Goal: Find specific page/section: Find specific page/section

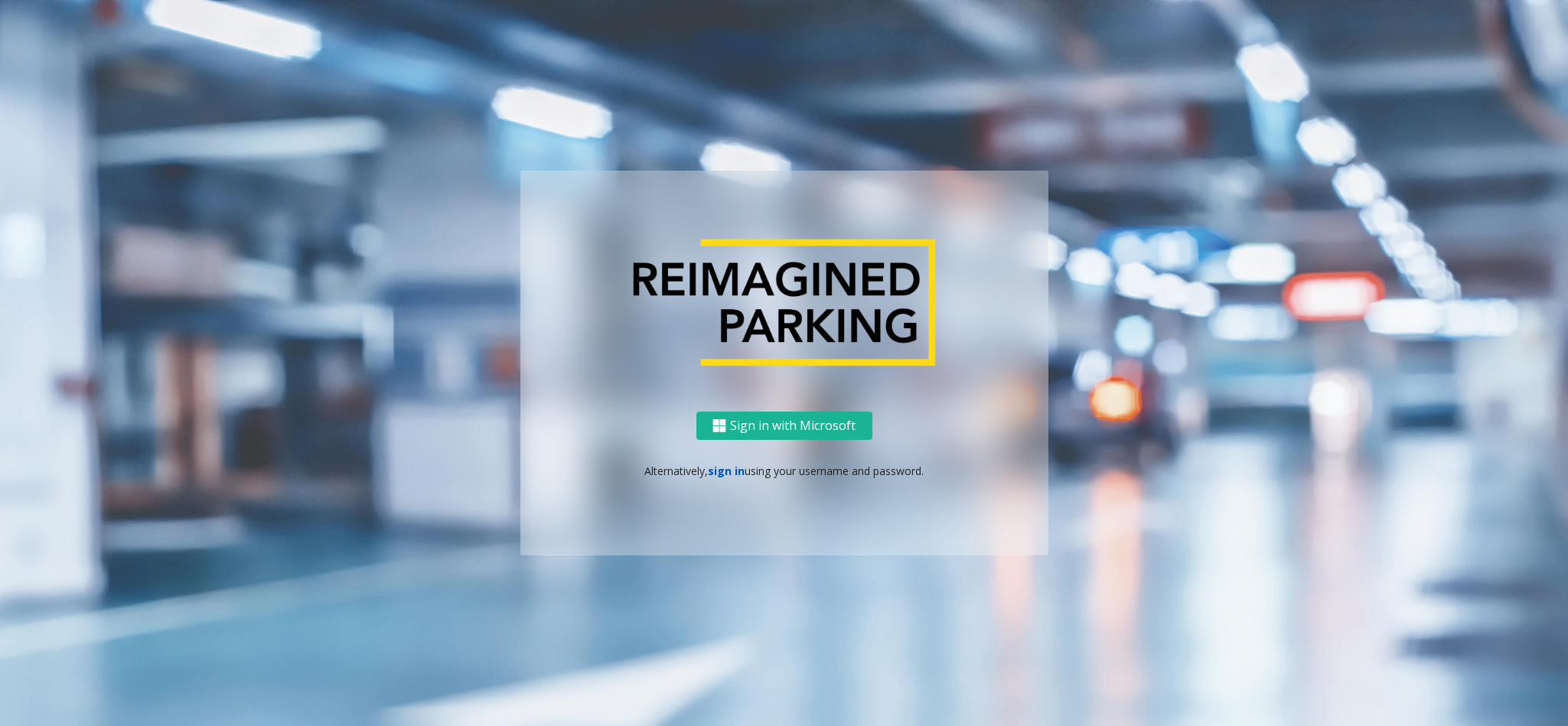
click at [724, 472] on link "sign in" at bounding box center [725, 470] width 36 height 14
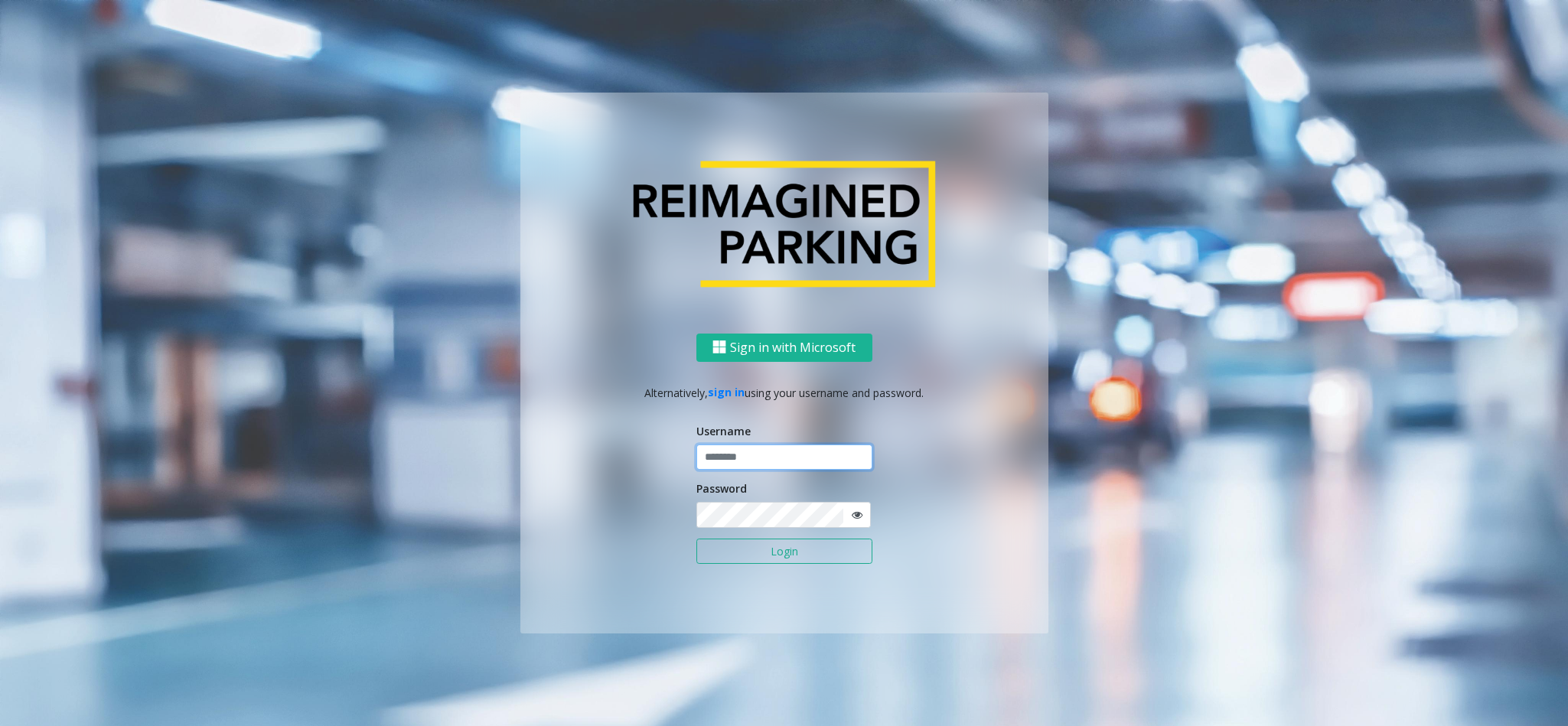
click at [723, 462] on input "text" at bounding box center [784, 457] width 176 height 26
click at [735, 460] on input "text" at bounding box center [784, 457] width 176 height 26
type input "**********"
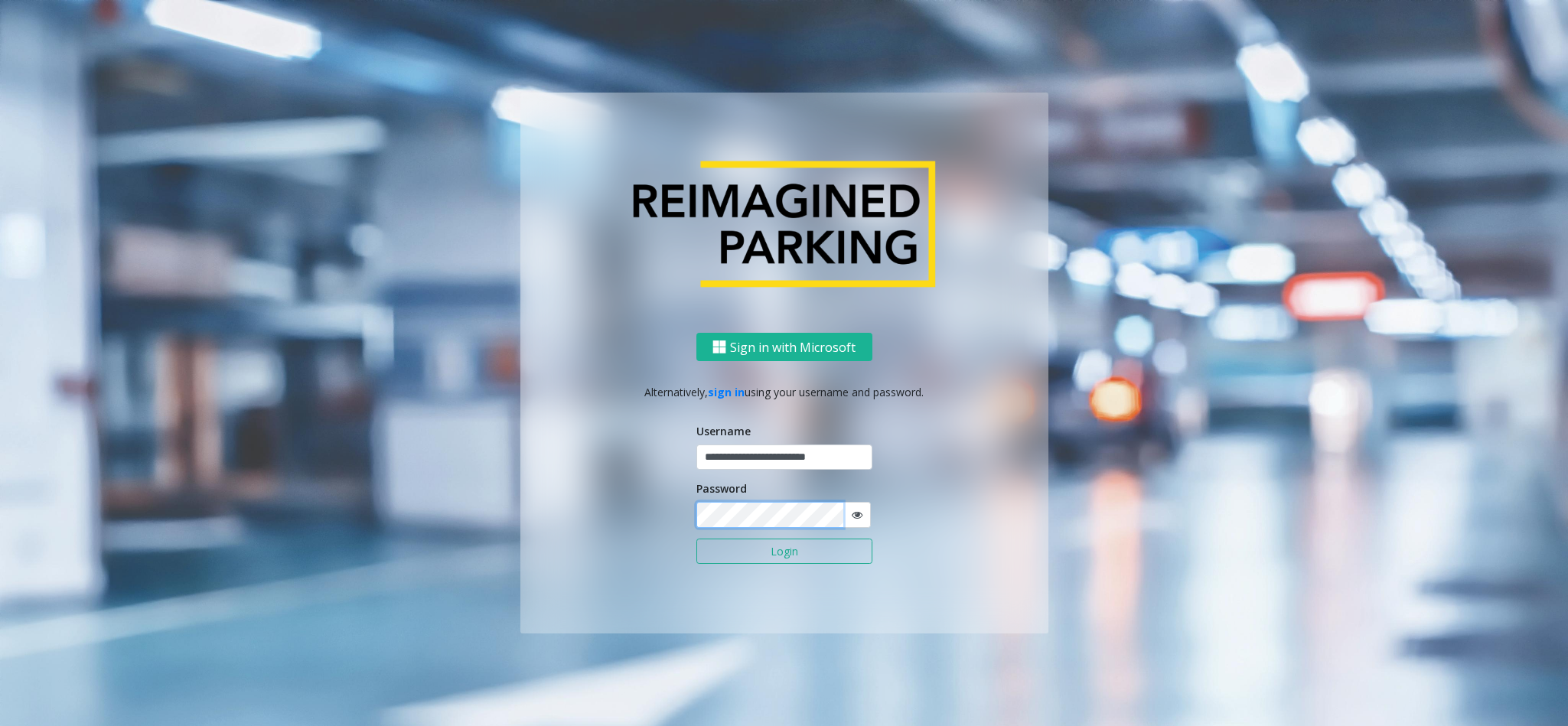
click at [697, 539] on button "Login" at bounding box center [784, 551] width 176 height 26
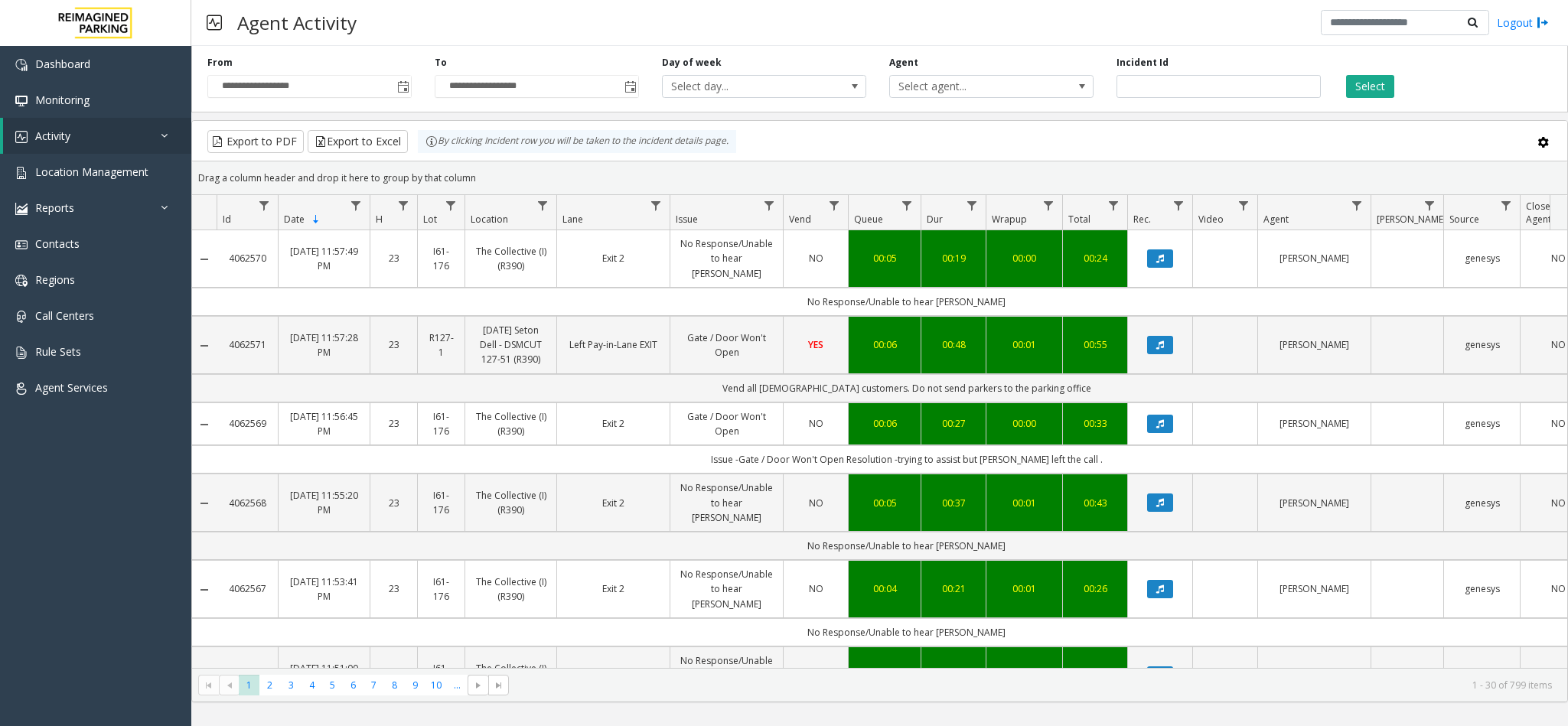
click at [1405, 81] on div "Select" at bounding box center [1446, 77] width 227 height 42
click at [398, 88] on span "Toggle popup" at bounding box center [403, 87] width 12 height 12
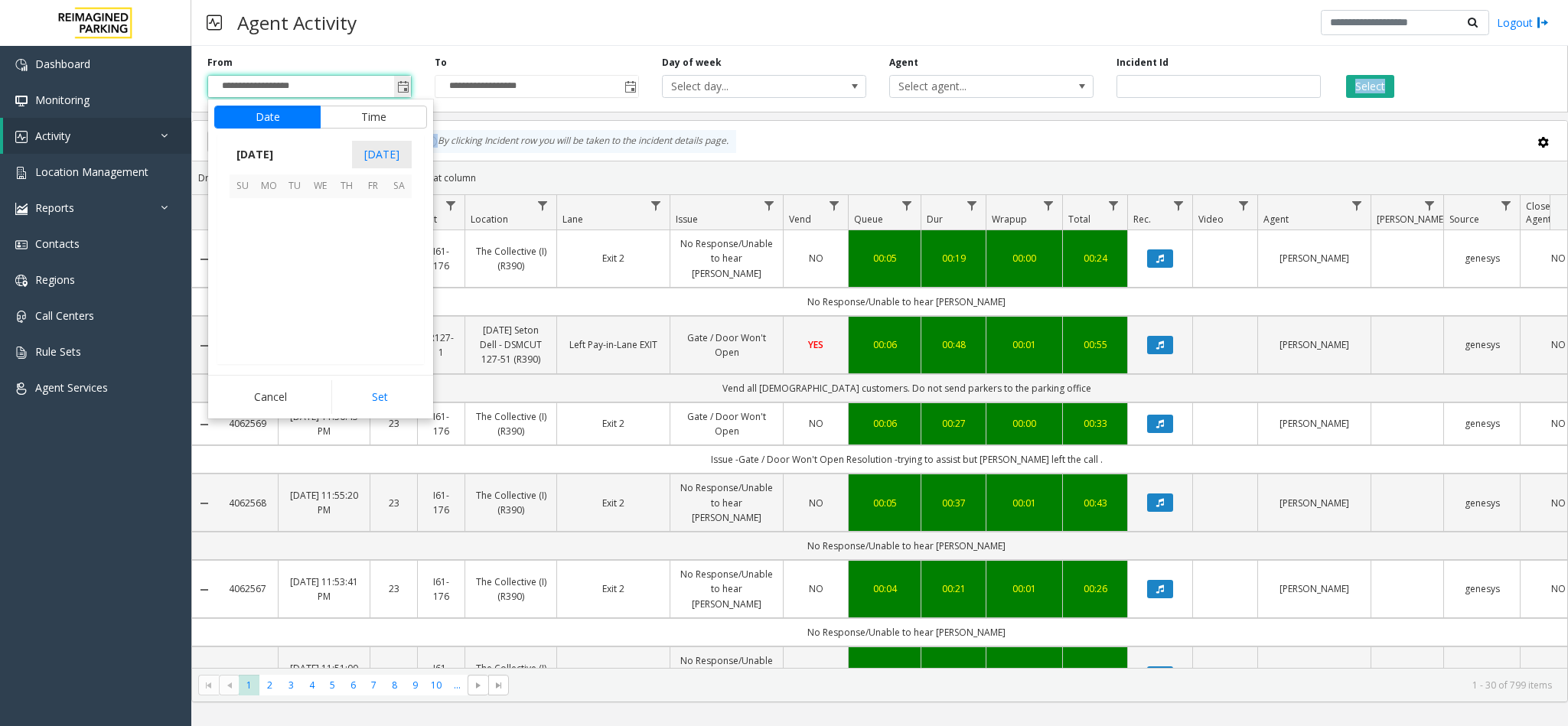
scroll to position [274180, 0]
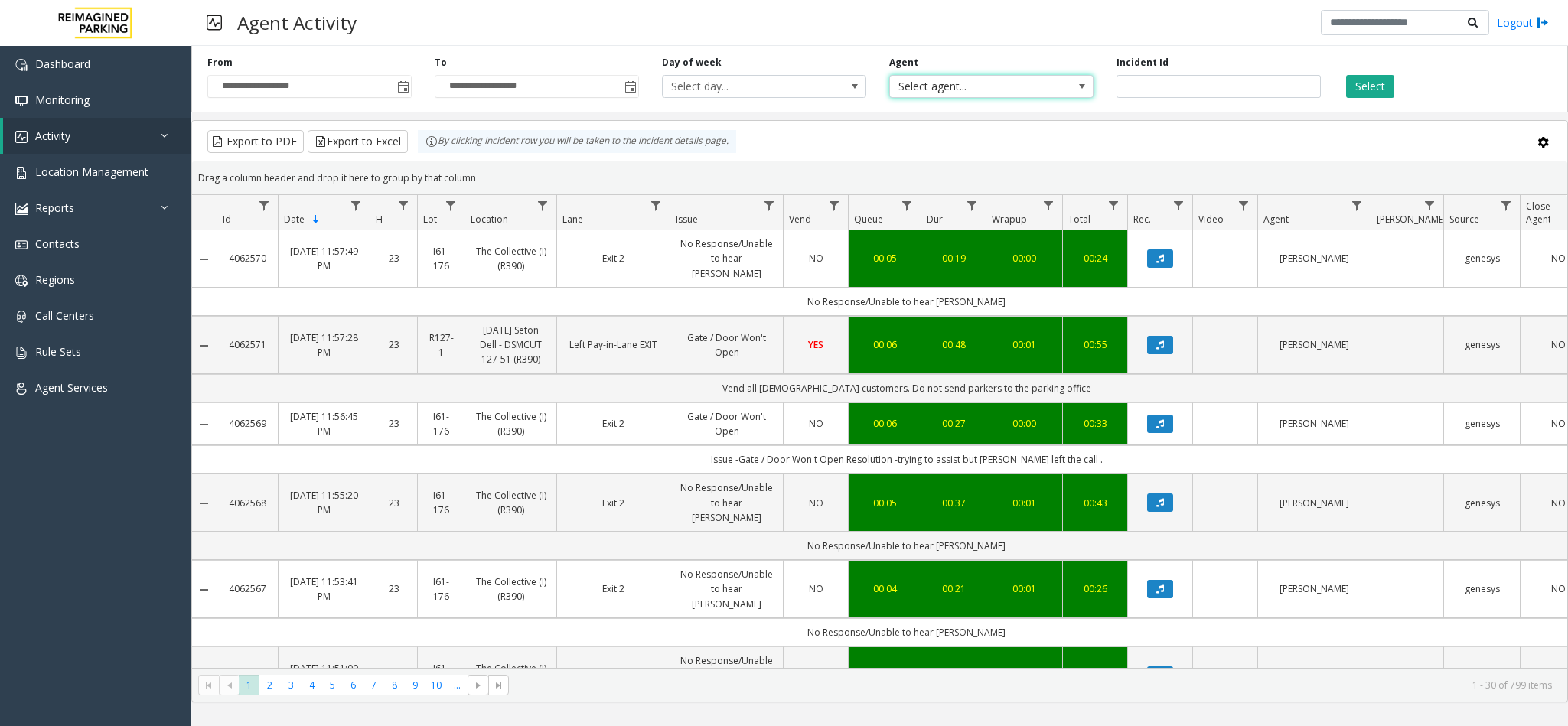
click at [1084, 86] on span at bounding box center [1082, 87] width 12 height 12
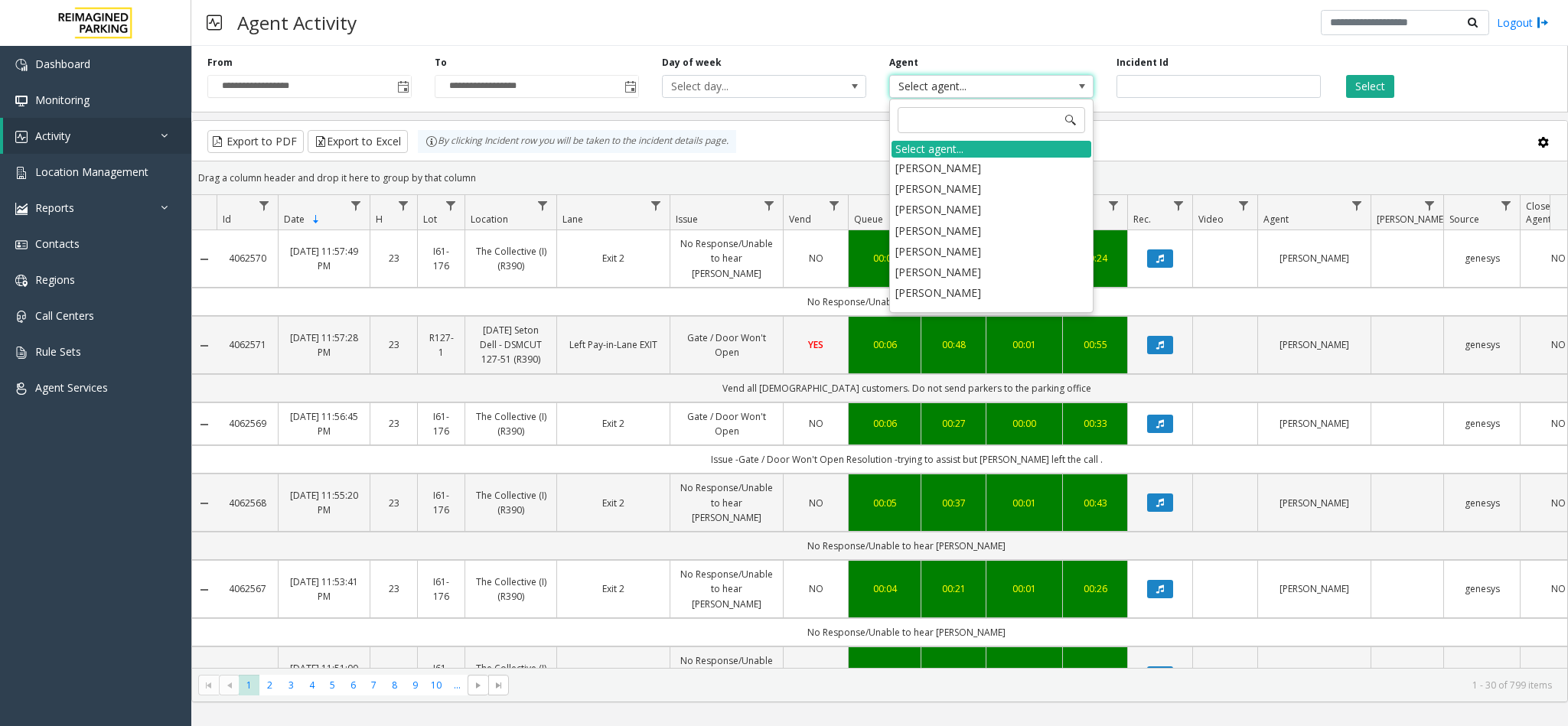
click at [980, 99] on div "Select agent... Stefan Rick Neubauer Anton Nikolaev Kameka Biggs Quinton Money …" at bounding box center [991, 205] width 204 height 214
click at [960, 128] on input at bounding box center [991, 120] width 188 height 26
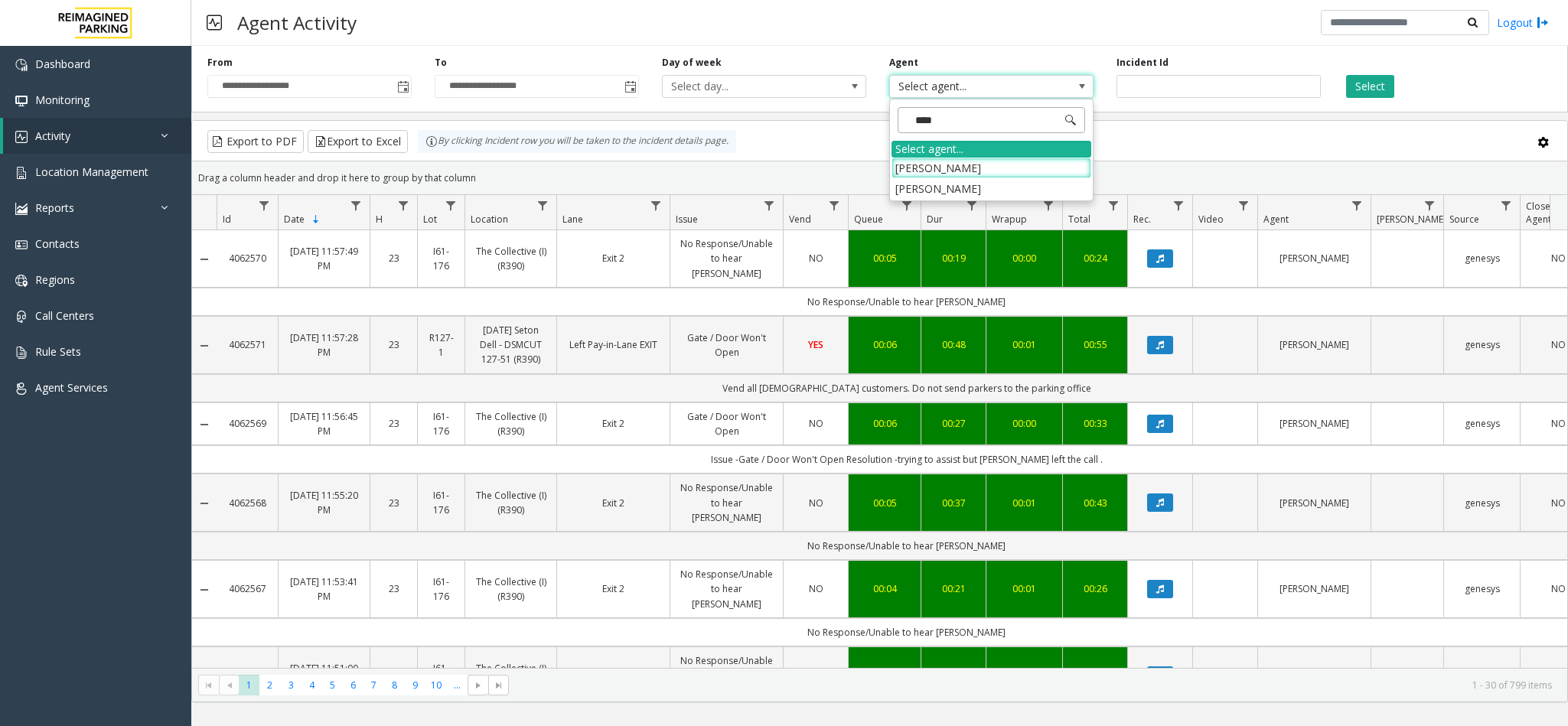
type input "*****"
click at [970, 165] on li "Naman Giri" at bounding box center [991, 168] width 199 height 20
click at [1377, 92] on button "Select" at bounding box center [1369, 86] width 48 height 23
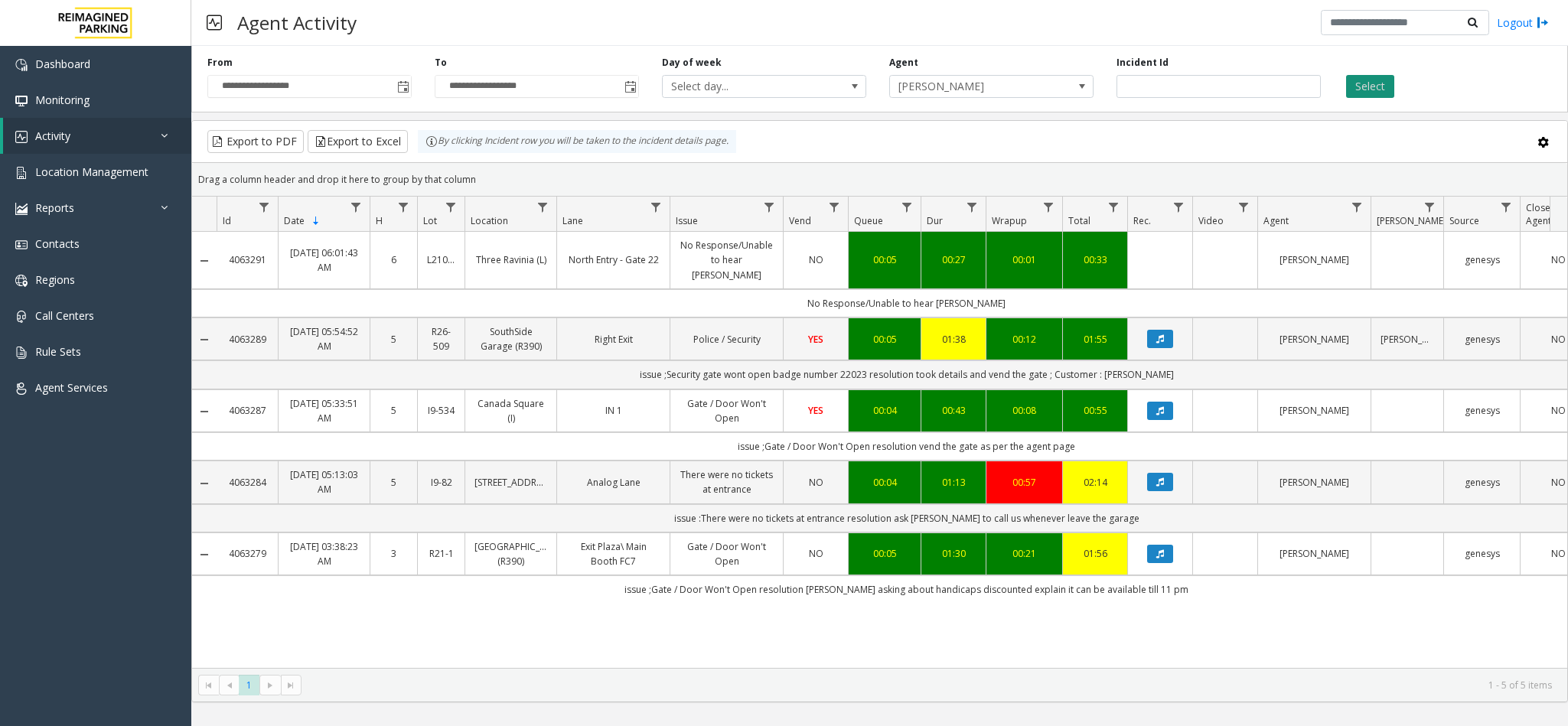
click at [1387, 97] on button "Select" at bounding box center [1369, 86] width 48 height 23
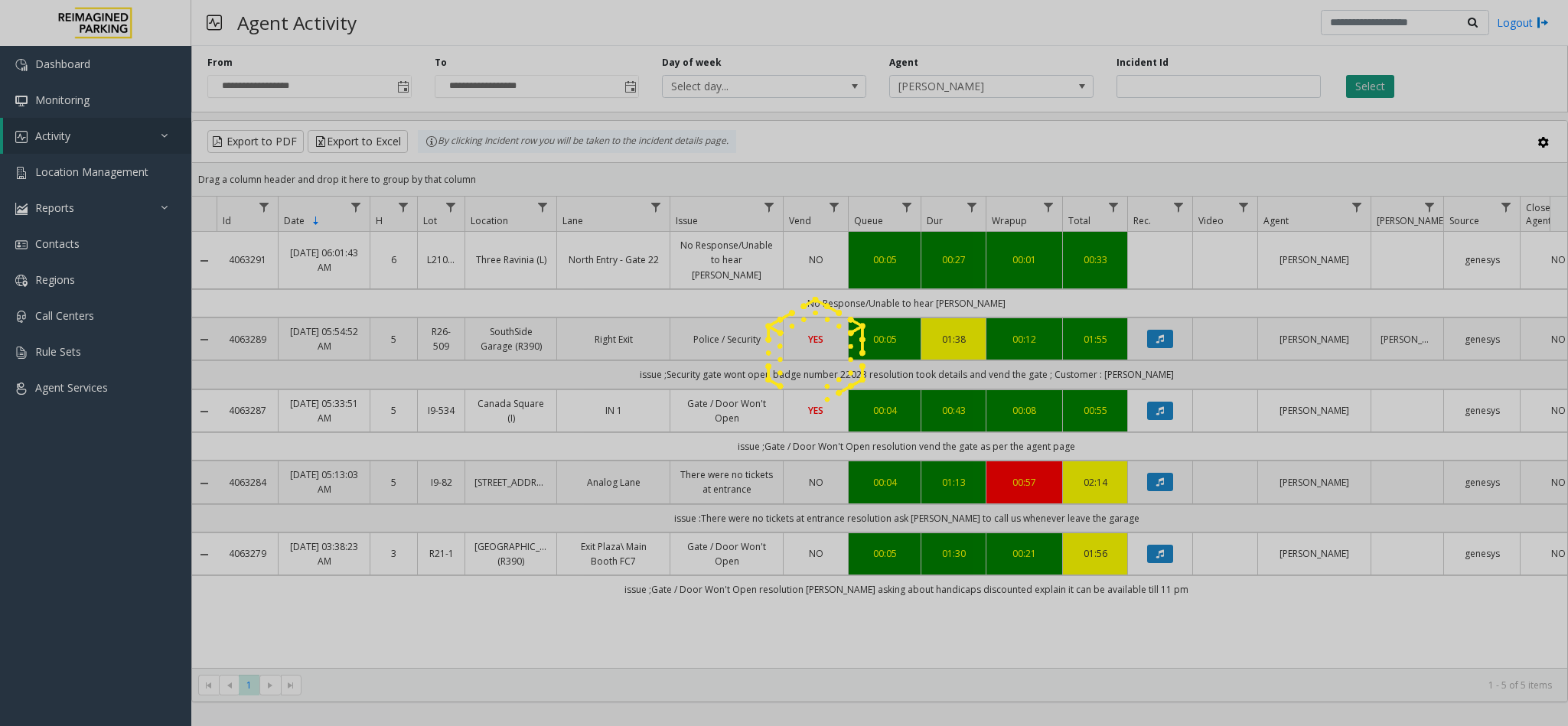
click at [1387, 97] on div at bounding box center [784, 363] width 1568 height 726
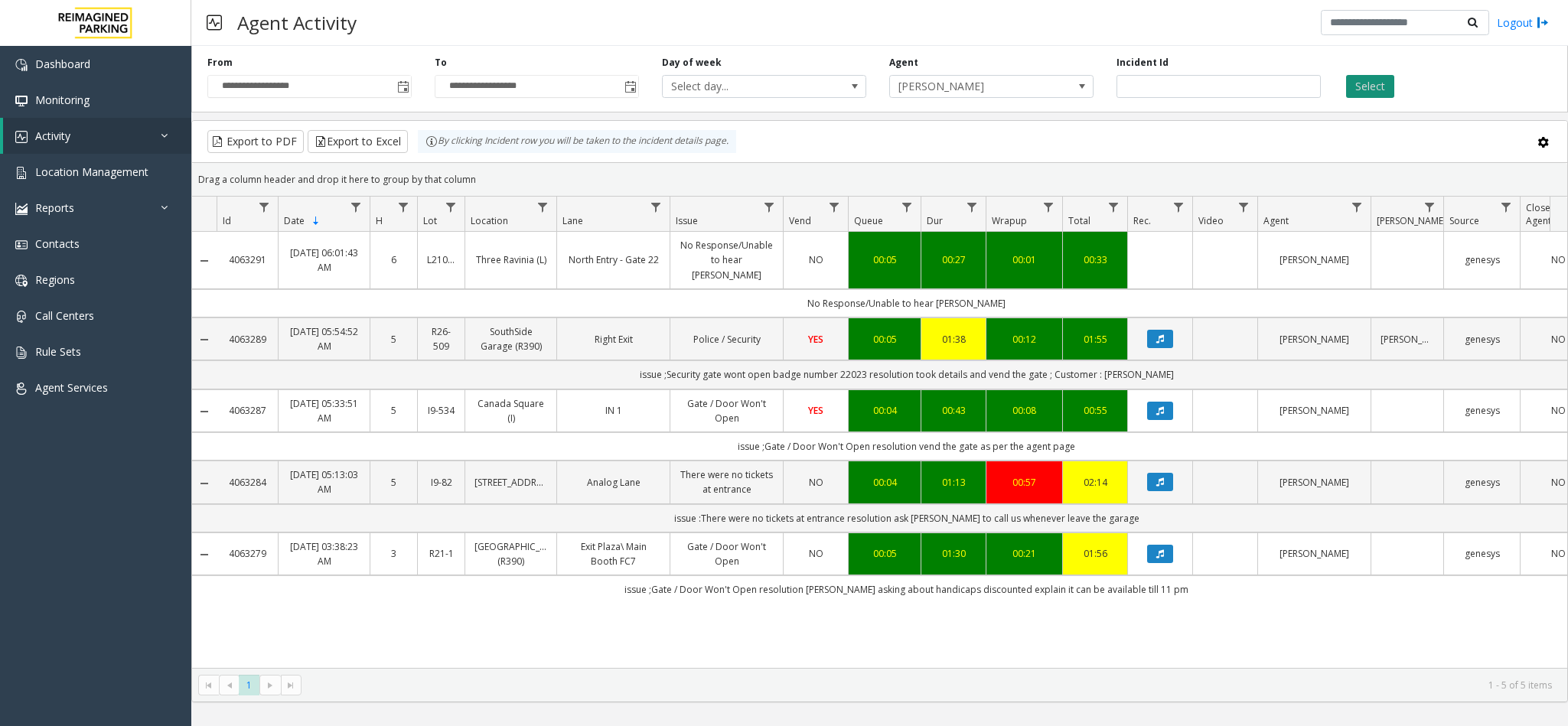
click at [1352, 92] on button "Select" at bounding box center [1369, 86] width 48 height 23
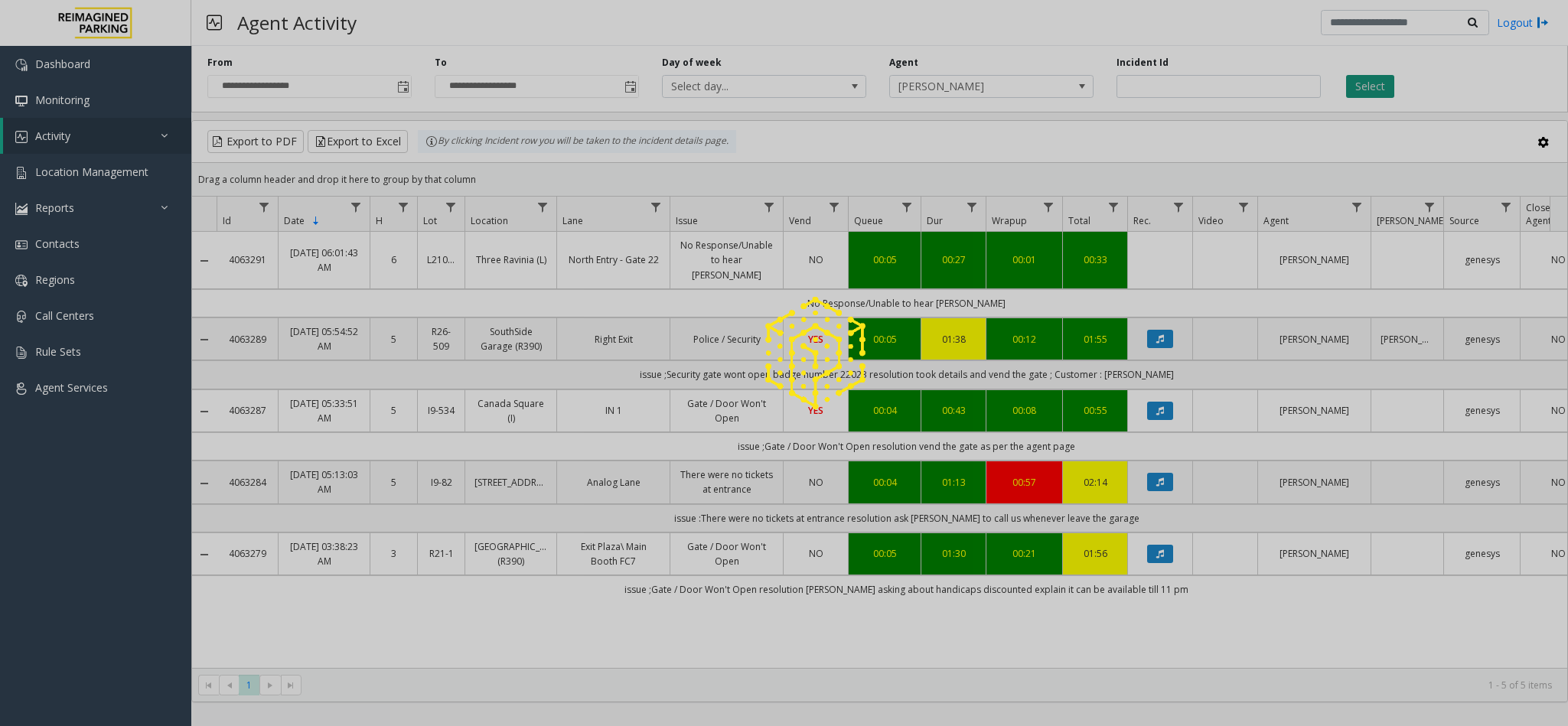
click at [1352, 92] on div at bounding box center [784, 363] width 1568 height 726
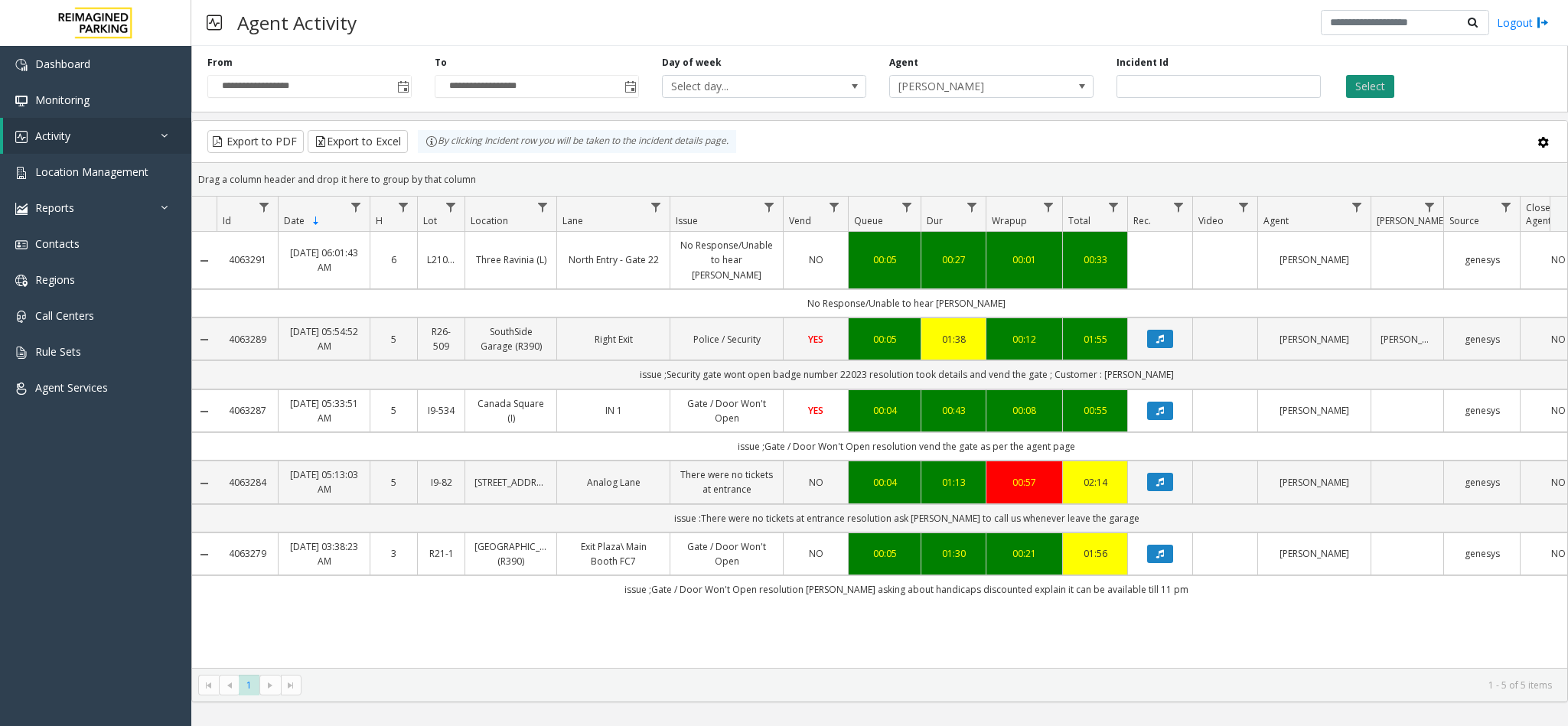
click at [1352, 92] on button "Select" at bounding box center [1369, 86] width 48 height 23
click at [1370, 94] on button "Select" at bounding box center [1369, 86] width 48 height 23
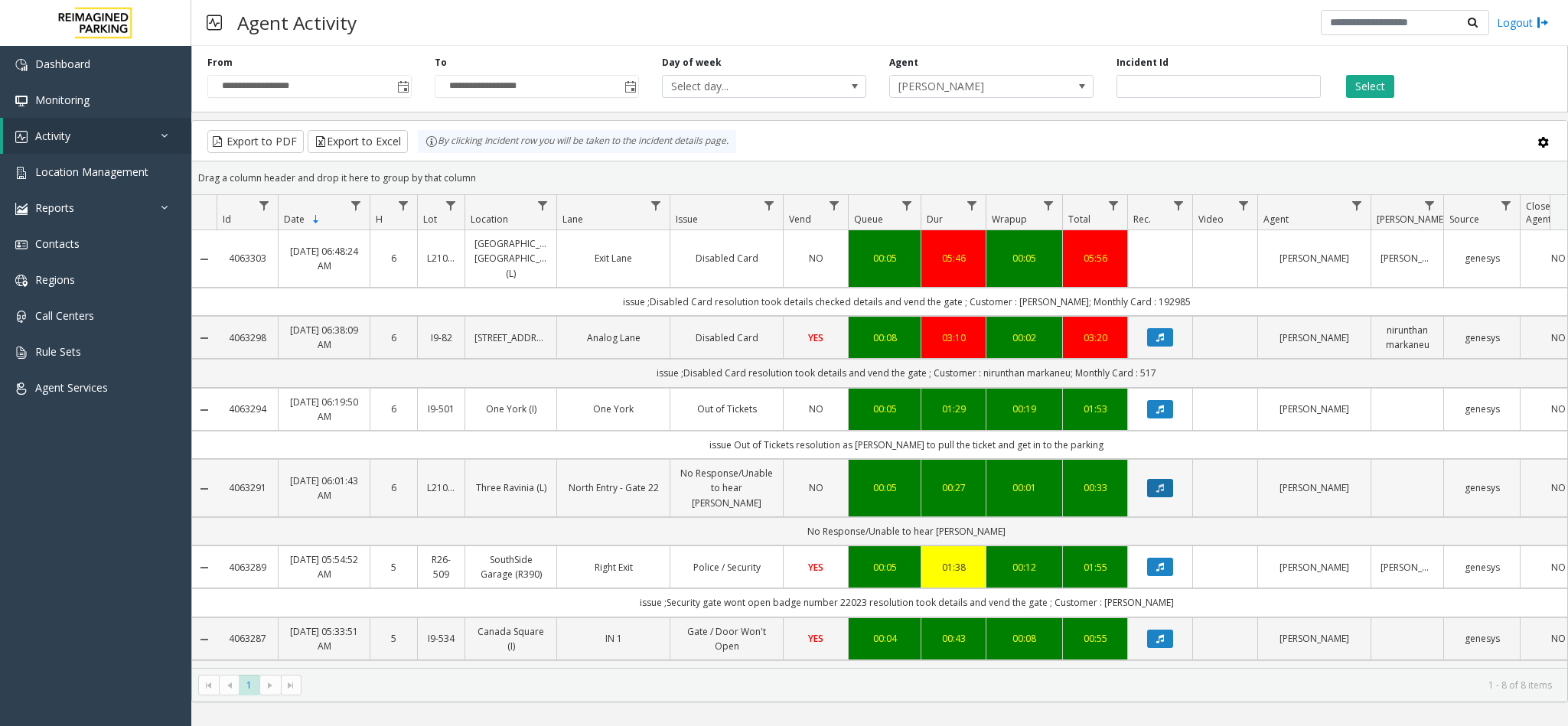
click at [1162, 489] on icon "Data table" at bounding box center [1160, 488] width 8 height 9
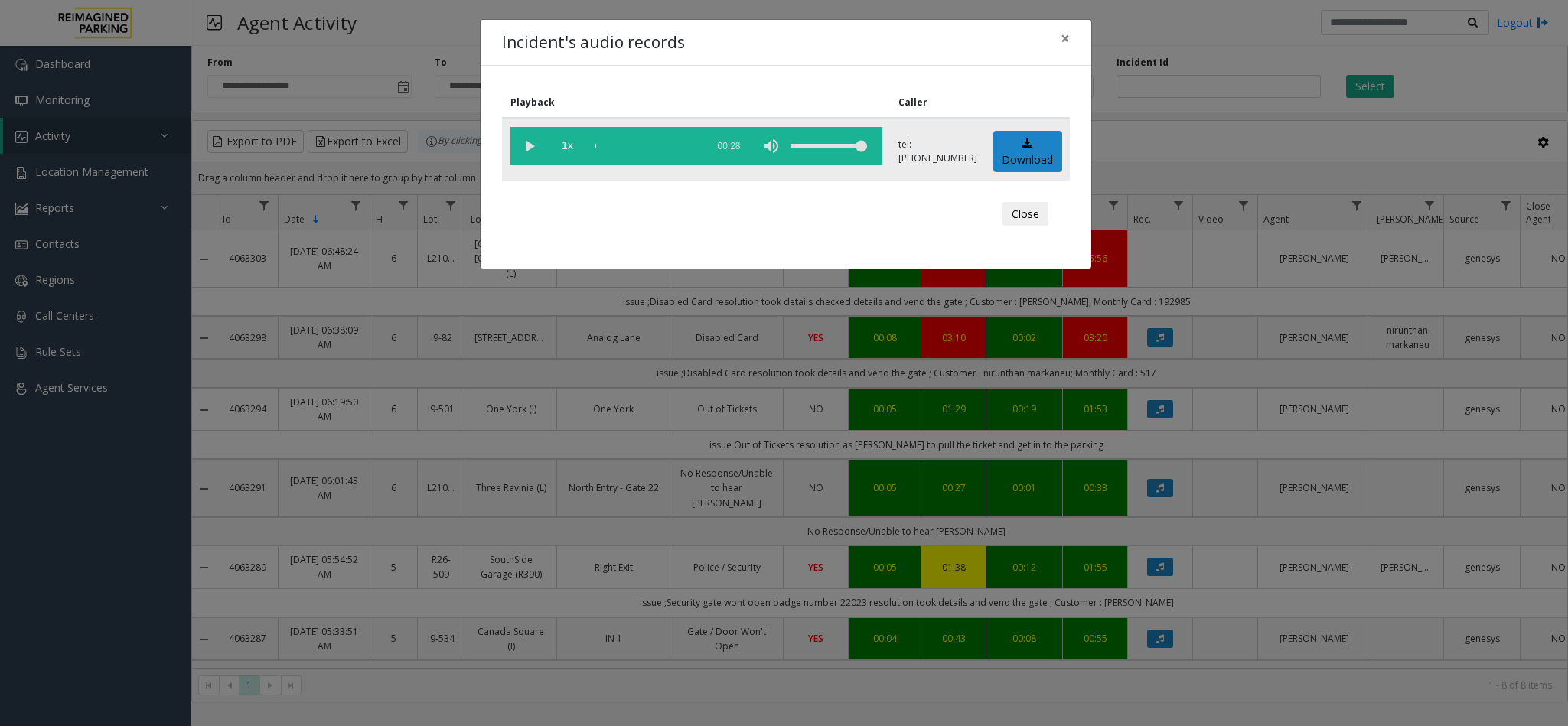
click at [533, 145] on vg-play-pause at bounding box center [529, 146] width 38 height 38
click at [611, 147] on div "scrub bar" at bounding box center [647, 146] width 104 height 38
click at [602, 144] on div "scrub bar" at bounding box center [647, 146] width 104 height 38
click at [1065, 35] on span "×" at bounding box center [1065, 37] width 9 height 21
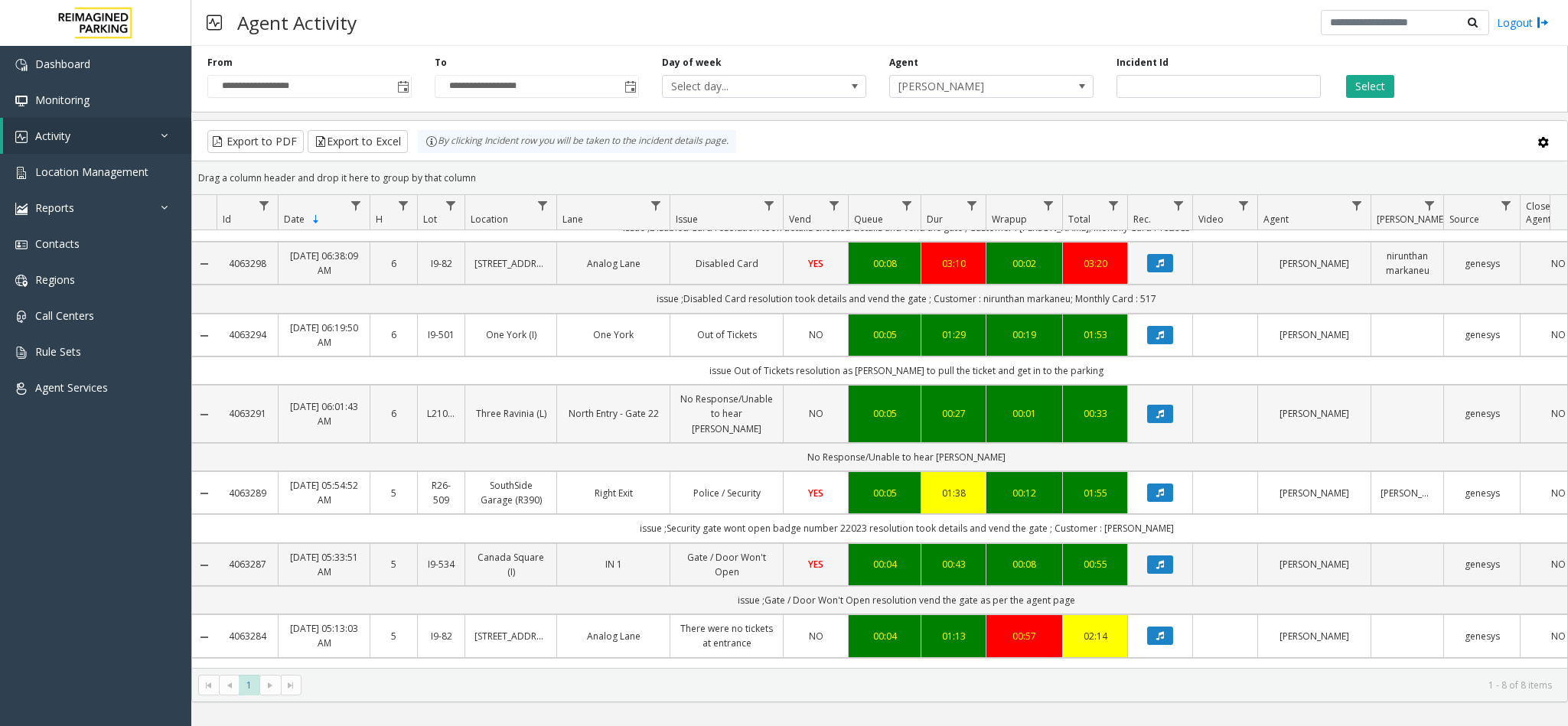
scroll to position [114, 0]
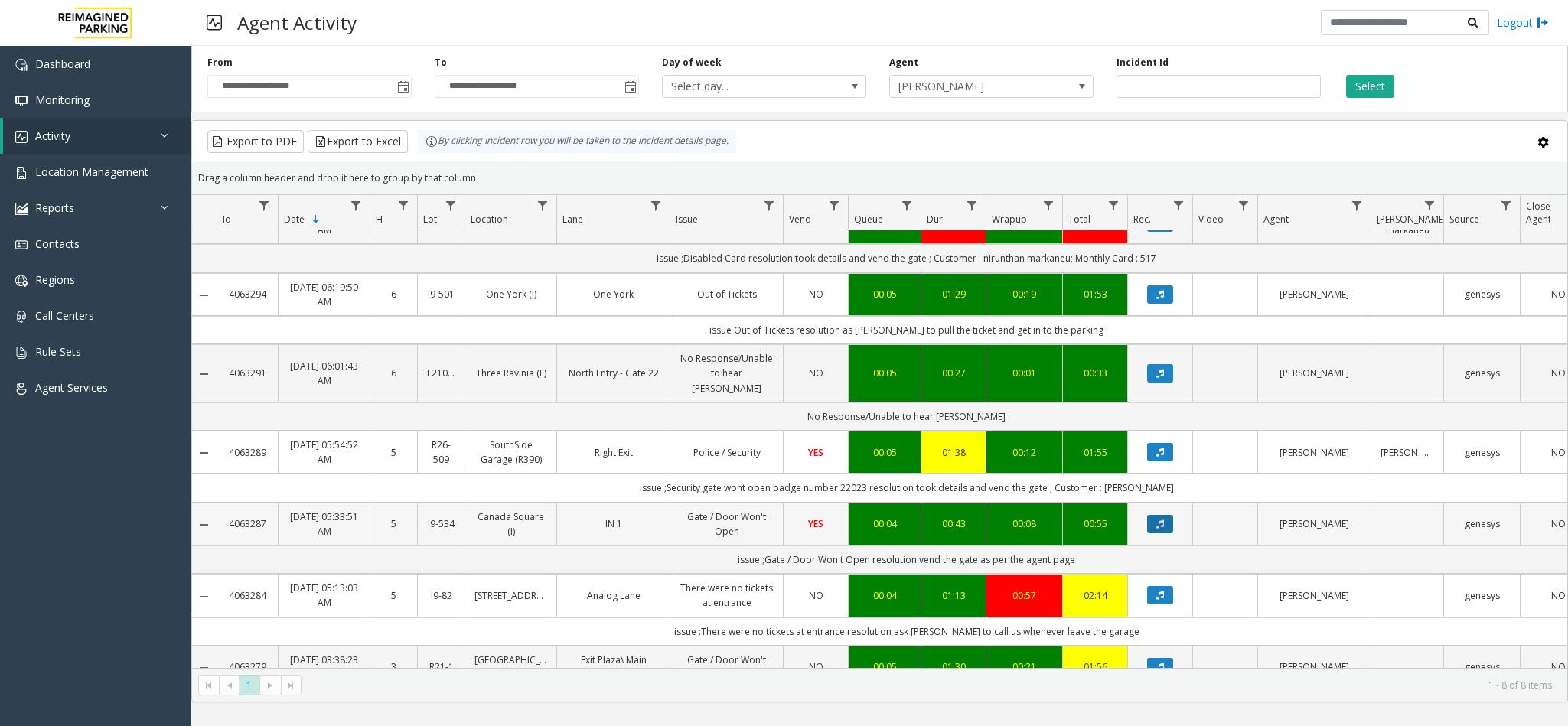
click at [1155, 517] on button "Data table" at bounding box center [1160, 524] width 26 height 19
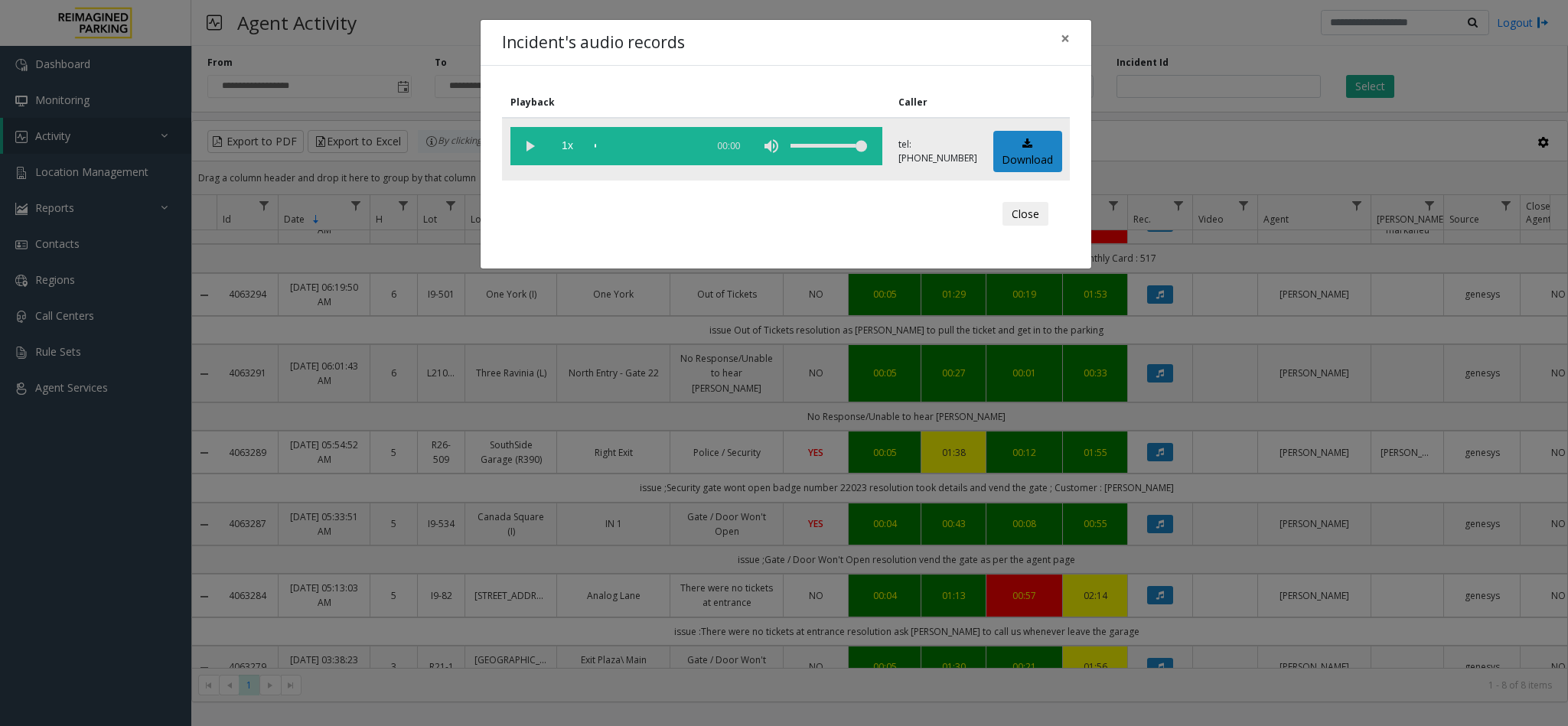
click at [534, 150] on vg-play-pause at bounding box center [529, 146] width 38 height 38
click at [659, 145] on div "scrub bar" at bounding box center [647, 146] width 104 height 38
click at [673, 144] on div "scrub bar" at bounding box center [647, 146] width 104 height 38
click at [685, 144] on div "scrub bar" at bounding box center [647, 146] width 104 height 38
click at [669, 148] on div "scrub bar" at bounding box center [647, 146] width 104 height 38
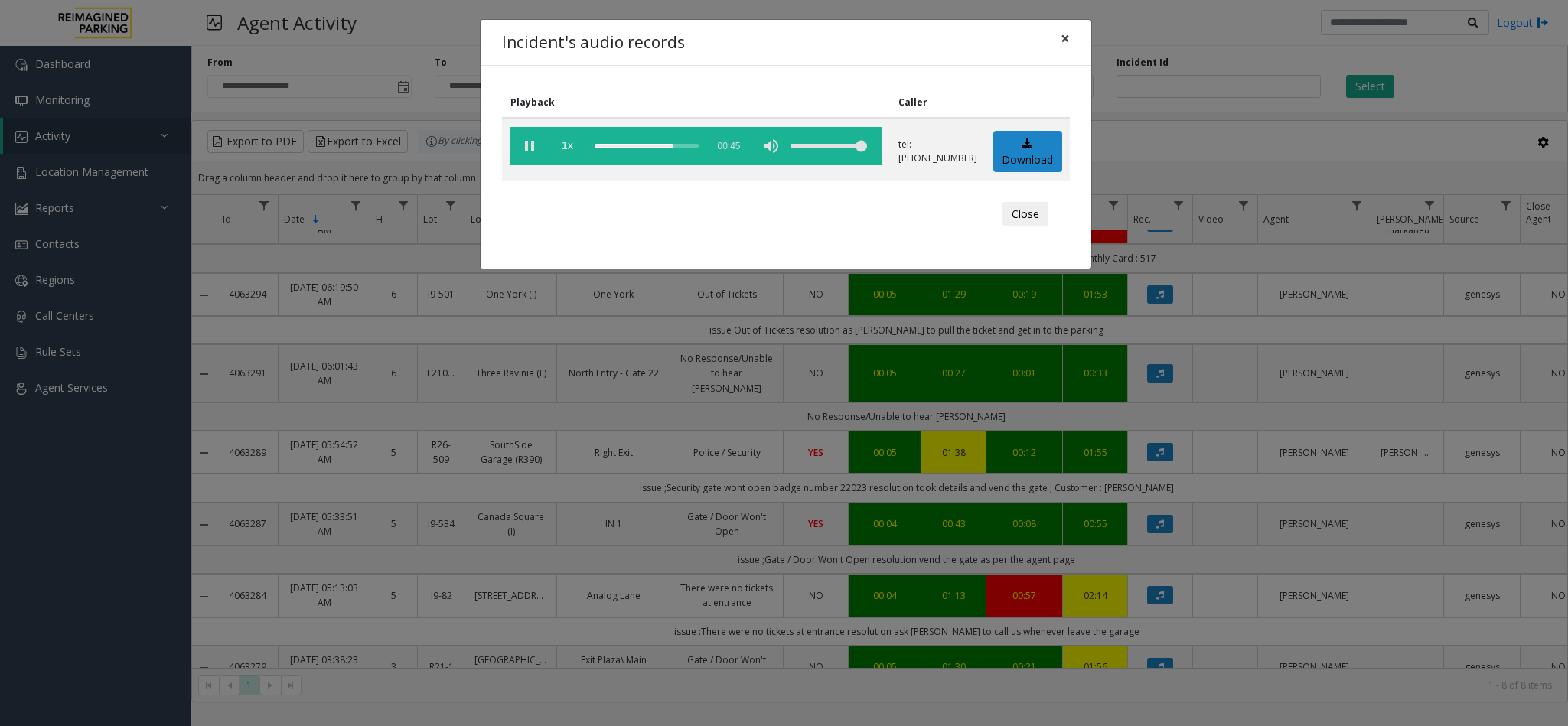
click at [1070, 46] on button "×" at bounding box center [1065, 38] width 31 height 37
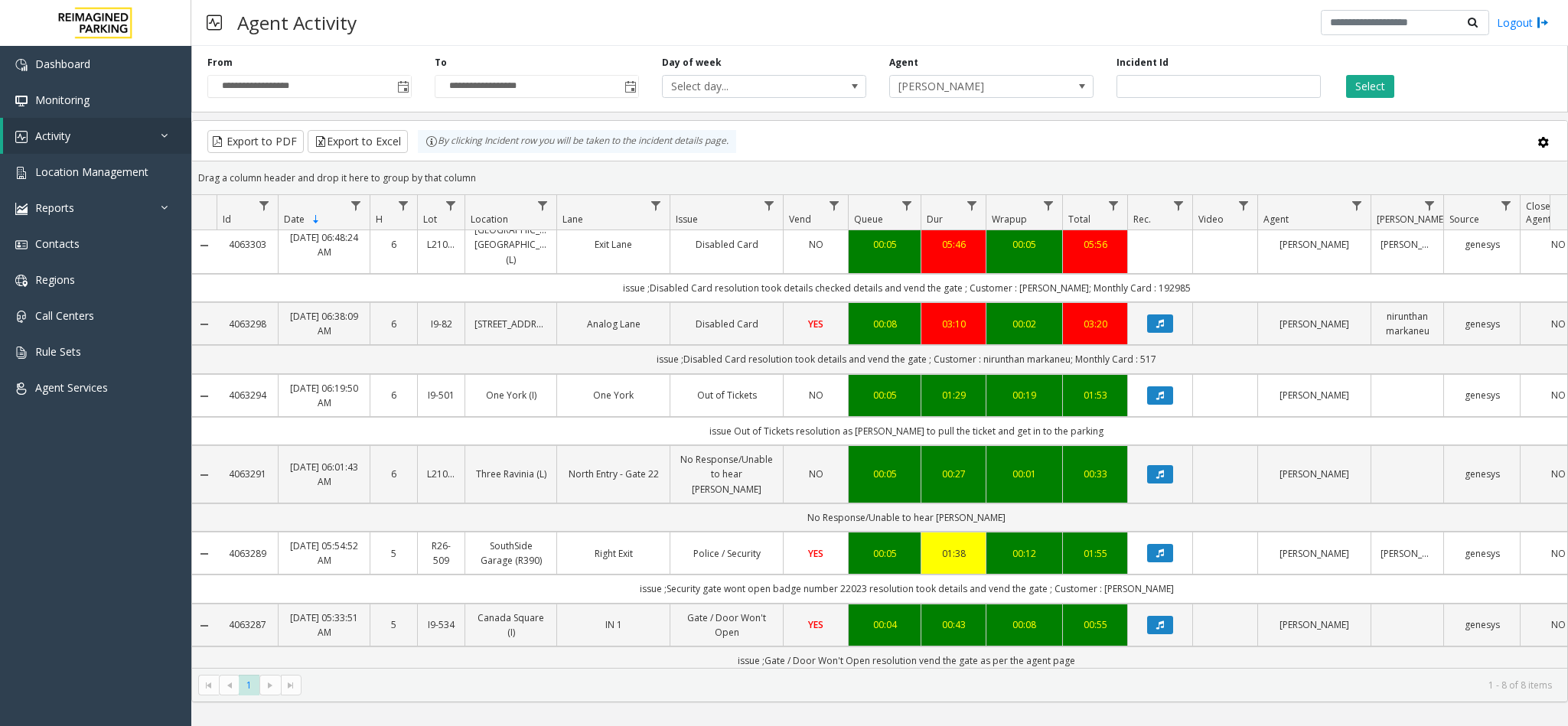
scroll to position [0, 0]
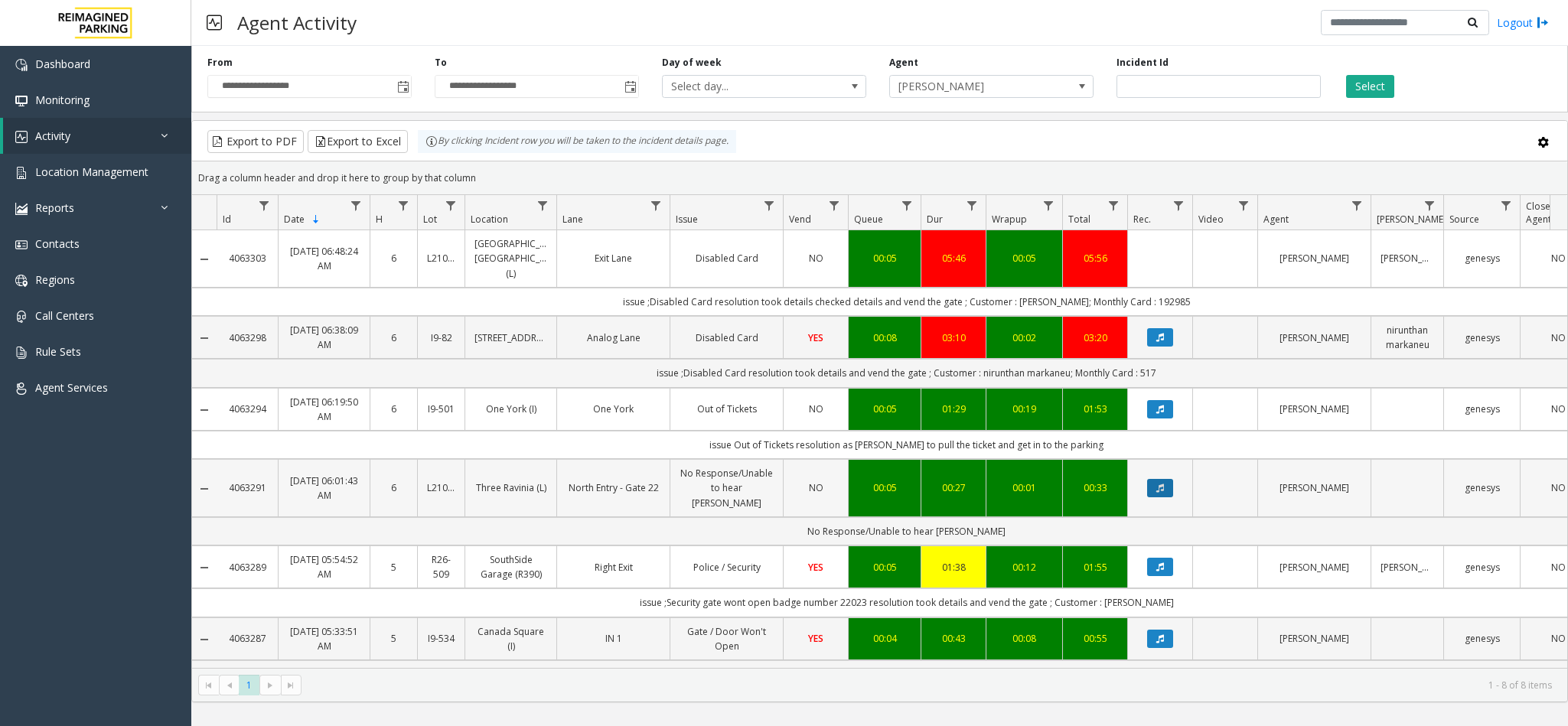
click at [1152, 489] on button "Data table" at bounding box center [1160, 488] width 26 height 19
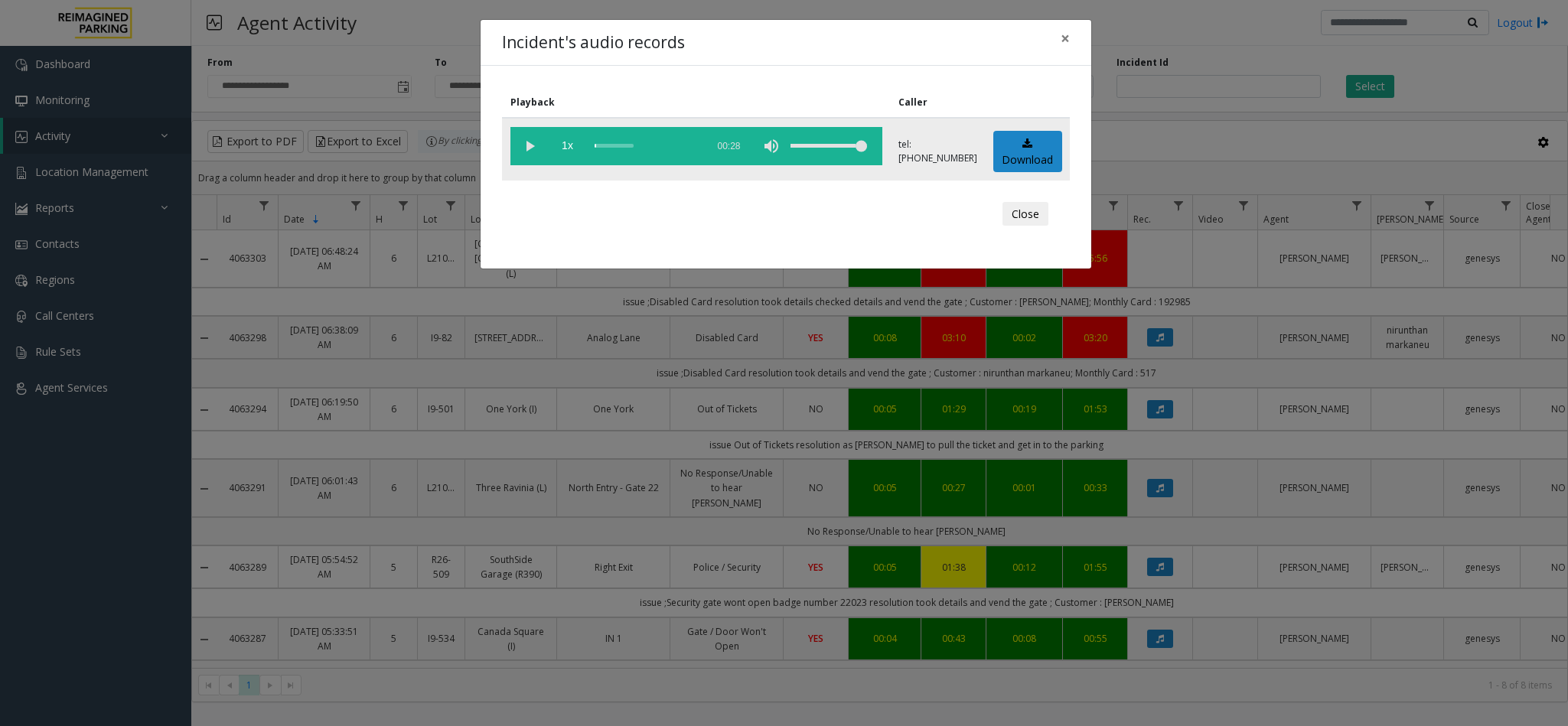
click at [524, 143] on vg-play-pause at bounding box center [529, 146] width 38 height 38
click at [603, 142] on div "scrub bar" at bounding box center [647, 146] width 104 height 38
click at [1067, 37] on span "×" at bounding box center [1065, 37] width 9 height 21
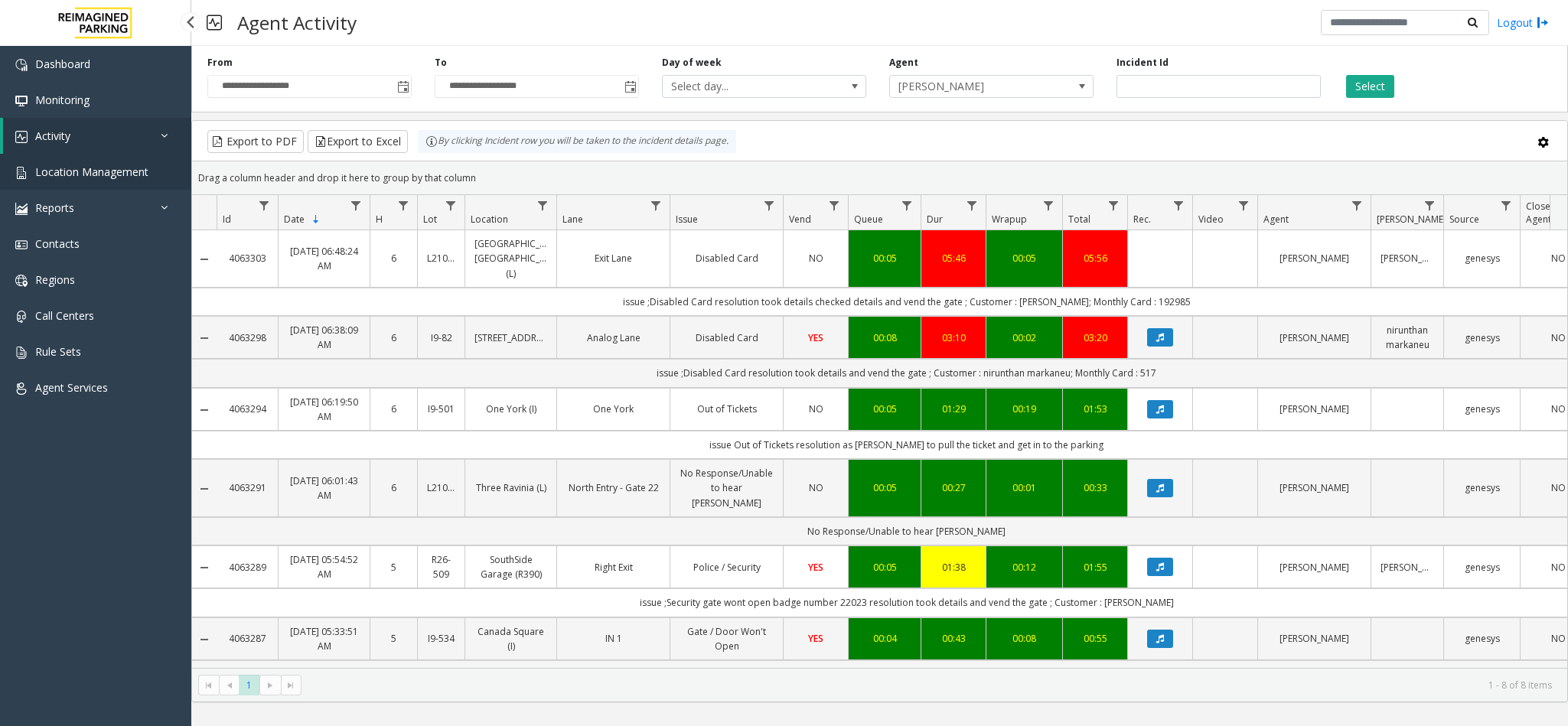
click at [106, 160] on link "Location Management" at bounding box center [95, 171] width 191 height 36
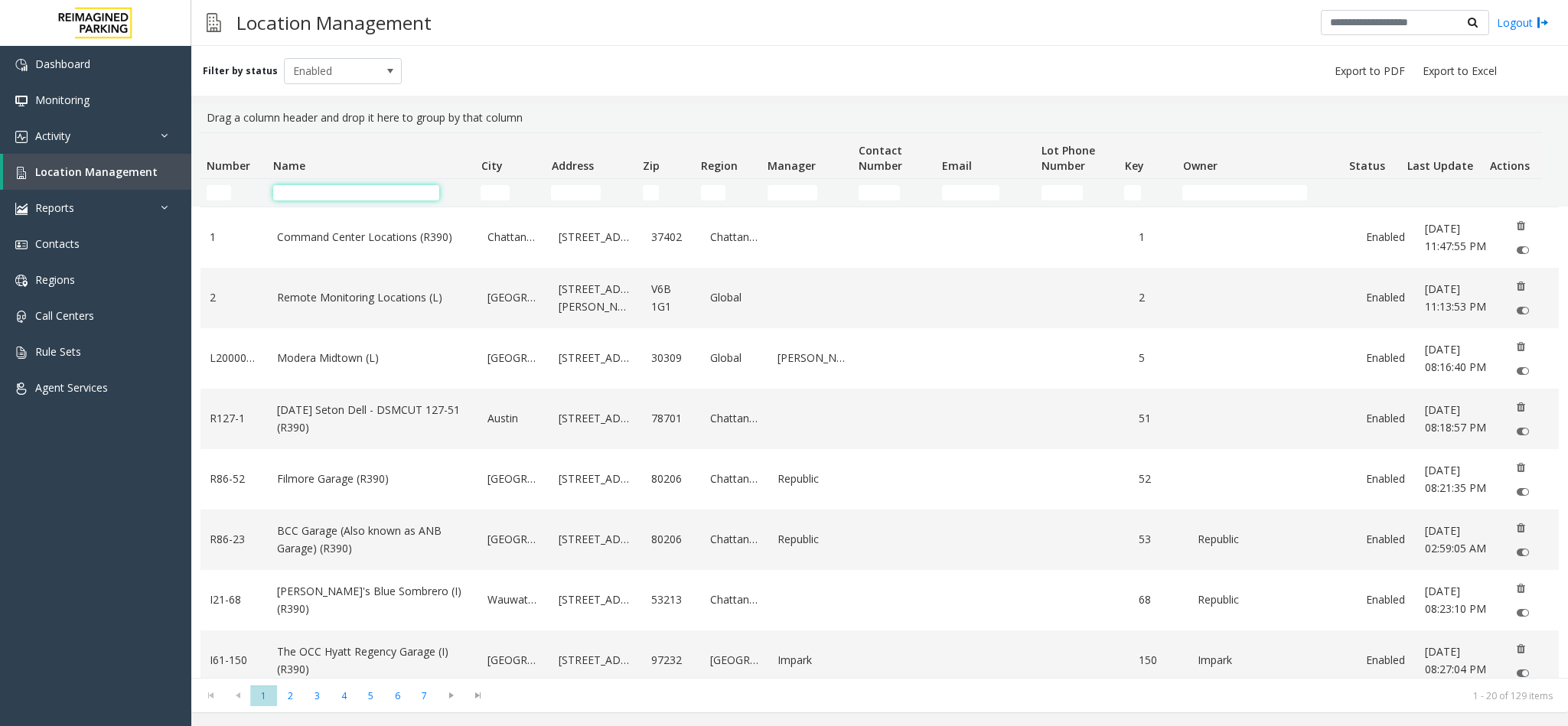
click at [374, 187] on input "Name Filter" at bounding box center [356, 193] width 166 height 15
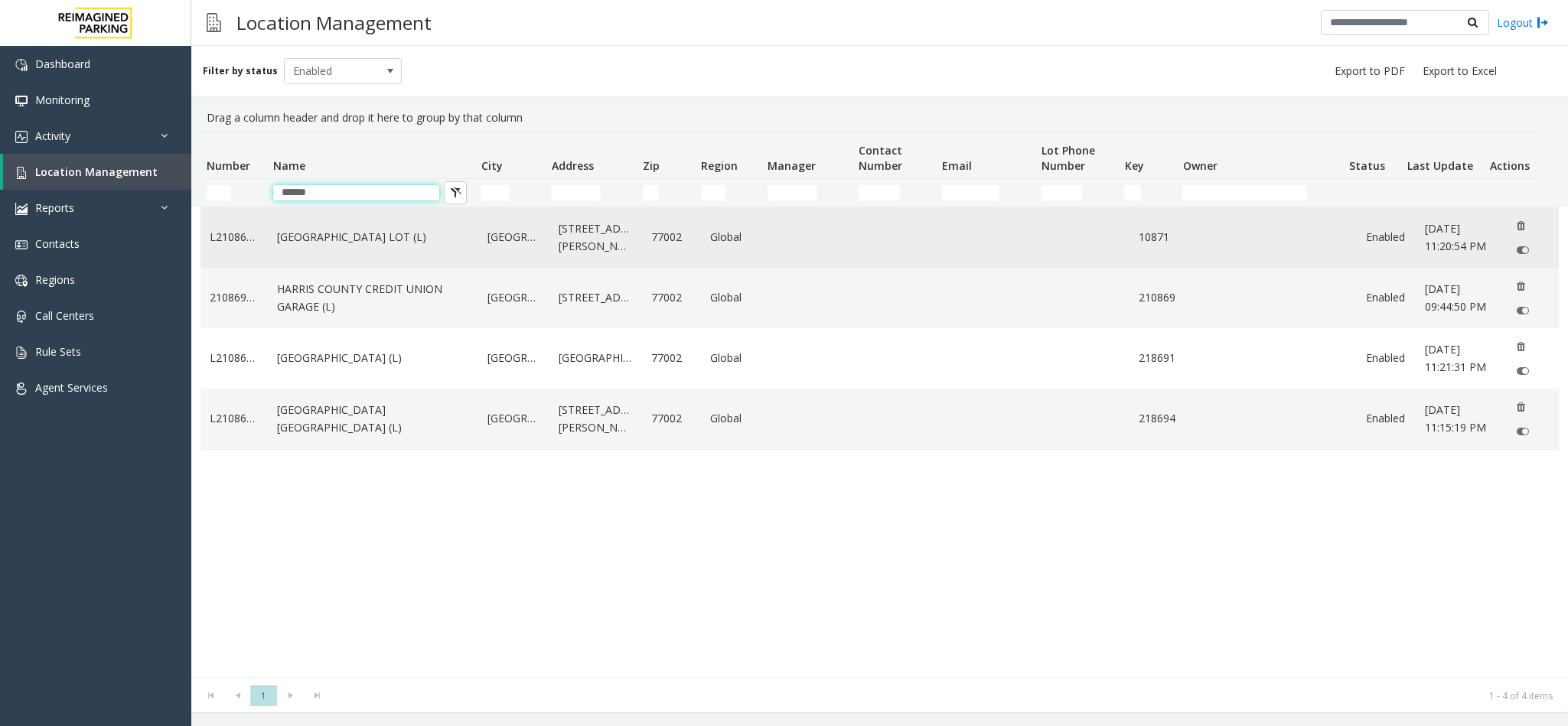
type input "******"
click at [427, 244] on link "HARRIS COUNTY BAKER STREET LOT (L)" at bounding box center [372, 237] width 192 height 17
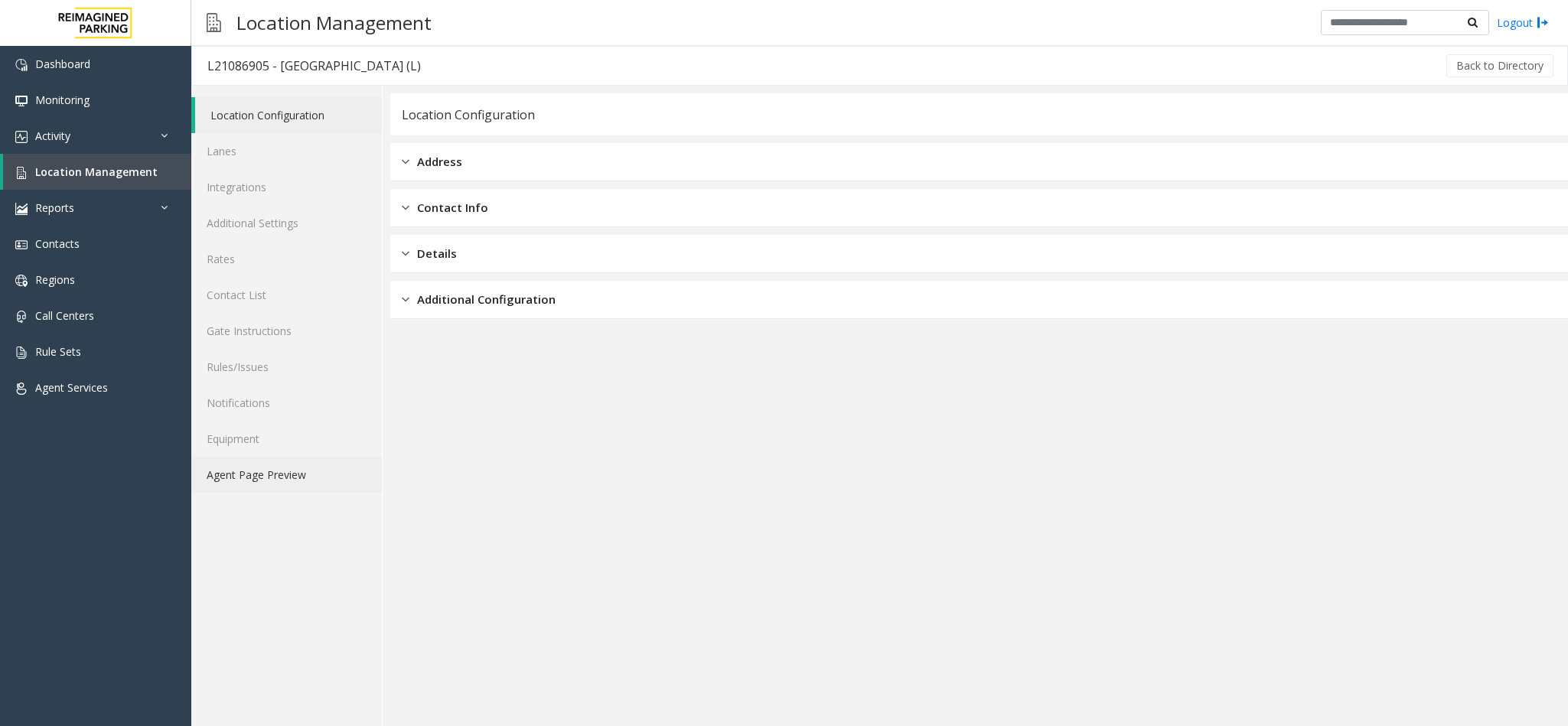
click at [255, 473] on link "Agent Page Preview" at bounding box center [286, 474] width 191 height 36
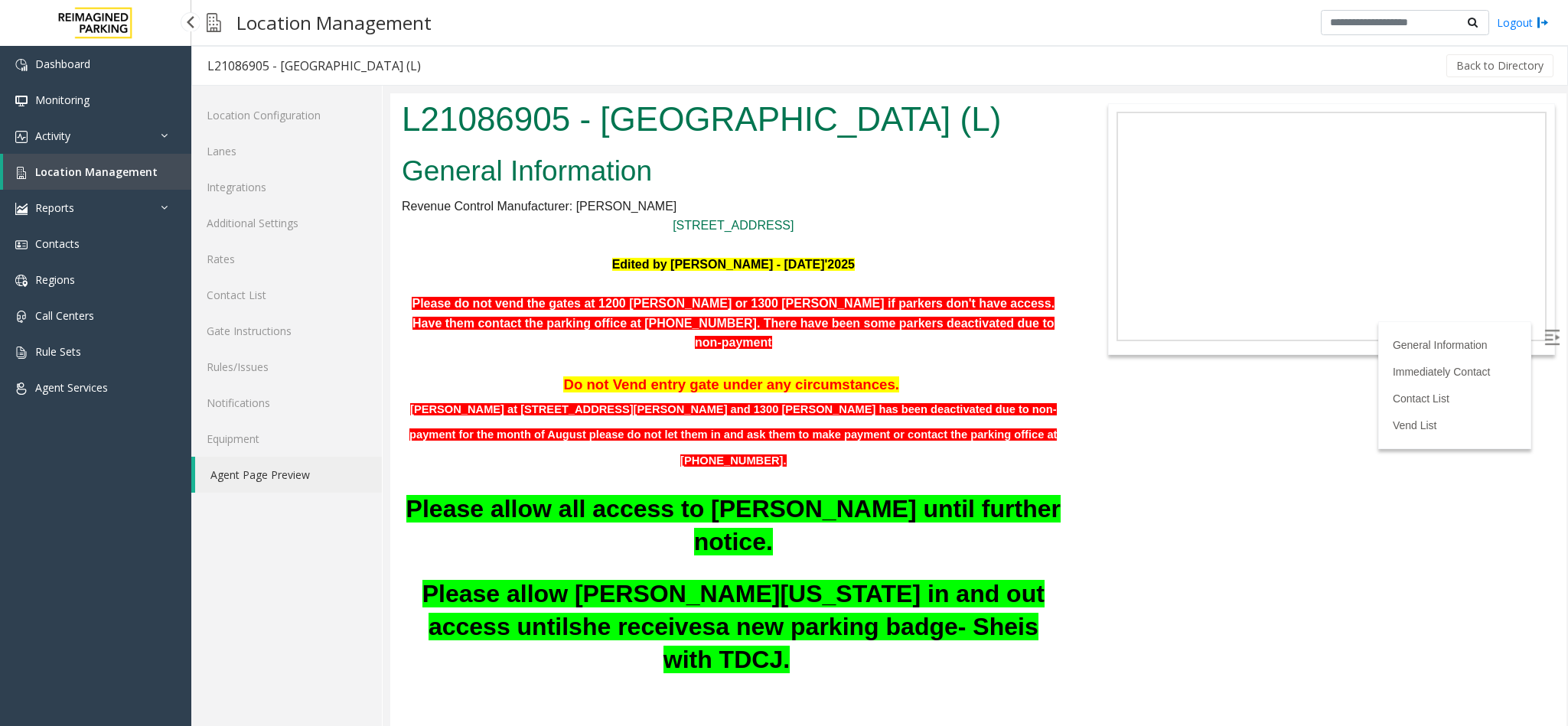
click at [113, 176] on span "Location Management" at bounding box center [96, 171] width 122 height 14
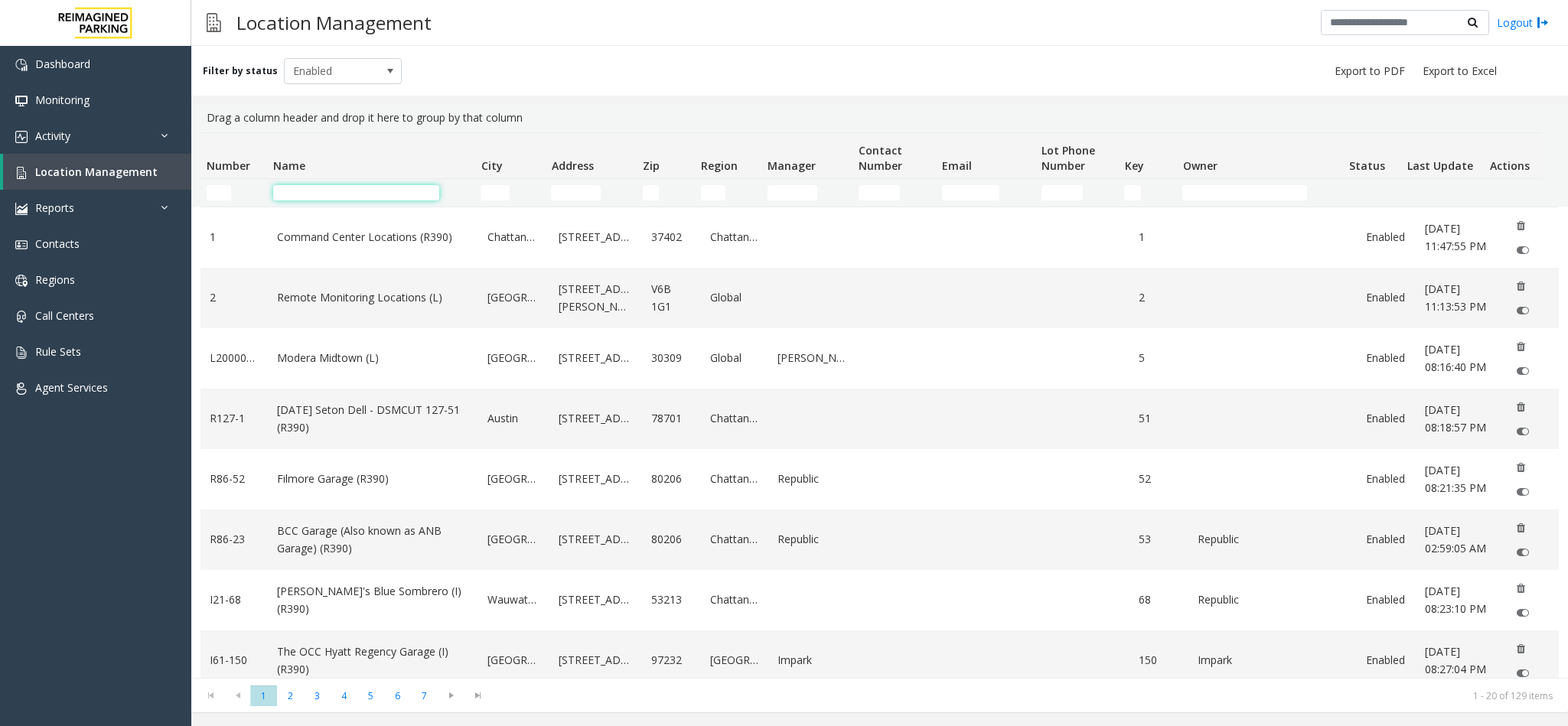
click at [339, 193] on input "Name Filter" at bounding box center [356, 193] width 166 height 15
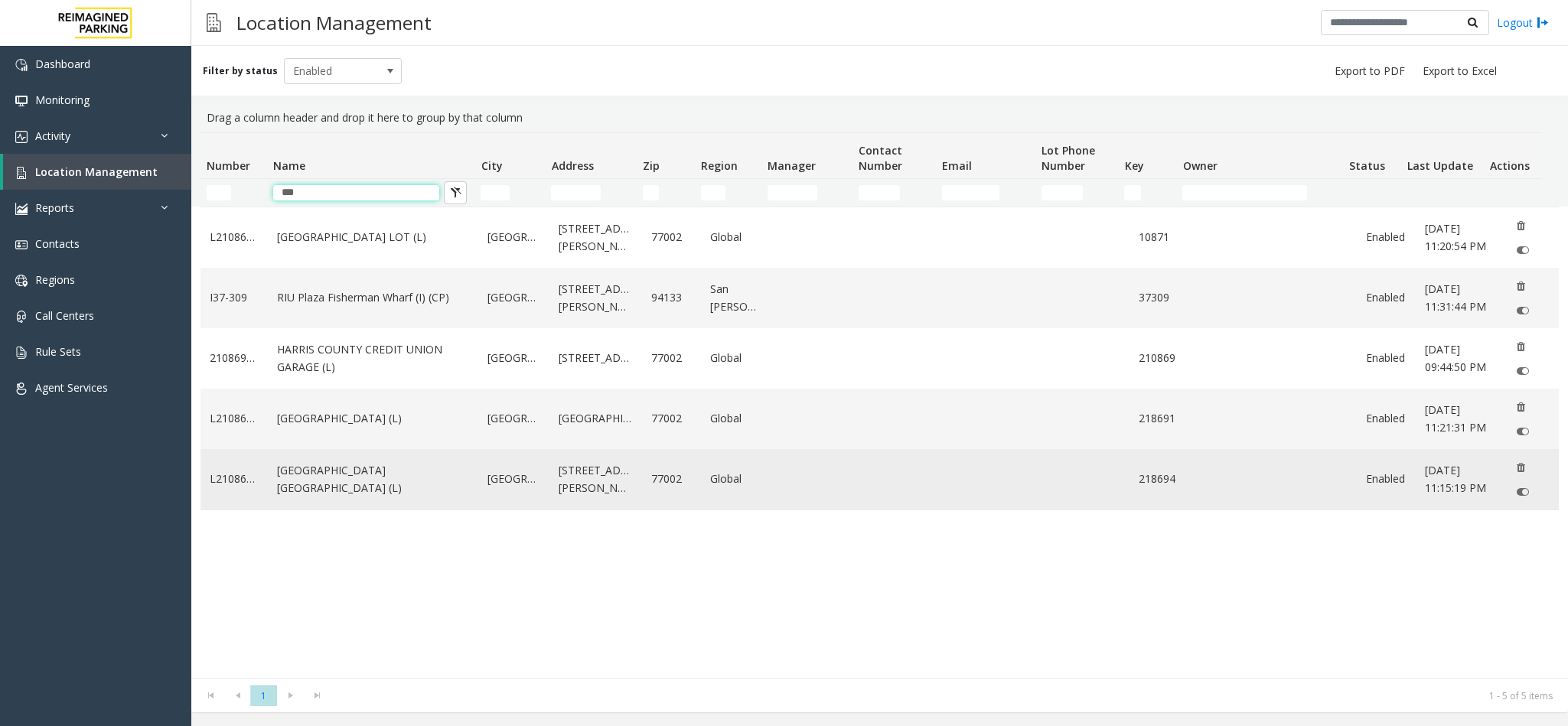
type input "***"
click at [424, 487] on link "HARRIS COUNTY BAKER ST GARAGE (L)" at bounding box center [372, 479] width 192 height 35
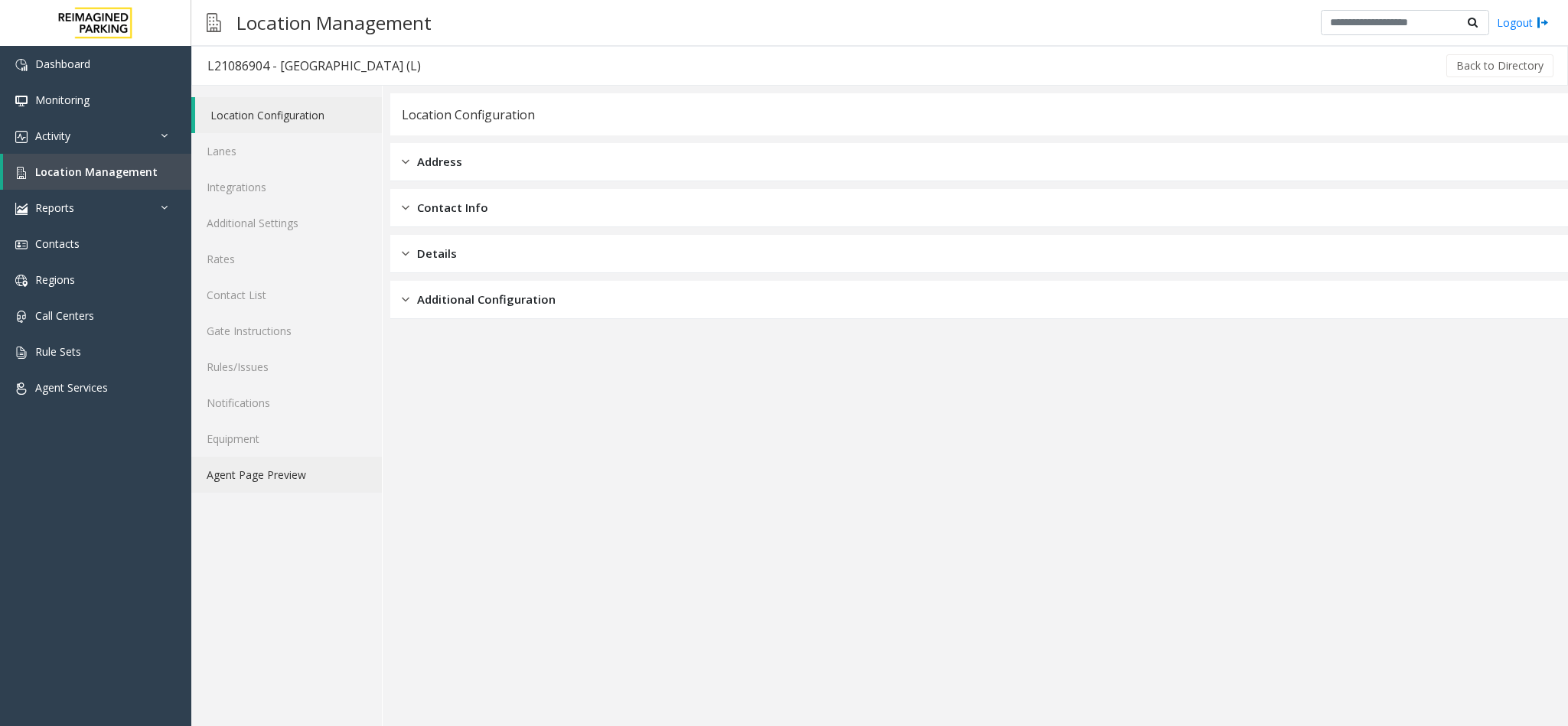
click at [255, 476] on link "Agent Page Preview" at bounding box center [286, 474] width 191 height 36
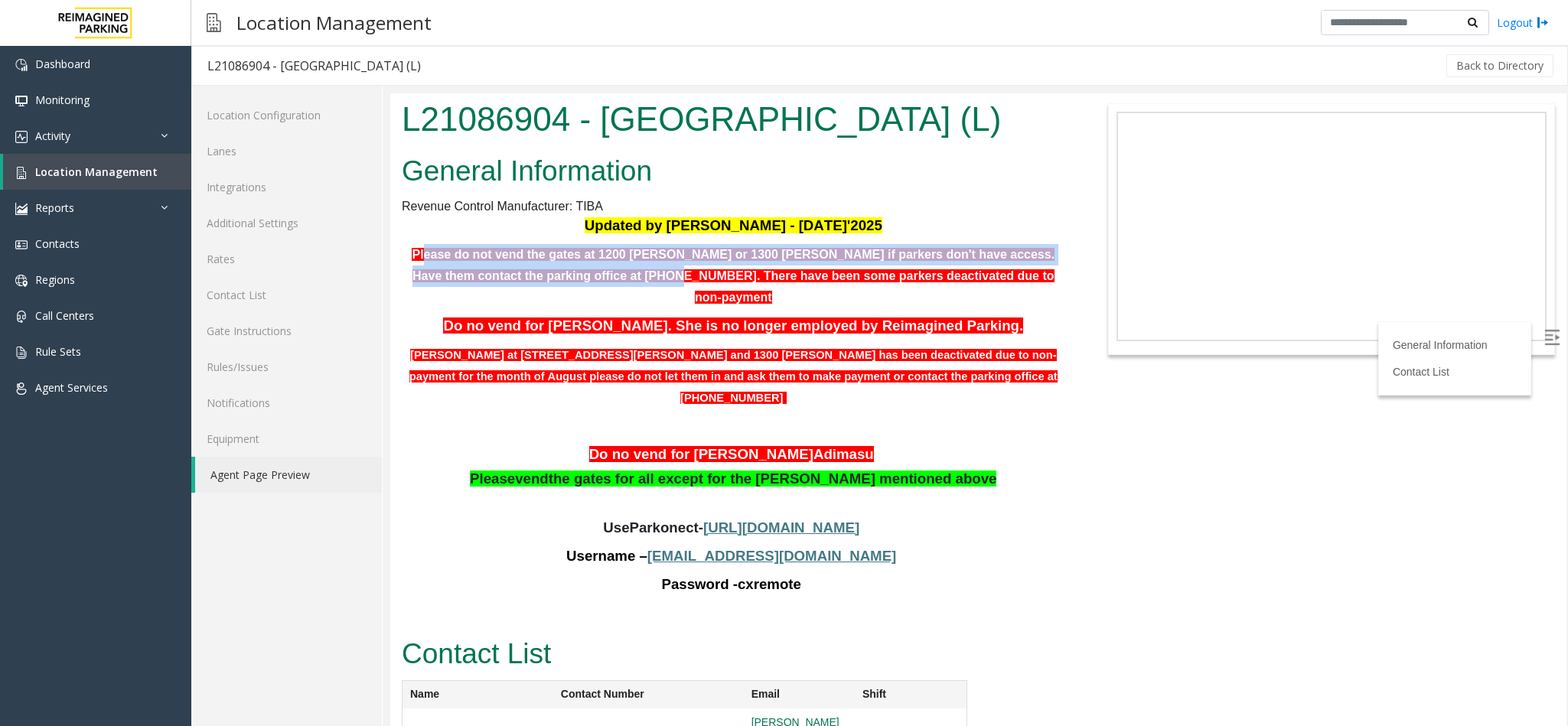
drag, startPoint x: 417, startPoint y: 302, endPoint x: 642, endPoint y: 323, distance: 226.0
click at [642, 303] on b "Please do not vend the gates at 1200 baker or 1300 Baker if parkers don't have …" at bounding box center [732, 275] width 642 height 55
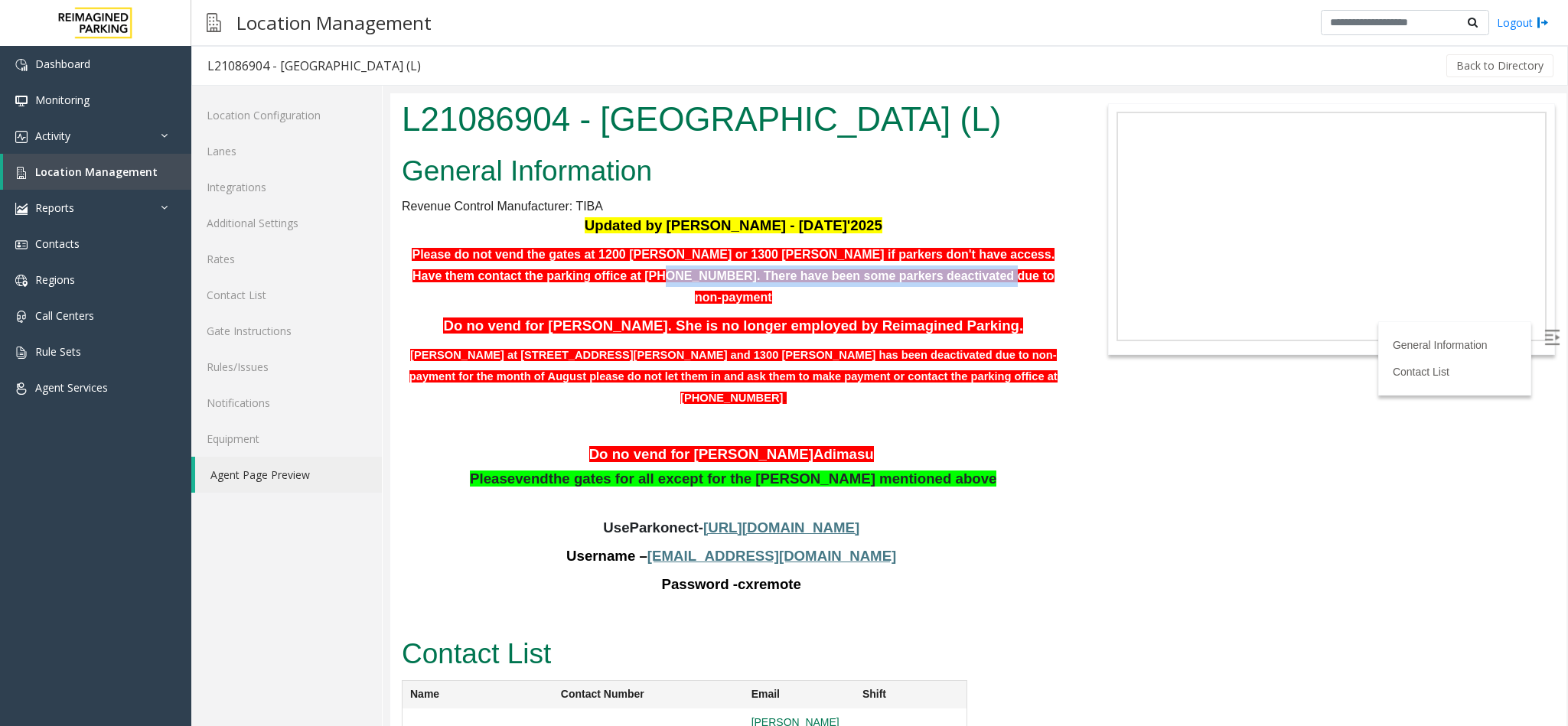
drag, startPoint x: 631, startPoint y: 325, endPoint x: 946, endPoint y: 330, distance: 315.0
click at [946, 308] on p "Please do not vend the gates at 1200 baker or 1300 Baker if parkers don't have …" at bounding box center [733, 276] width 664 height 64
click at [941, 308] on p "Please do not vend the gates at 1200 baker or 1300 Baker if parkers don't have …" at bounding box center [733, 276] width 664 height 64
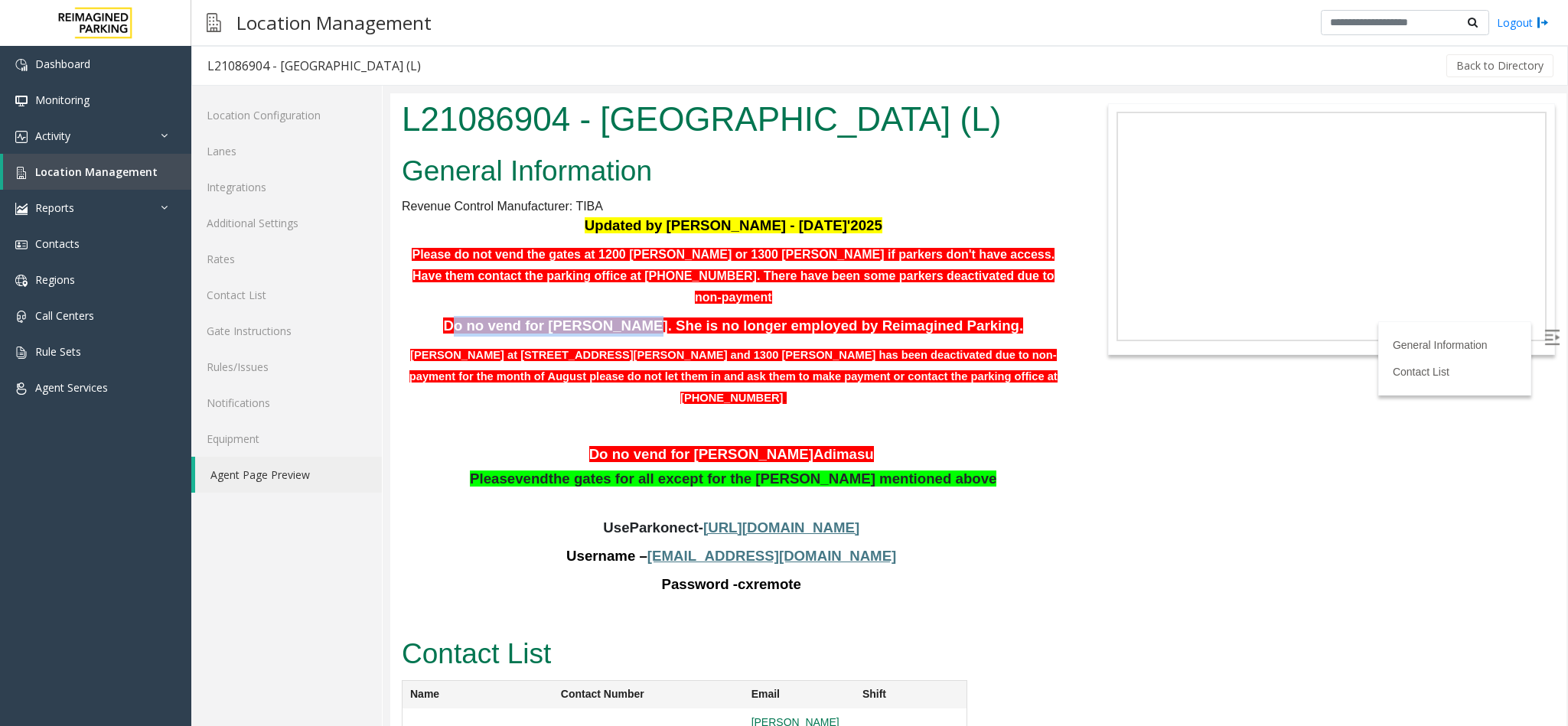
drag, startPoint x: 487, startPoint y: 355, endPoint x: 646, endPoint y: 350, distance: 159.1
click at [646, 333] on span "Do no vend for Stephanie Bogany. She is no longer employed by Reimagined Parkin…" at bounding box center [733, 325] width 580 height 16
click at [608, 303] on b "Please do not vend the gates at 1200 baker or 1300 Baker if parkers don't have …" at bounding box center [732, 275] width 642 height 55
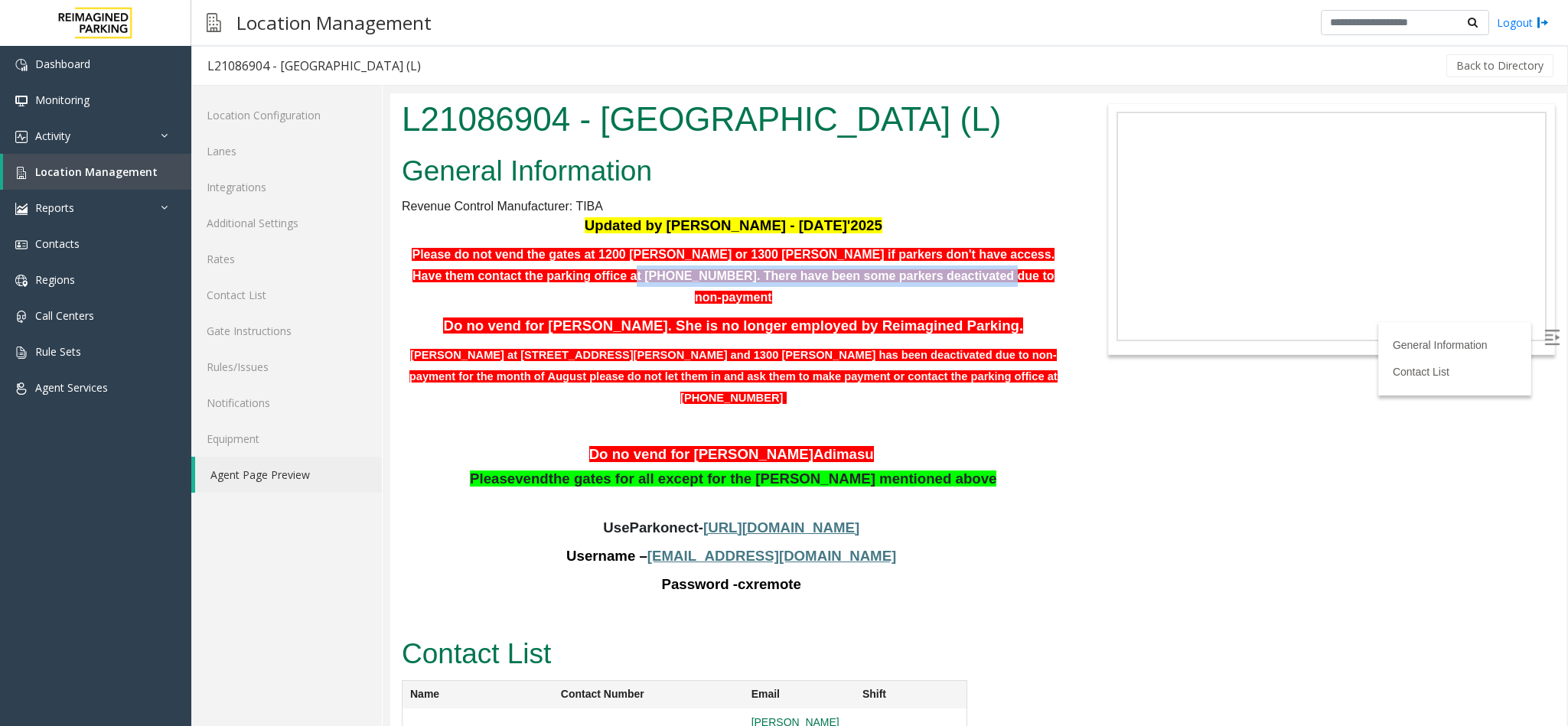
drag, startPoint x: 606, startPoint y: 315, endPoint x: 965, endPoint y: 332, distance: 359.4
click at [965, 308] on p "Please do not vend the gates at 1200 baker or 1300 Baker if parkers don't have …" at bounding box center [733, 276] width 664 height 64
click at [948, 308] on p "Please do not vend the gates at 1200 baker or 1300 Baker if parkers don't have …" at bounding box center [733, 276] width 664 height 64
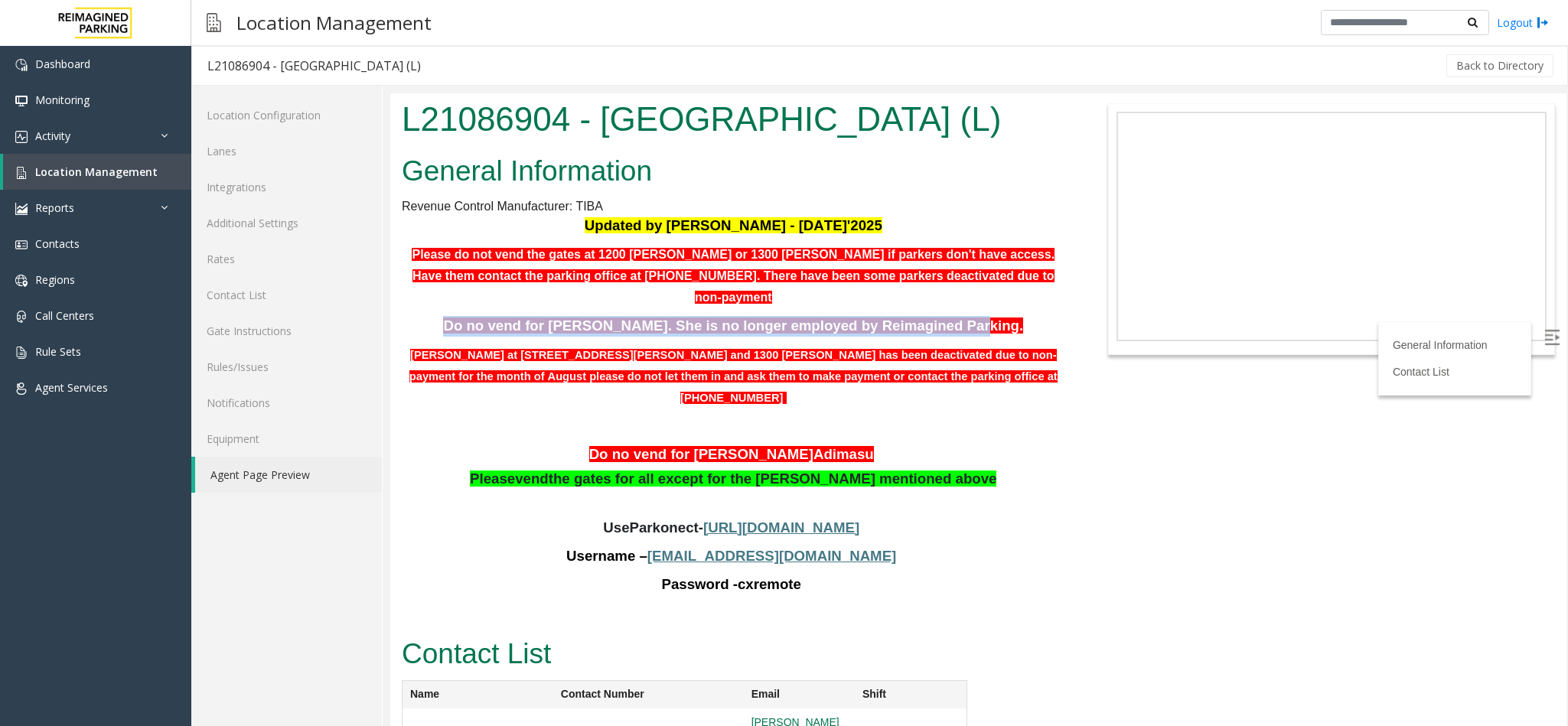
drag, startPoint x: 473, startPoint y: 358, endPoint x: 932, endPoint y: 362, distance: 459.0
click at [932, 337] on p "Do no vend for Stephanie Bogany. She is no longer employed by Reimagined Parkin…" at bounding box center [733, 326] width 664 height 20
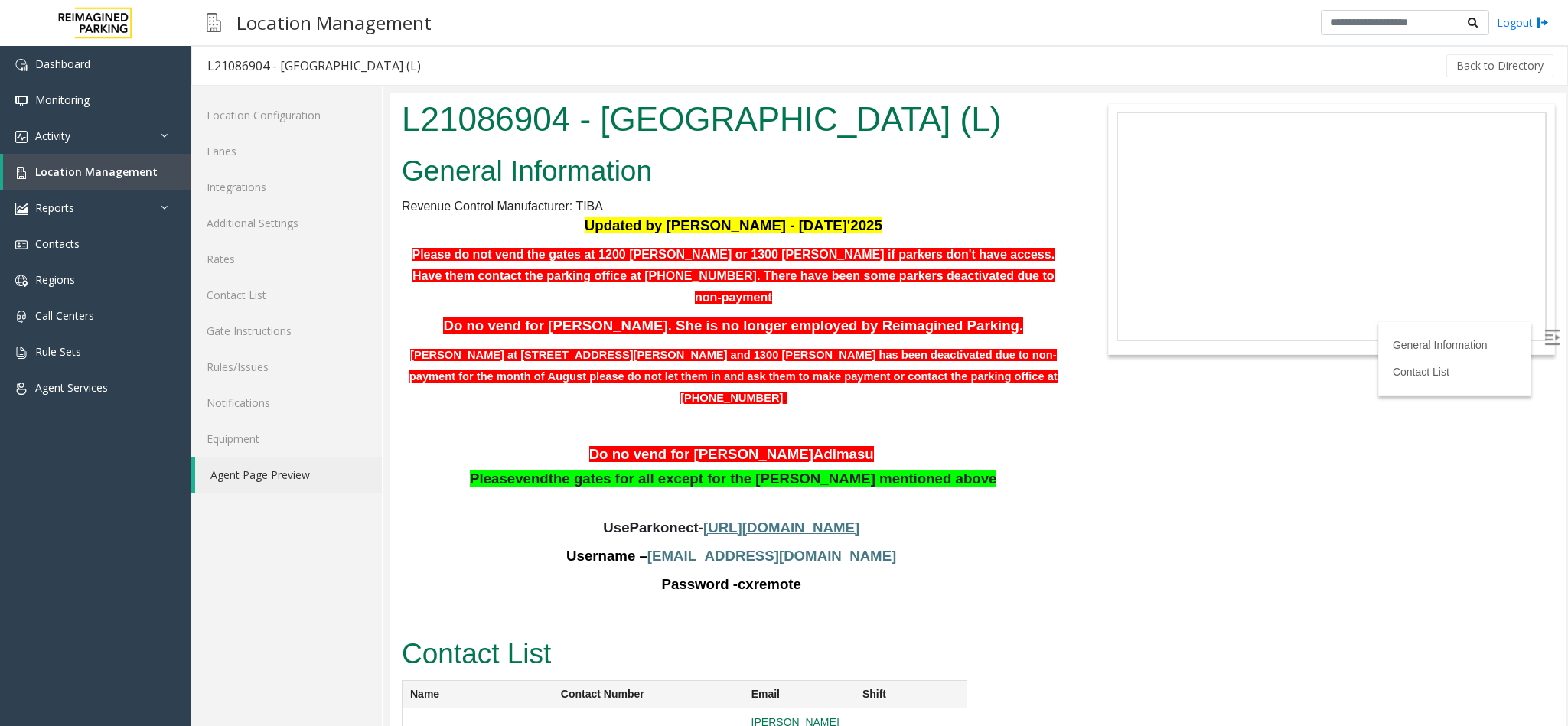
click at [518, 405] on p "Parkers at 1200 baker and 1300 Baker has been deactivated due to non-payment fo…" at bounding box center [733, 376] width 664 height 64
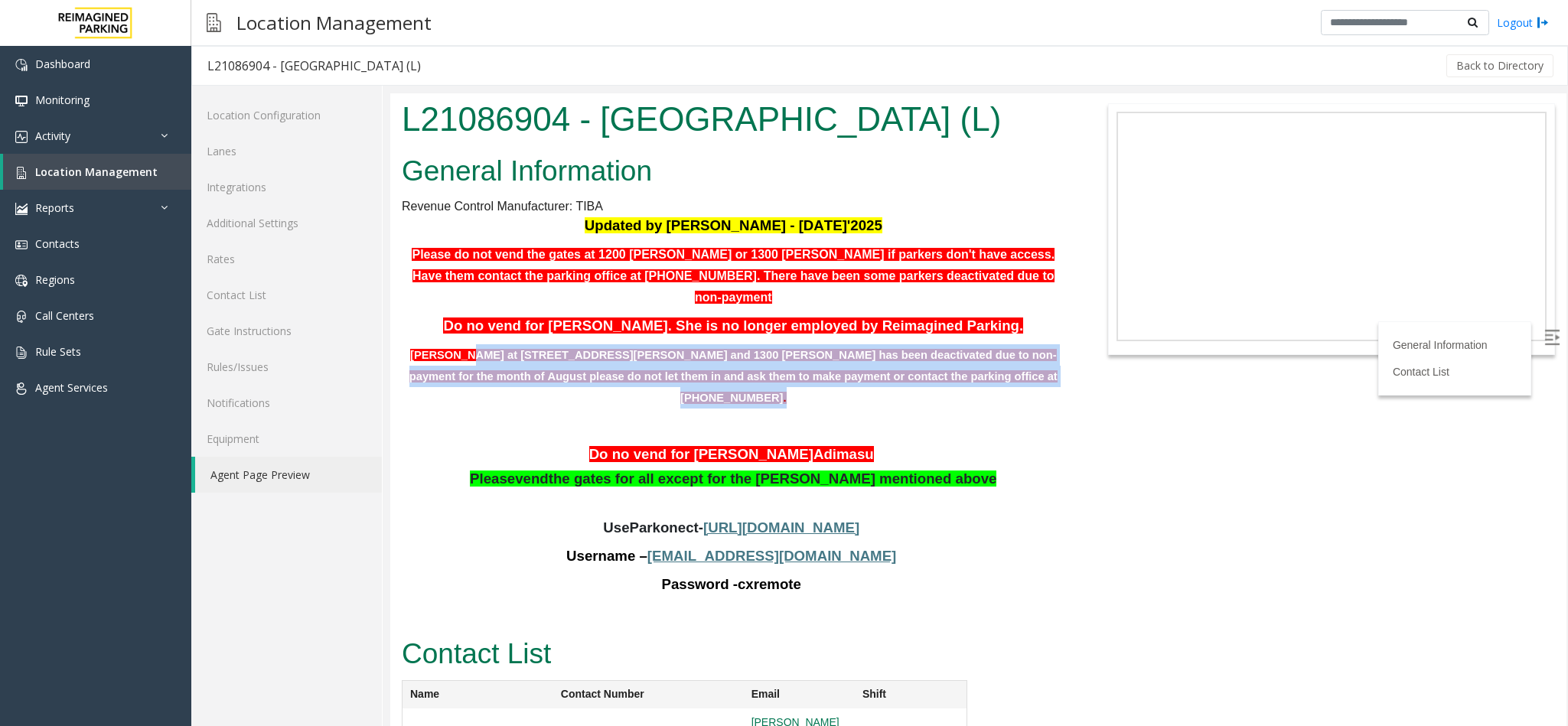
drag, startPoint x: 448, startPoint y: 387, endPoint x: 1058, endPoint y: 401, distance: 610.2
click at [1058, 401] on div "General Information Revenue Control Manufacturer: TIBA Updated by Sanjeev - 8th…" at bounding box center [733, 390] width 686 height 483
click at [810, 403] on font "Parkers at 1200 baker and 1300 Baker has been deactivated due to non-payment fo…" at bounding box center [733, 376] width 648 height 54
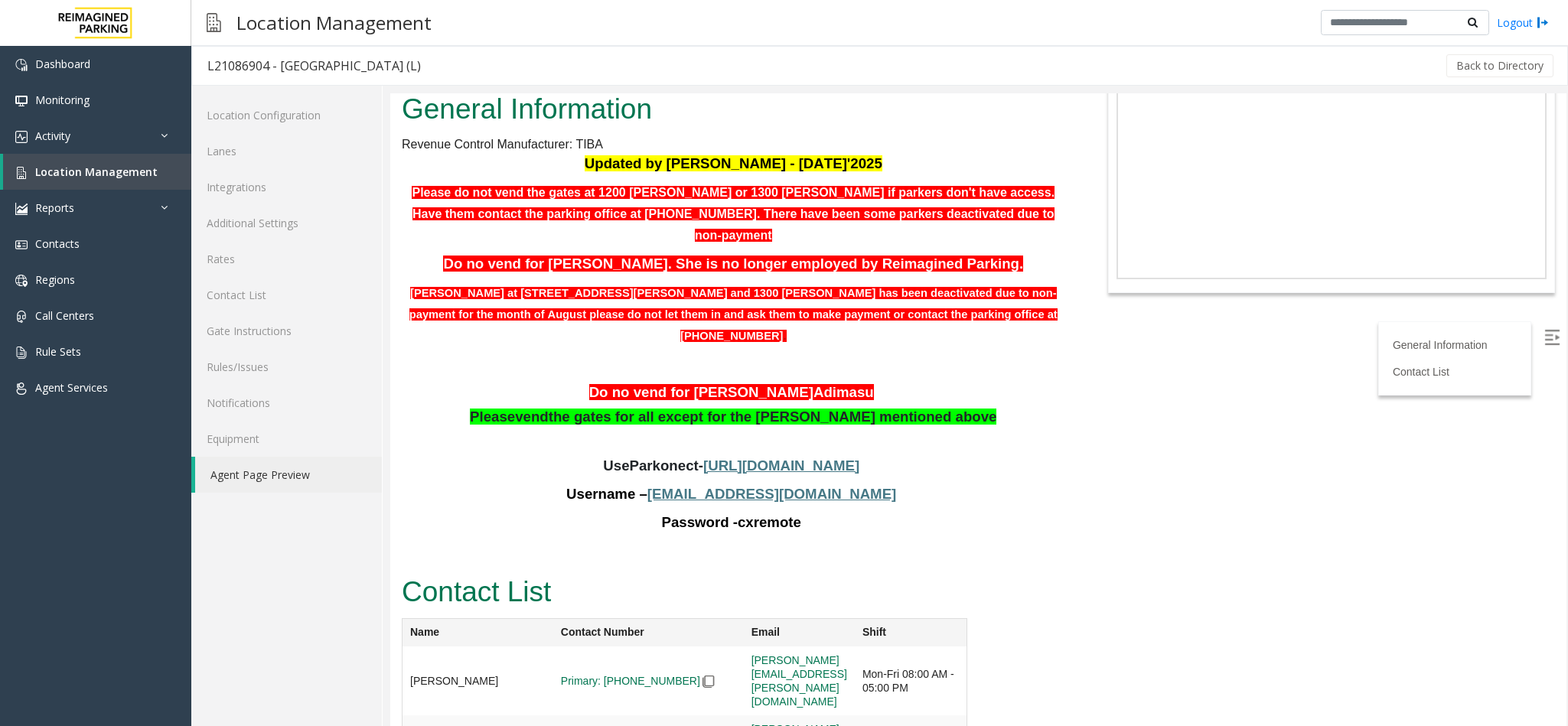
scroll to position [118, 0]
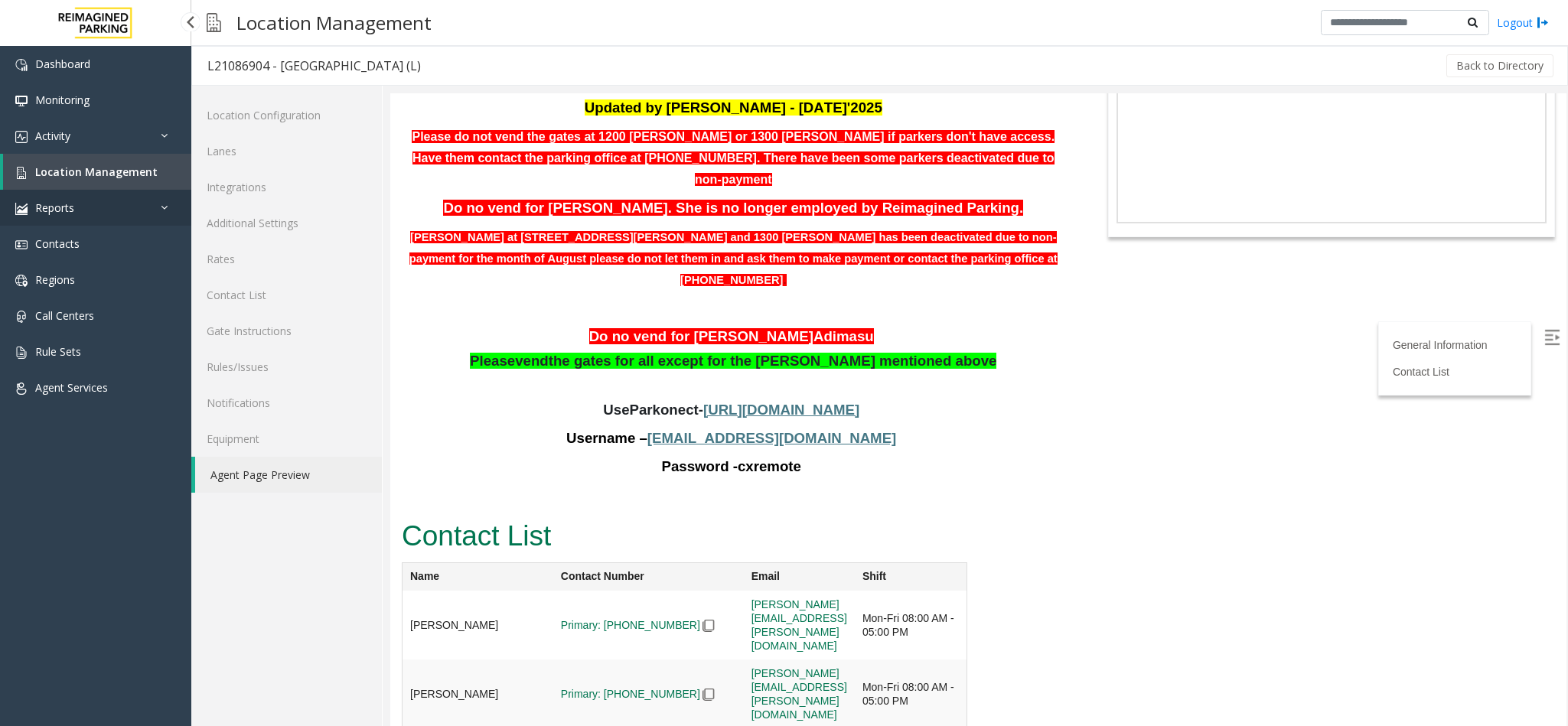
click at [48, 219] on link "Reports" at bounding box center [95, 208] width 191 height 36
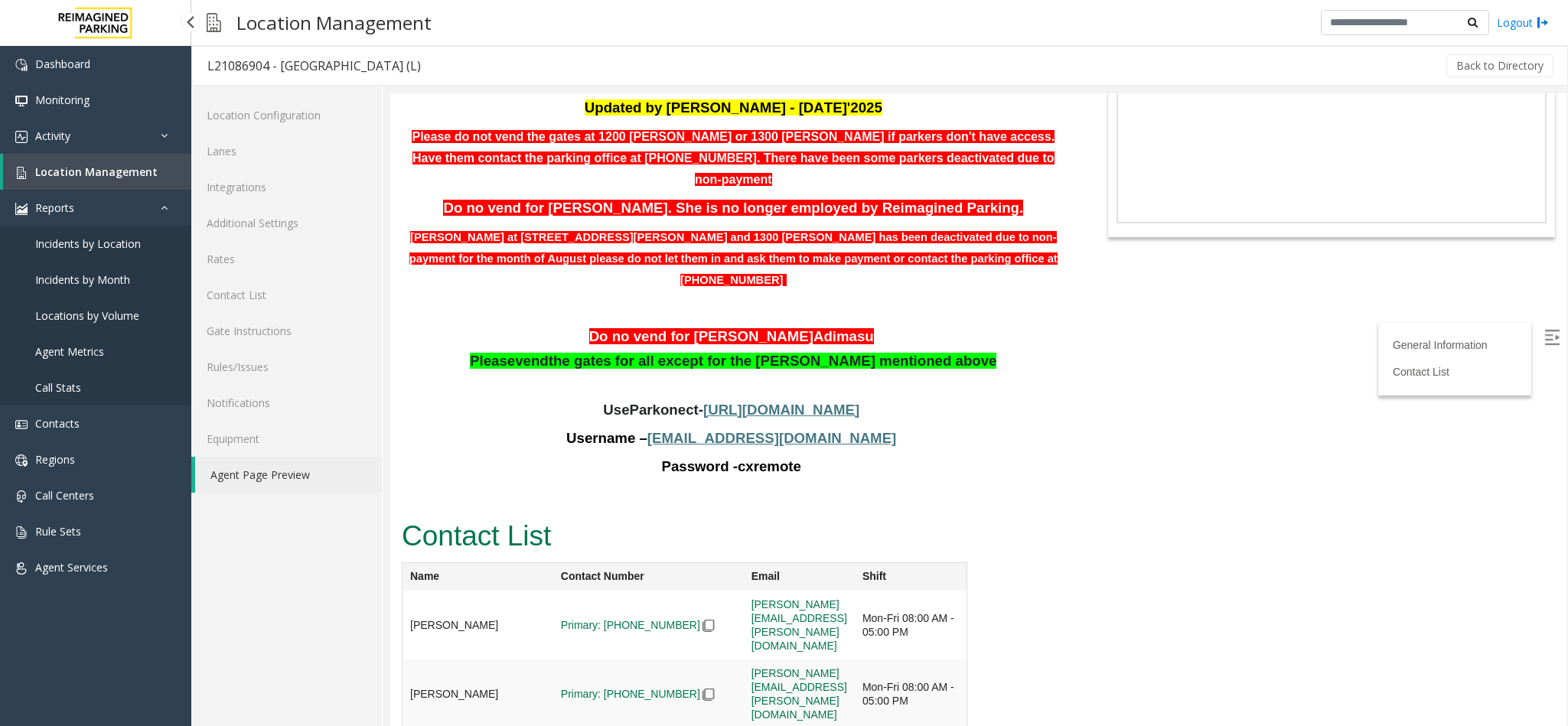
click at [87, 356] on span "Agent Metrics" at bounding box center [69, 351] width 69 height 14
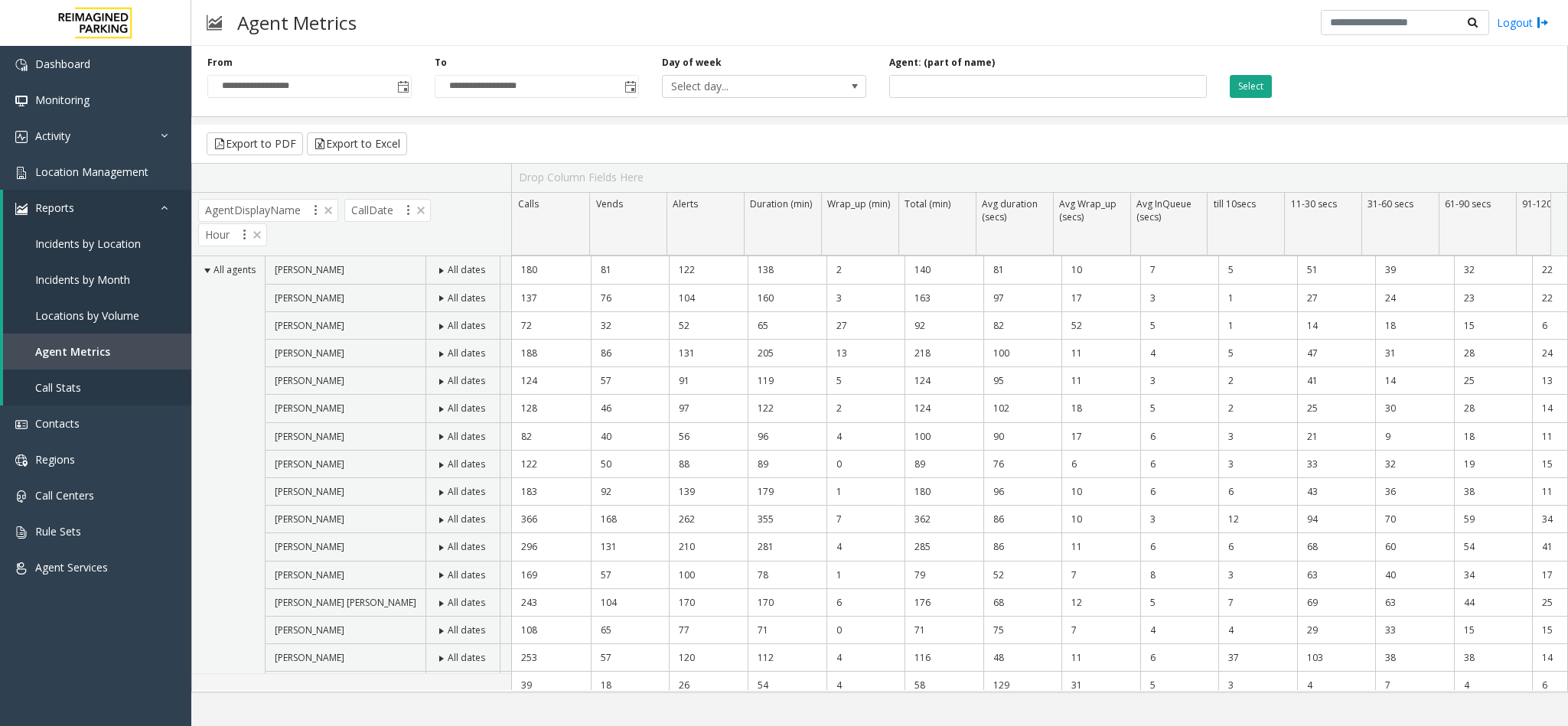
click at [1252, 95] on button "Select" at bounding box center [1251, 86] width 42 height 23
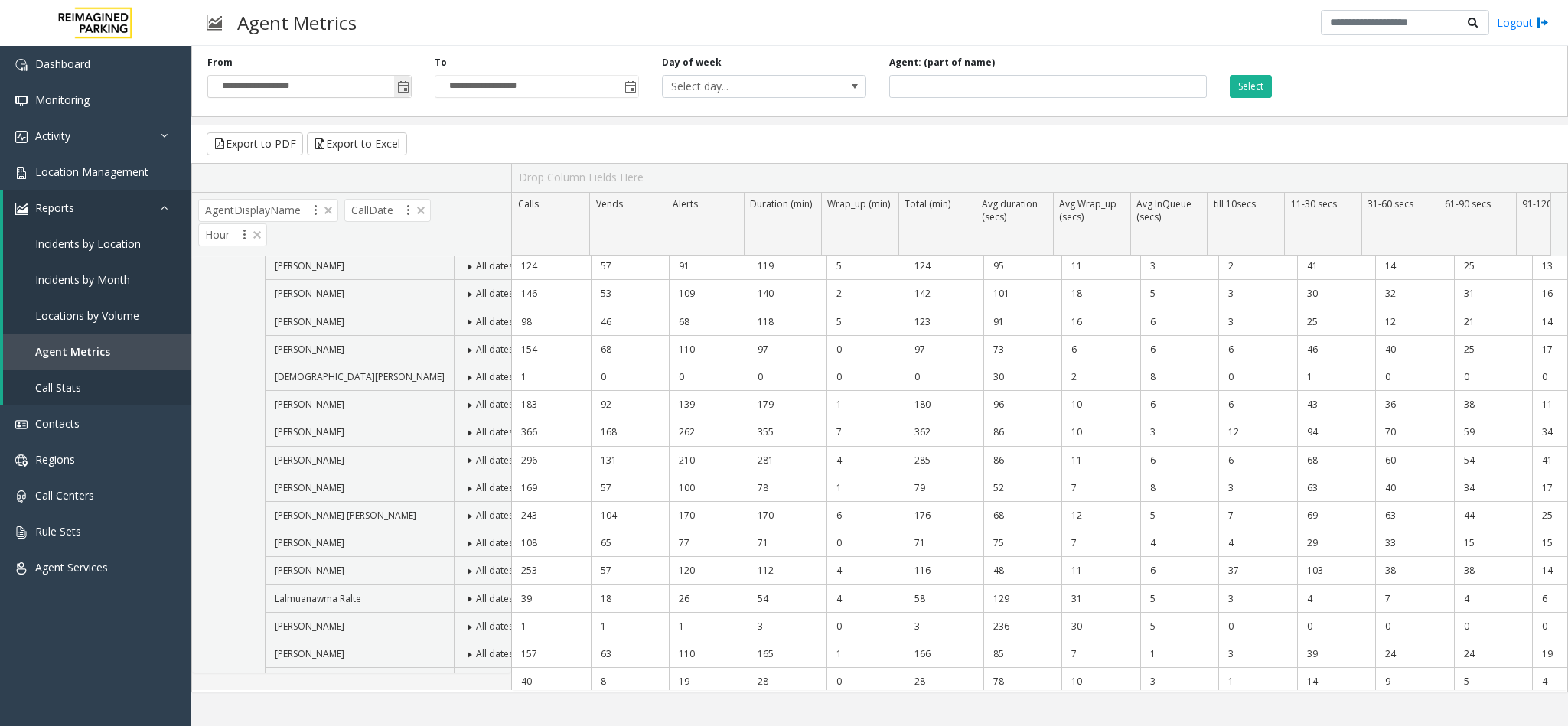
click at [400, 97] on span "Toggle popup" at bounding box center [402, 86] width 17 height 25
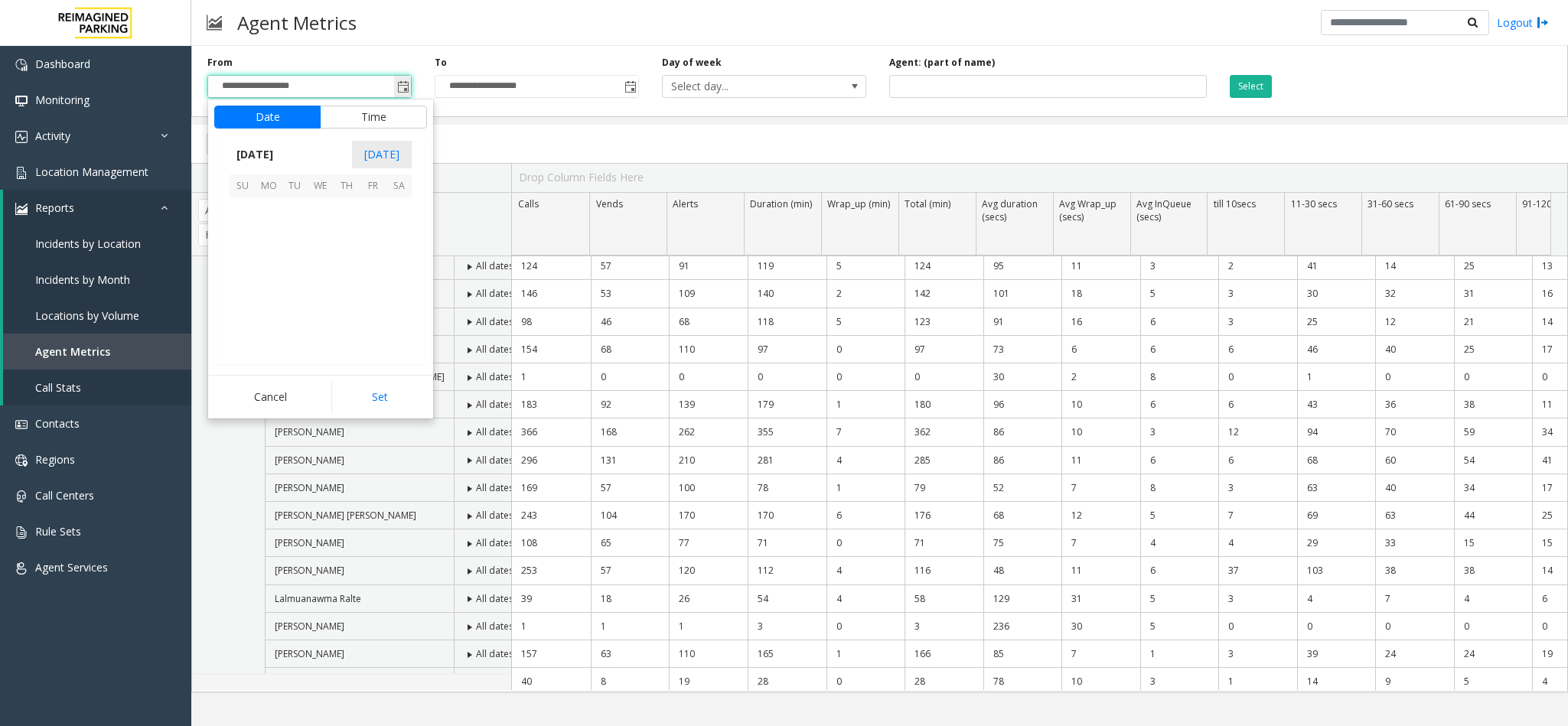
scroll to position [274180, 0]
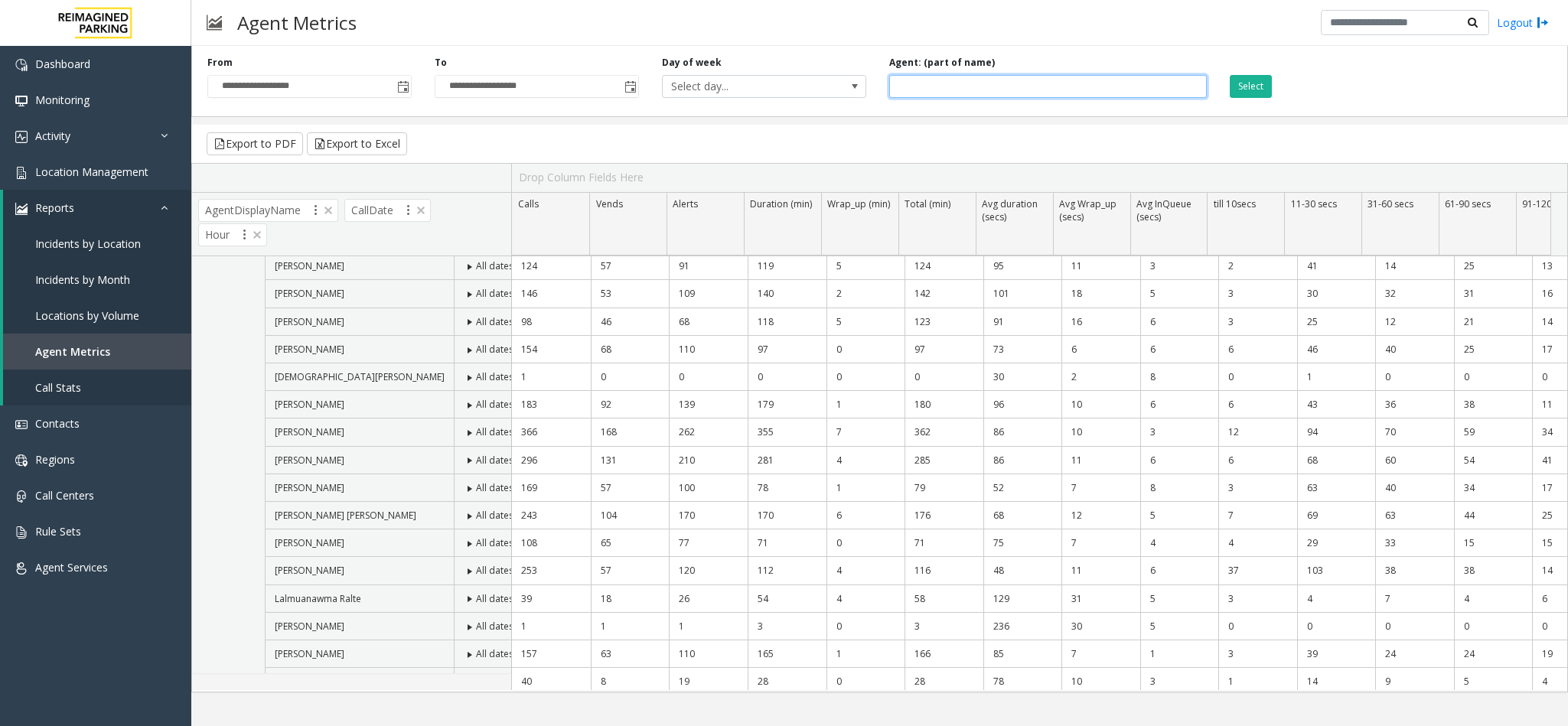
click at [930, 79] on input at bounding box center [1048, 86] width 318 height 23
type input "*****"
click at [1270, 78] on button "Select" at bounding box center [1251, 86] width 42 height 23
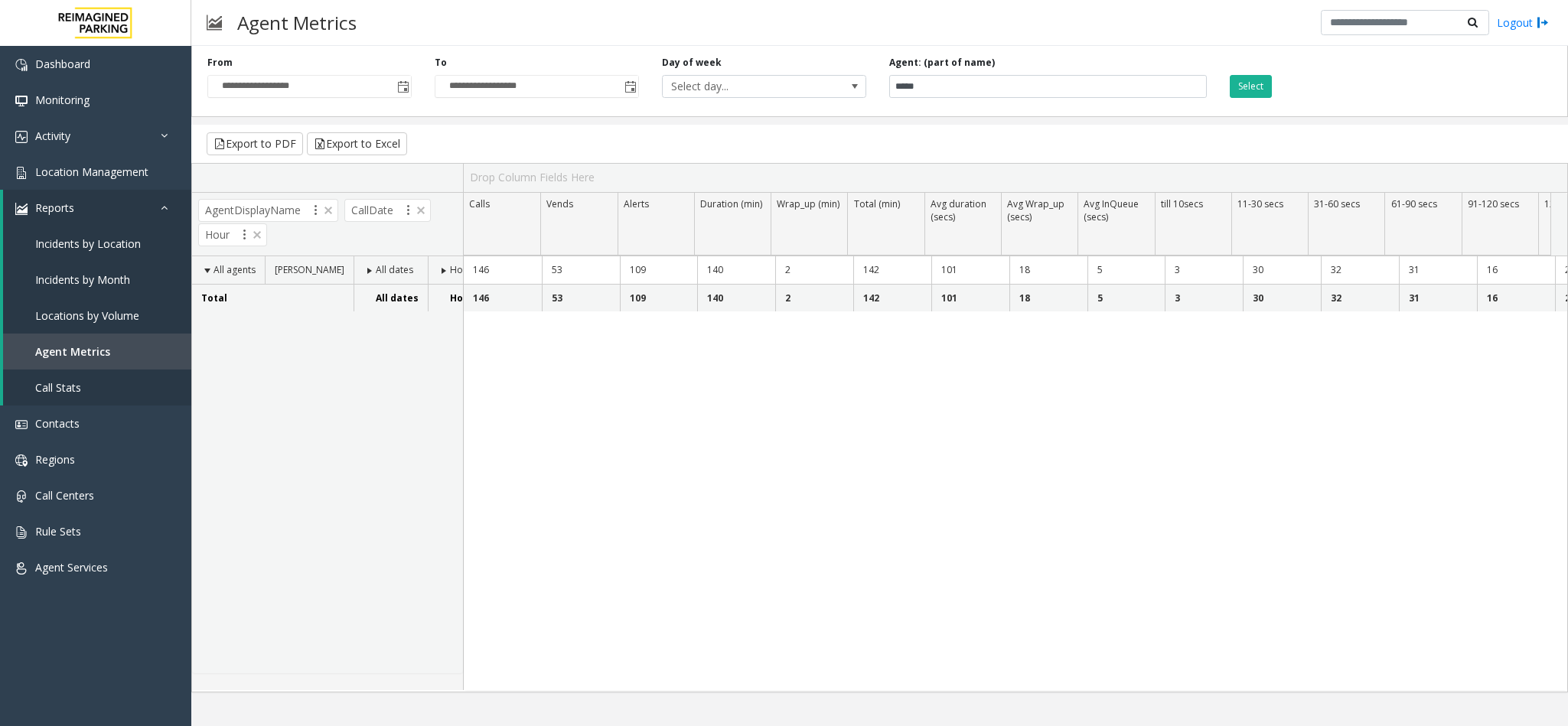
scroll to position [0, 0]
click at [404, 85] on span "Toggle popup" at bounding box center [403, 87] width 12 height 12
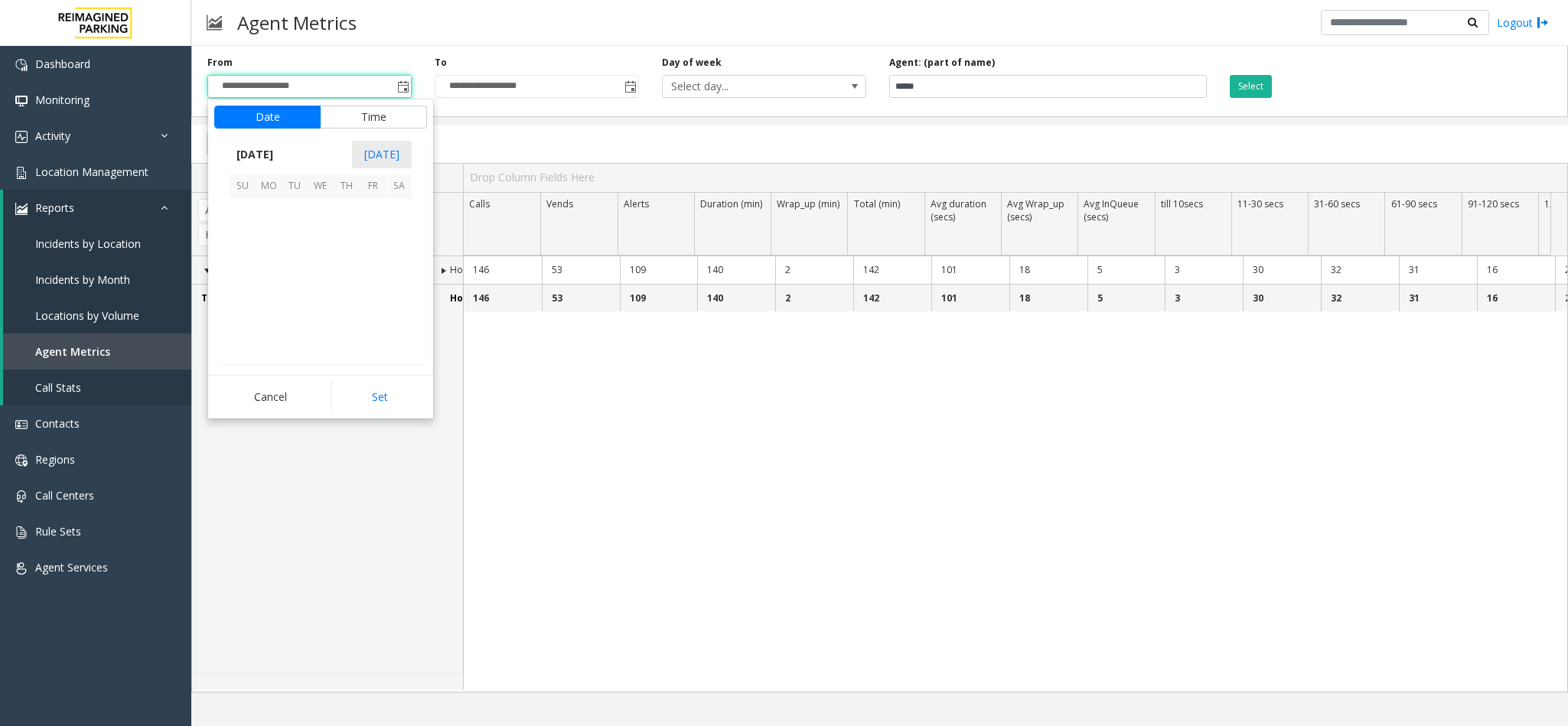
scroll to position [274180, 0]
click at [271, 317] on span "25" at bounding box center [268, 316] width 26 height 26
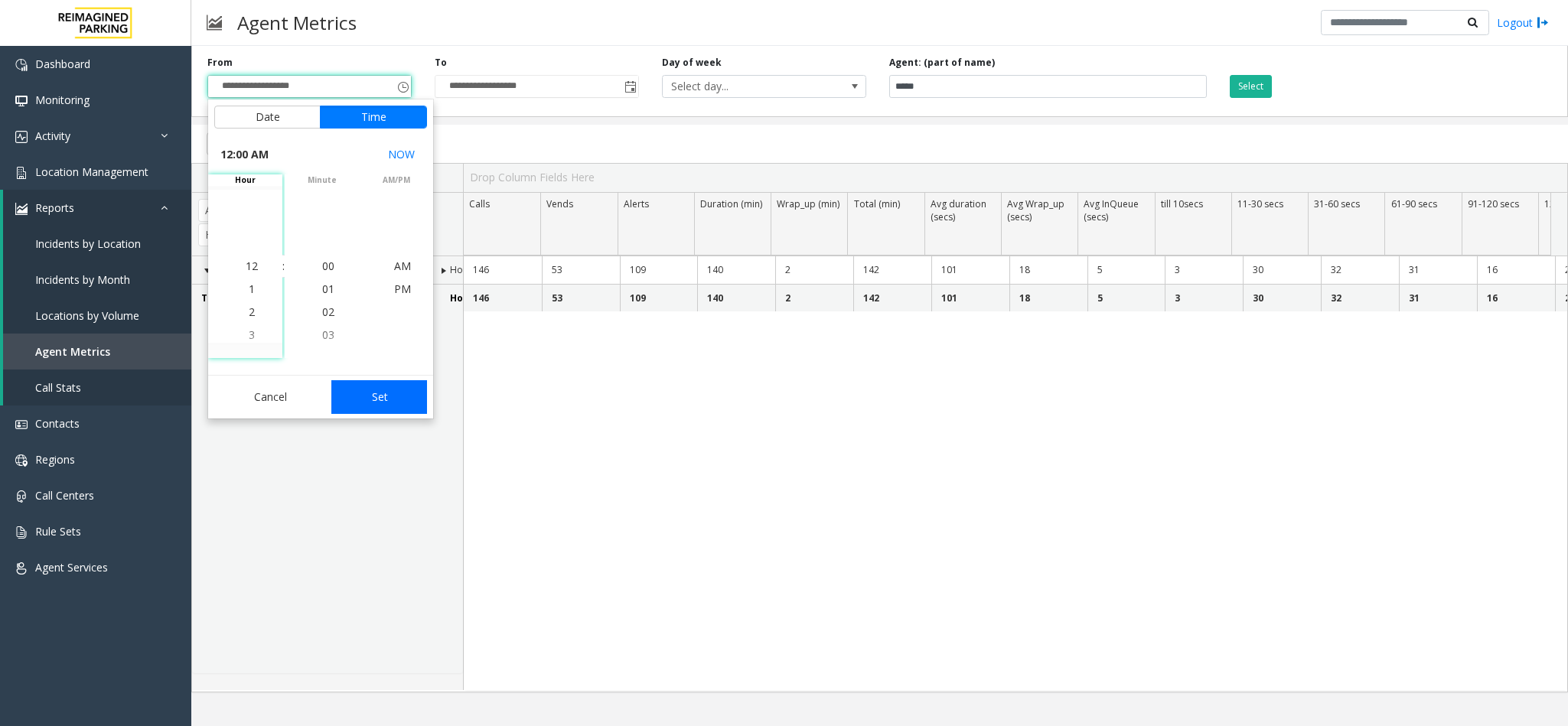
click at [409, 407] on button "Set" at bounding box center [379, 397] width 97 height 34
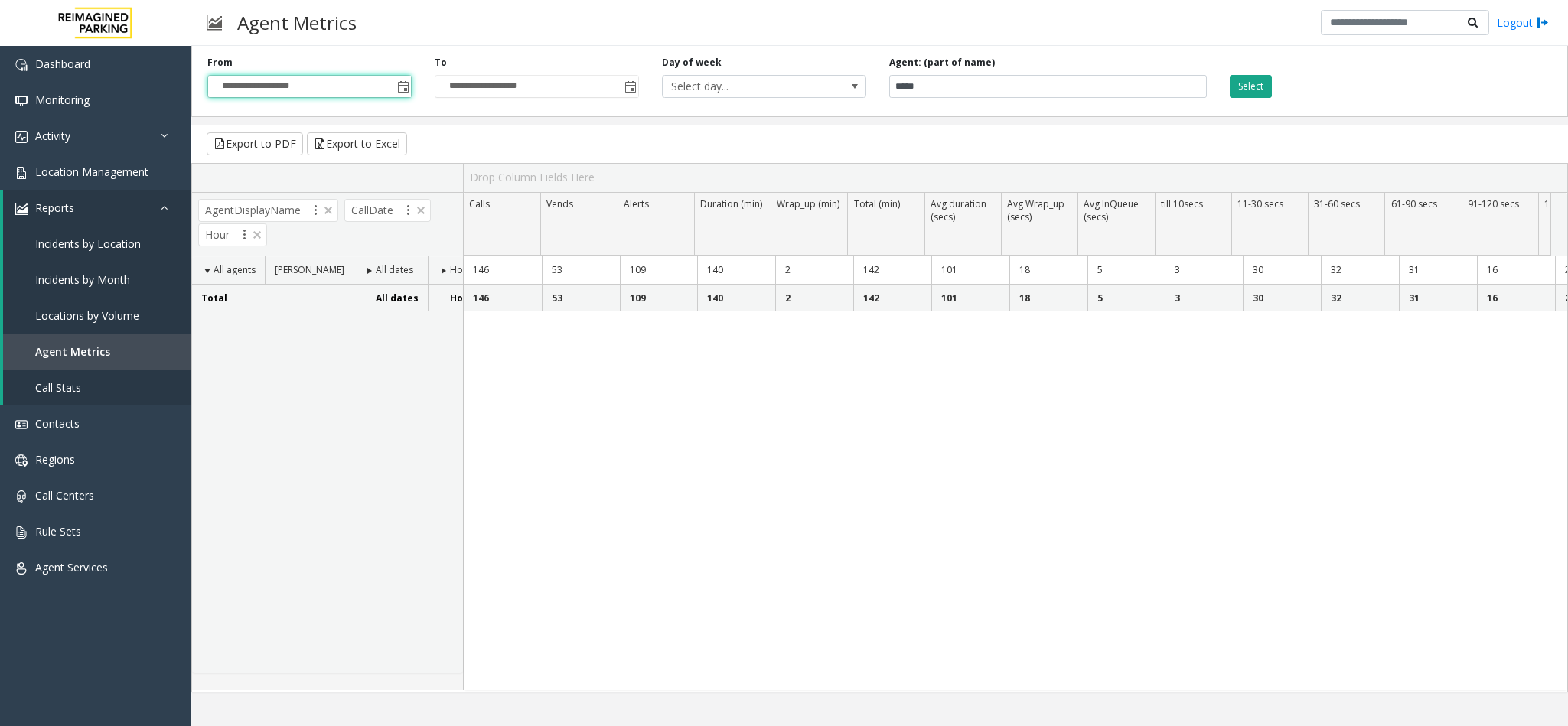
click at [1269, 87] on button "Select" at bounding box center [1251, 86] width 42 height 23
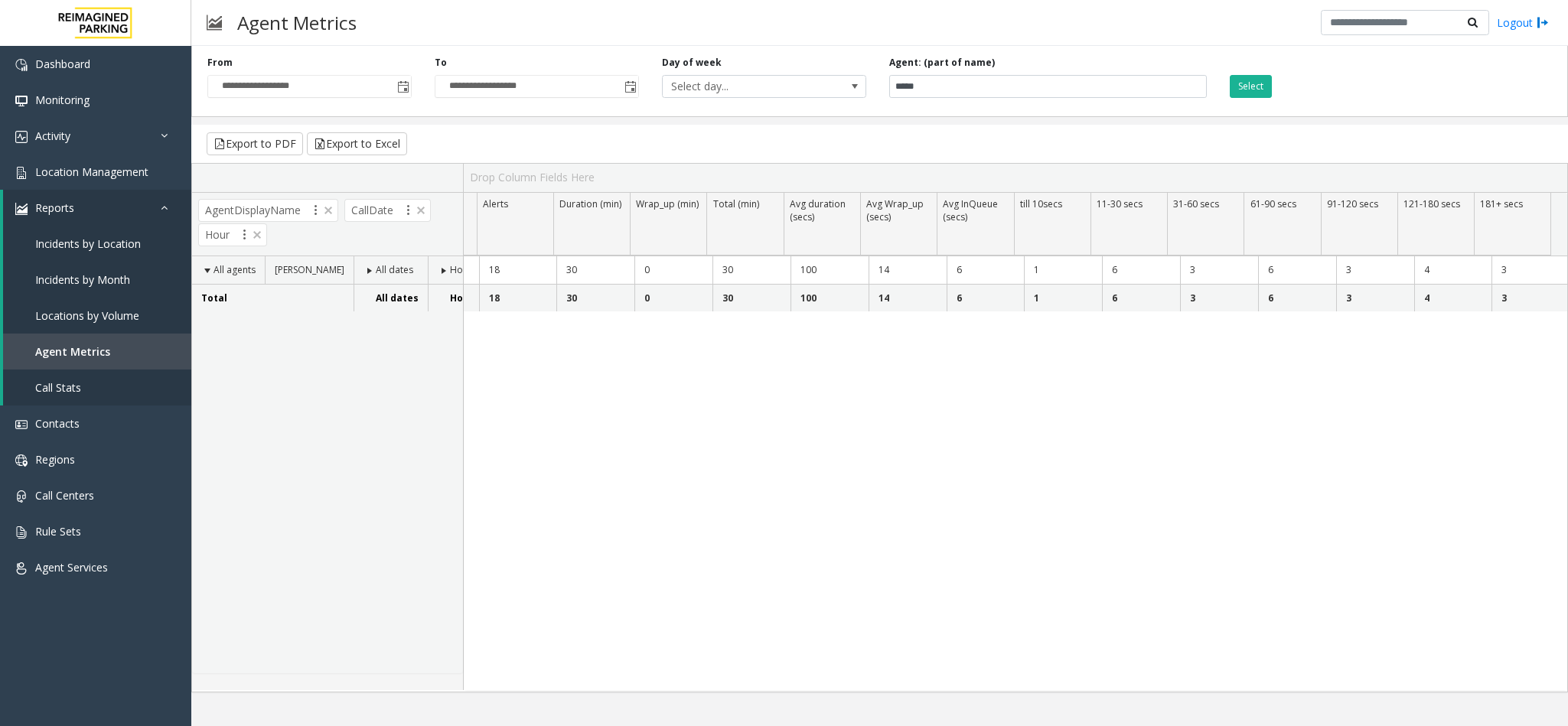
scroll to position [0, 0]
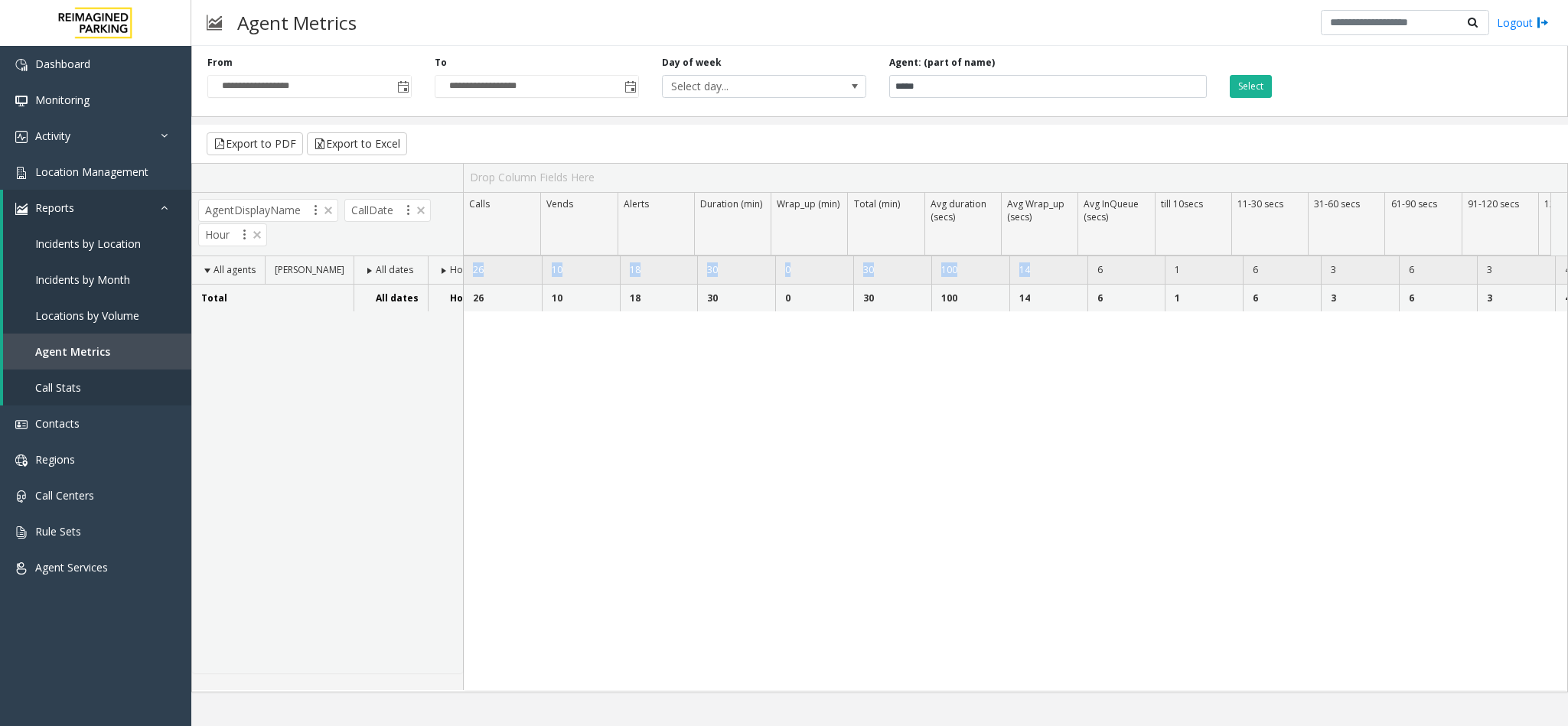
drag, startPoint x: 473, startPoint y: 271, endPoint x: 1024, endPoint y: 283, distance: 551.1
click at [1024, 283] on tr "26 10 18 30 0 30 100 14 6 1 6 3 6 3 4 3" at bounding box center [1086, 270] width 1246 height 27
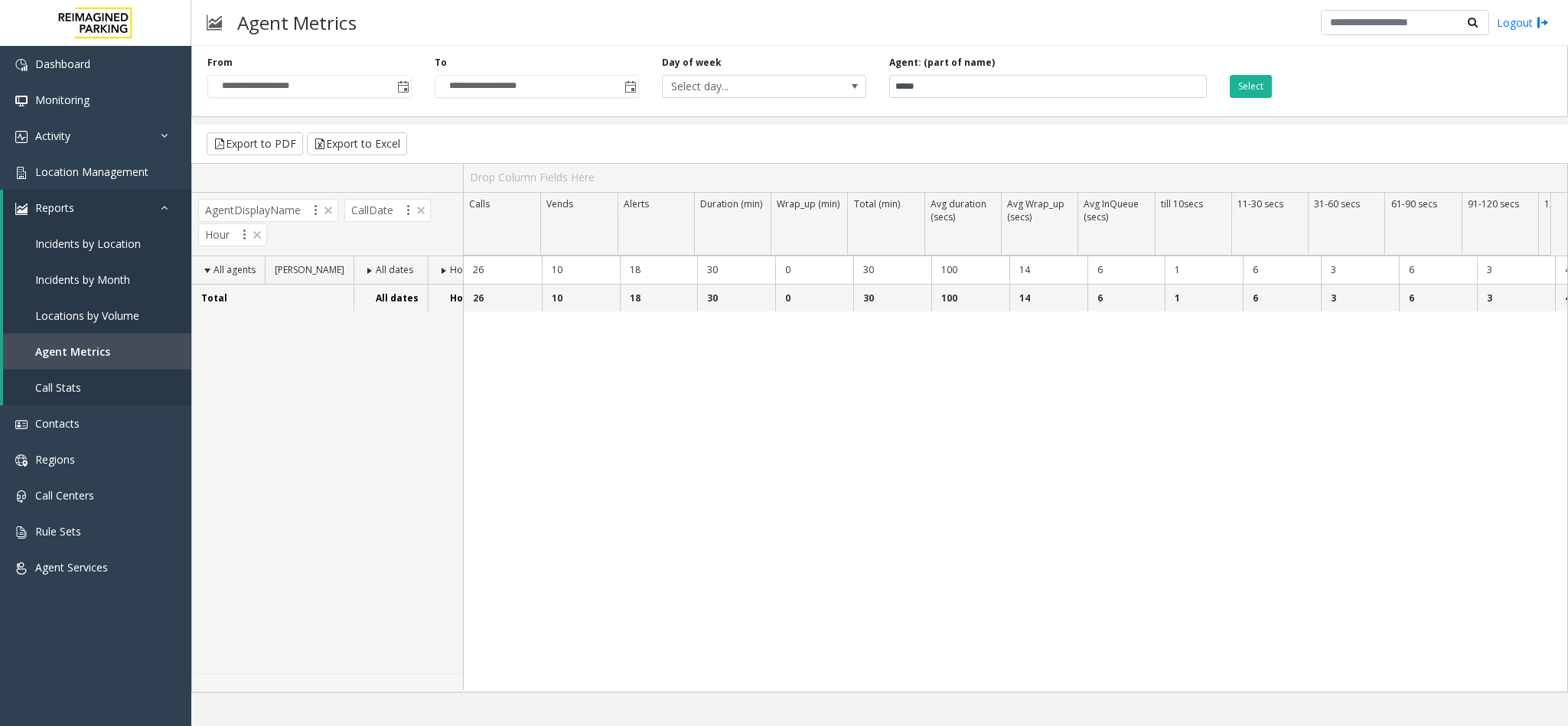
click at [1067, 530] on div "26 10 18 30 0 30 100 14 6 1 6 3 6 3 4 3 26 10 18 30 0 30 100 14 6 1 6 3 6 3 4 3" at bounding box center [1015, 472] width 1103 height 433
click at [81, 355] on span "Agent Metrics" at bounding box center [72, 351] width 75 height 14
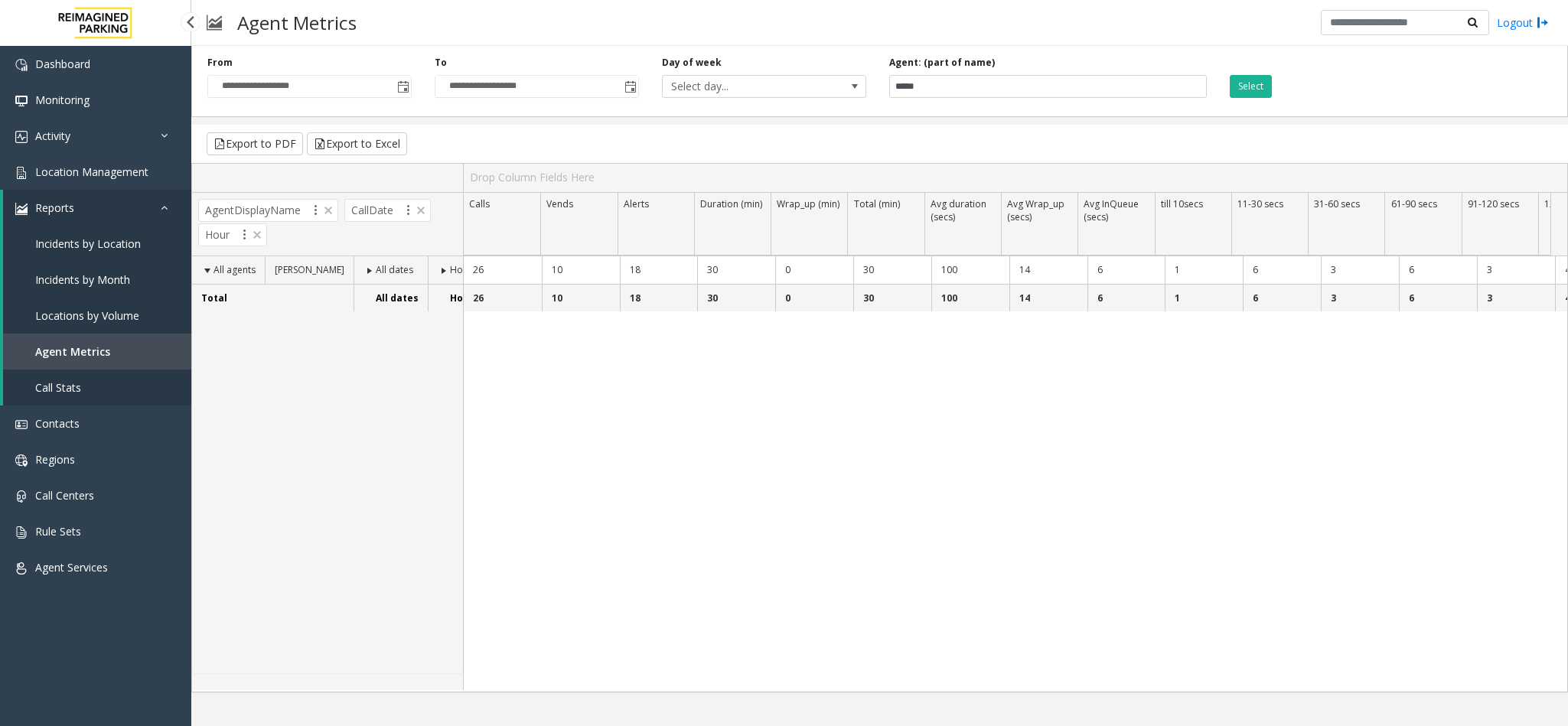
click at [81, 355] on span "Agent Metrics" at bounding box center [72, 351] width 75 height 14
click at [407, 79] on span "Toggle popup" at bounding box center [402, 86] width 17 height 25
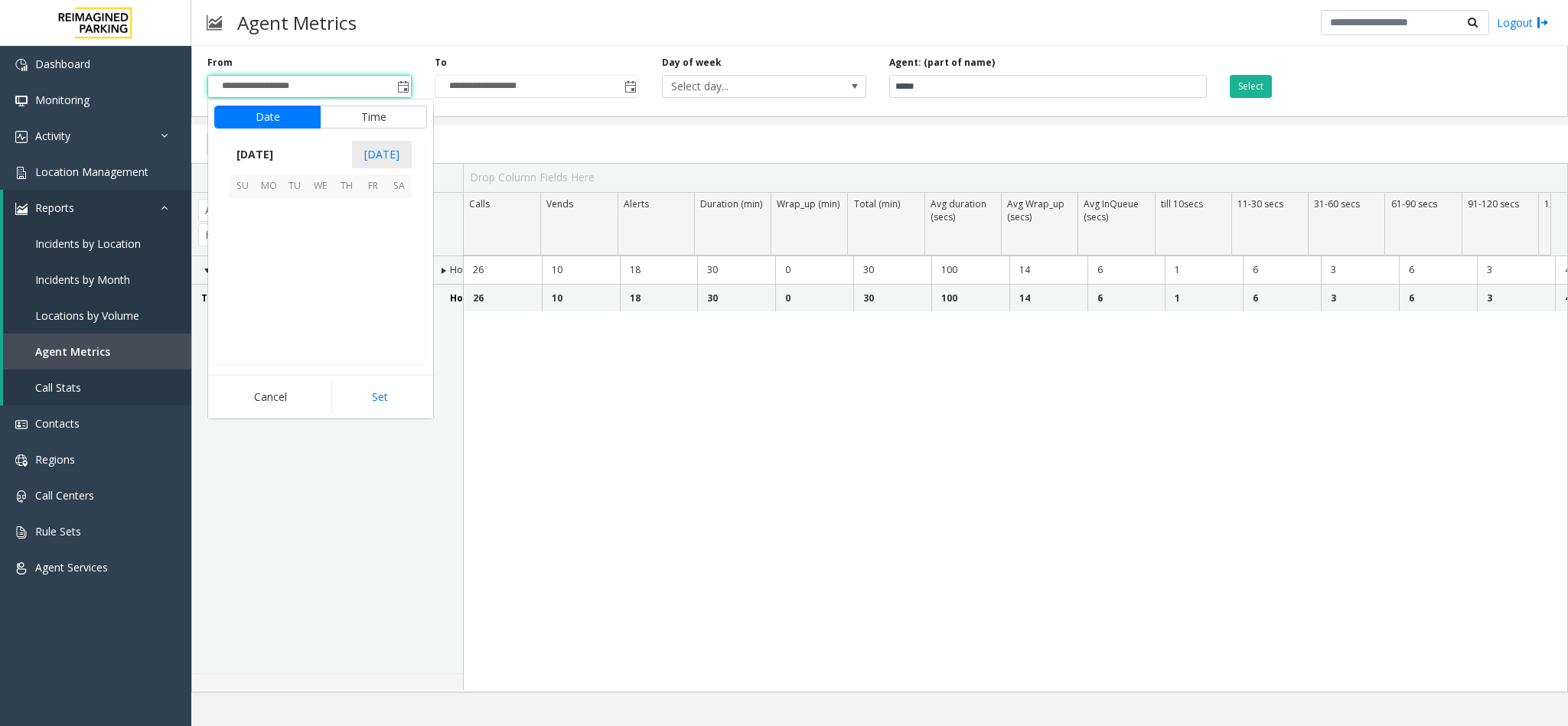
scroll to position [274180, 0]
click at [370, 214] on span "1" at bounding box center [372, 211] width 26 height 26
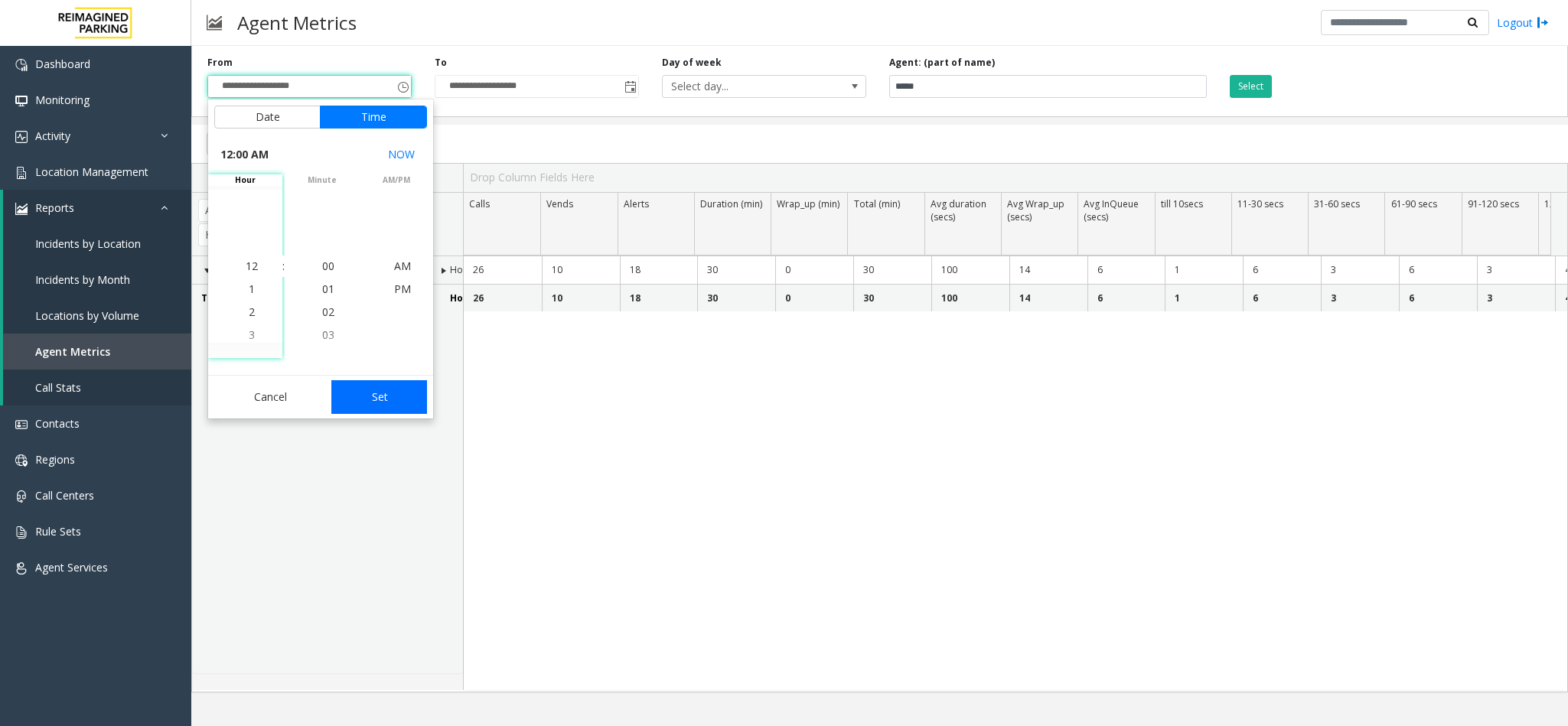
click at [393, 395] on button "Set" at bounding box center [379, 397] width 97 height 34
type input "**********"
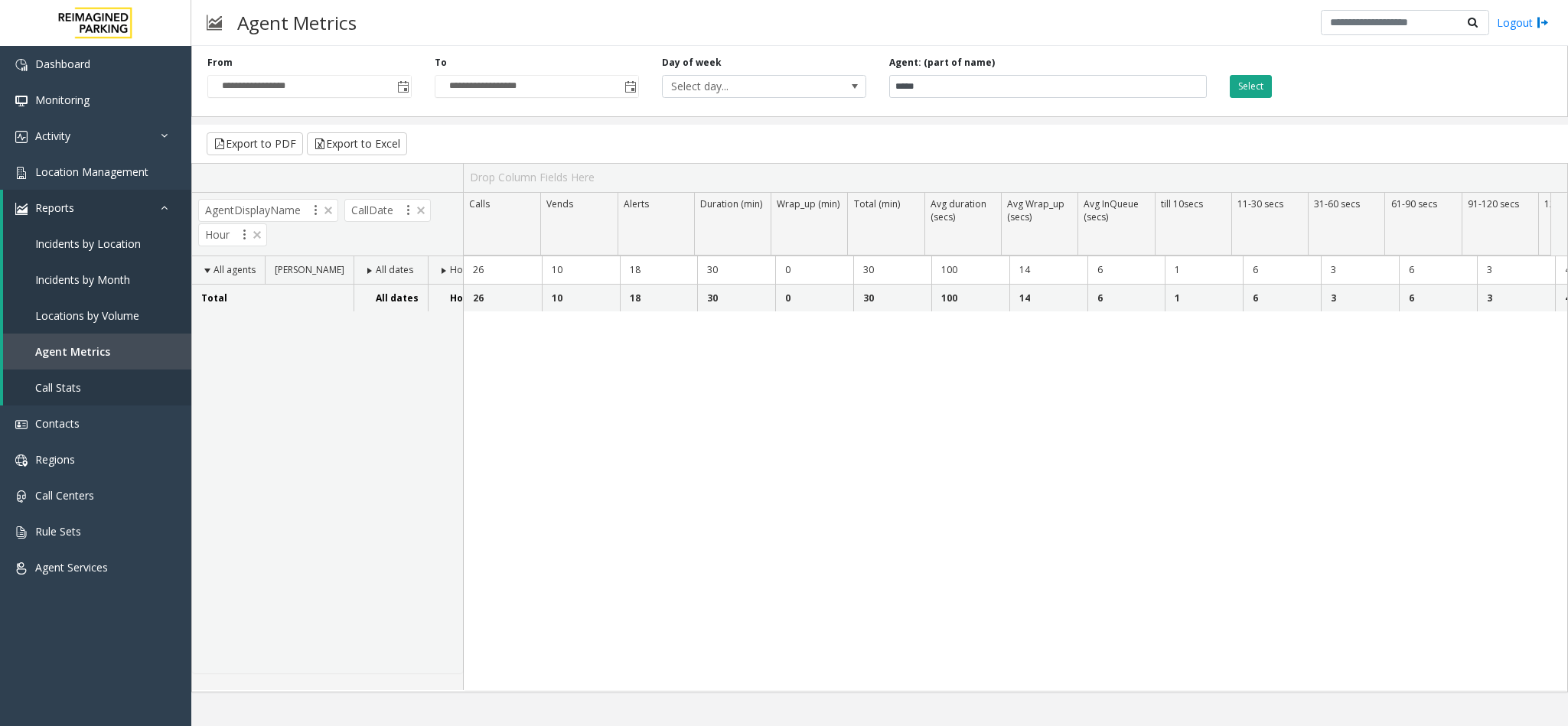
click at [1263, 88] on button "Select" at bounding box center [1251, 86] width 42 height 23
click at [404, 85] on span "Toggle popup" at bounding box center [403, 87] width 12 height 12
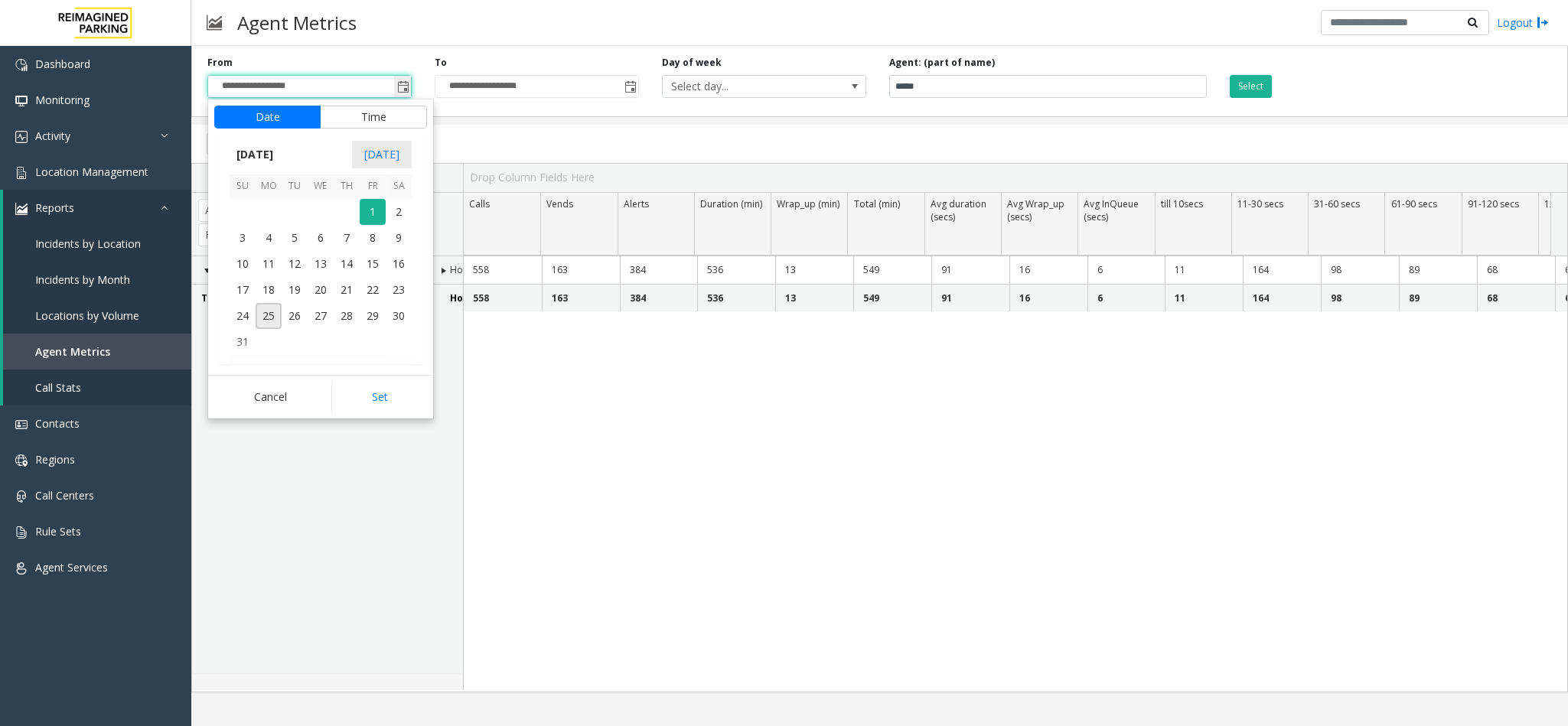
click at [404, 85] on span "Toggle popup" at bounding box center [403, 87] width 12 height 12
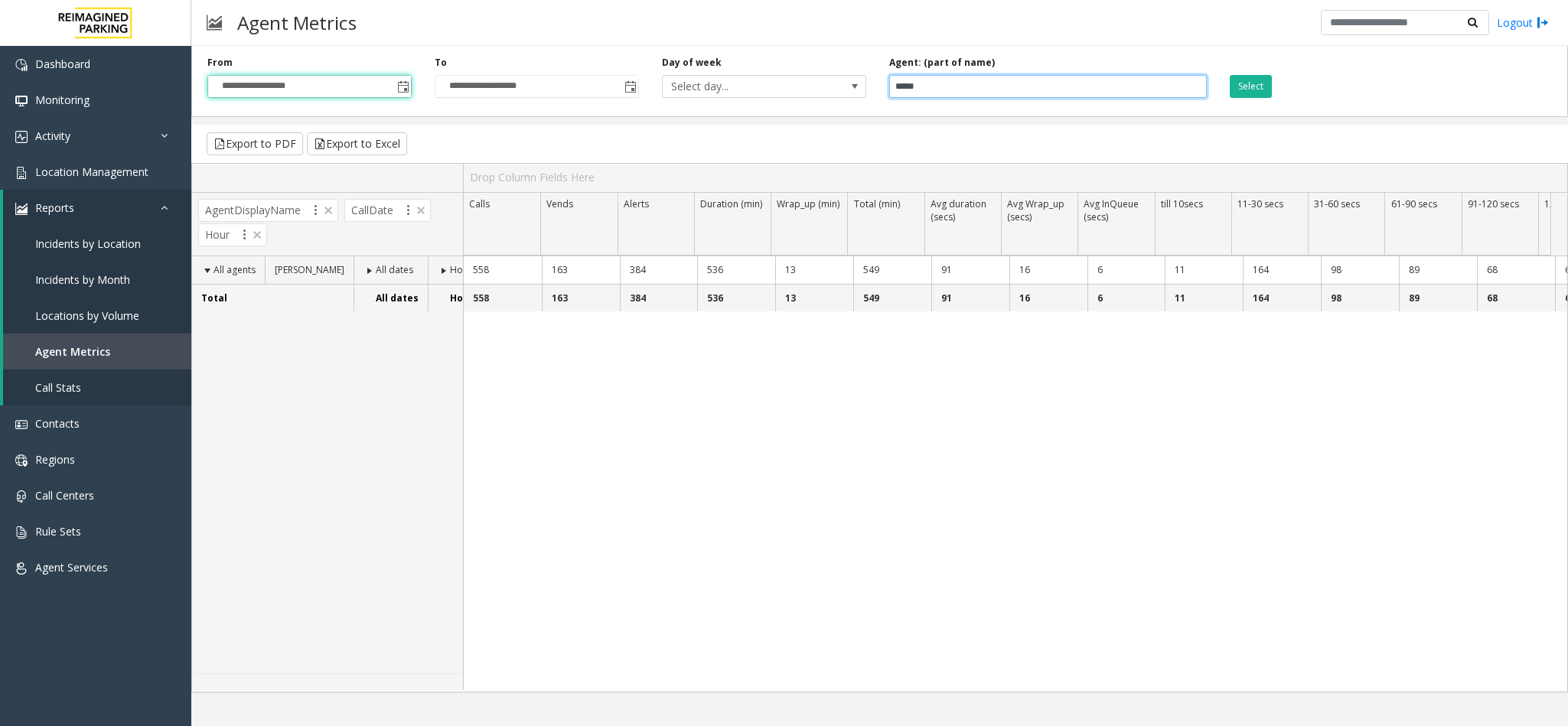
click at [951, 86] on input "*****" at bounding box center [1048, 86] width 318 height 23
type input "*"
click at [407, 82] on span "Toggle popup" at bounding box center [403, 87] width 12 height 12
click at [398, 90] on span "Toggle popup" at bounding box center [403, 87] width 12 height 12
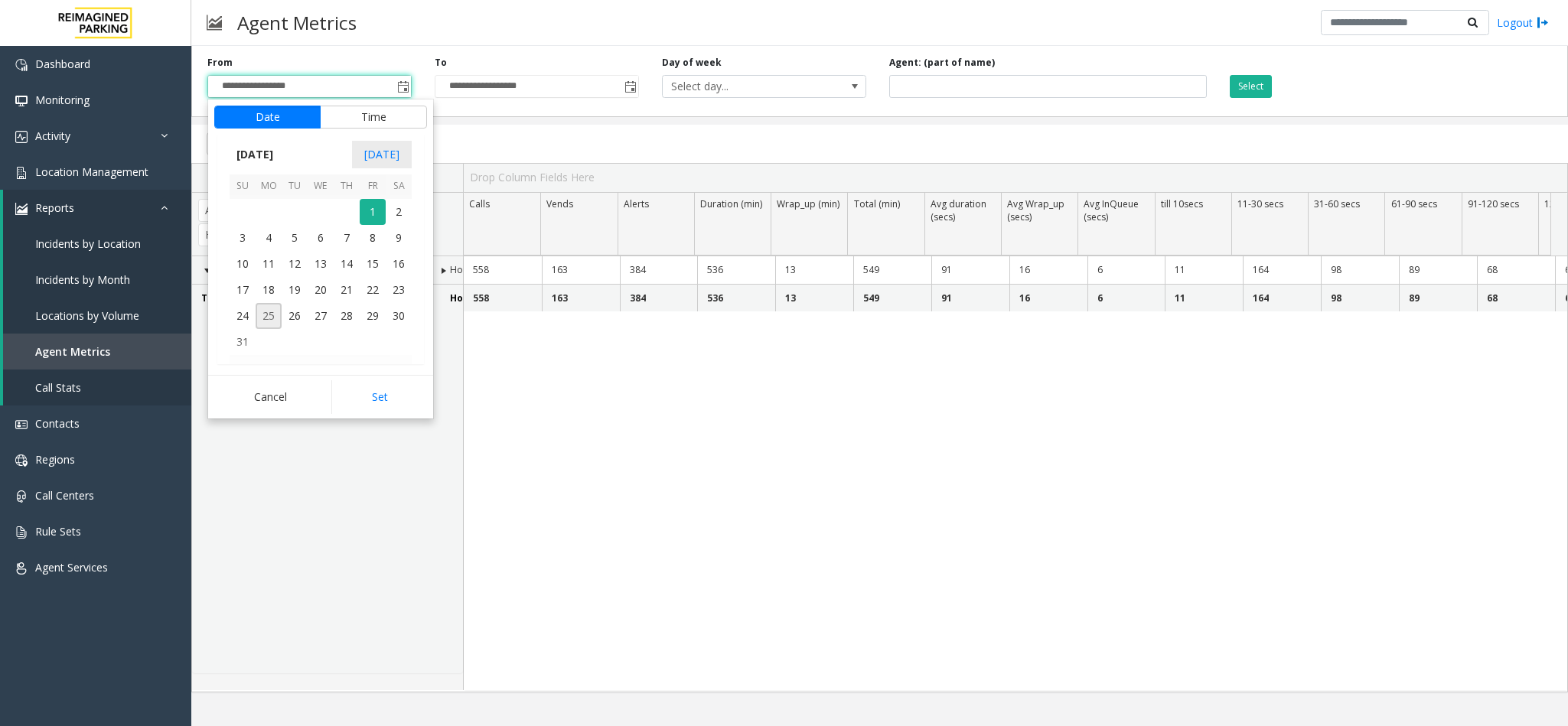
click at [272, 321] on span "25" at bounding box center [268, 316] width 26 height 26
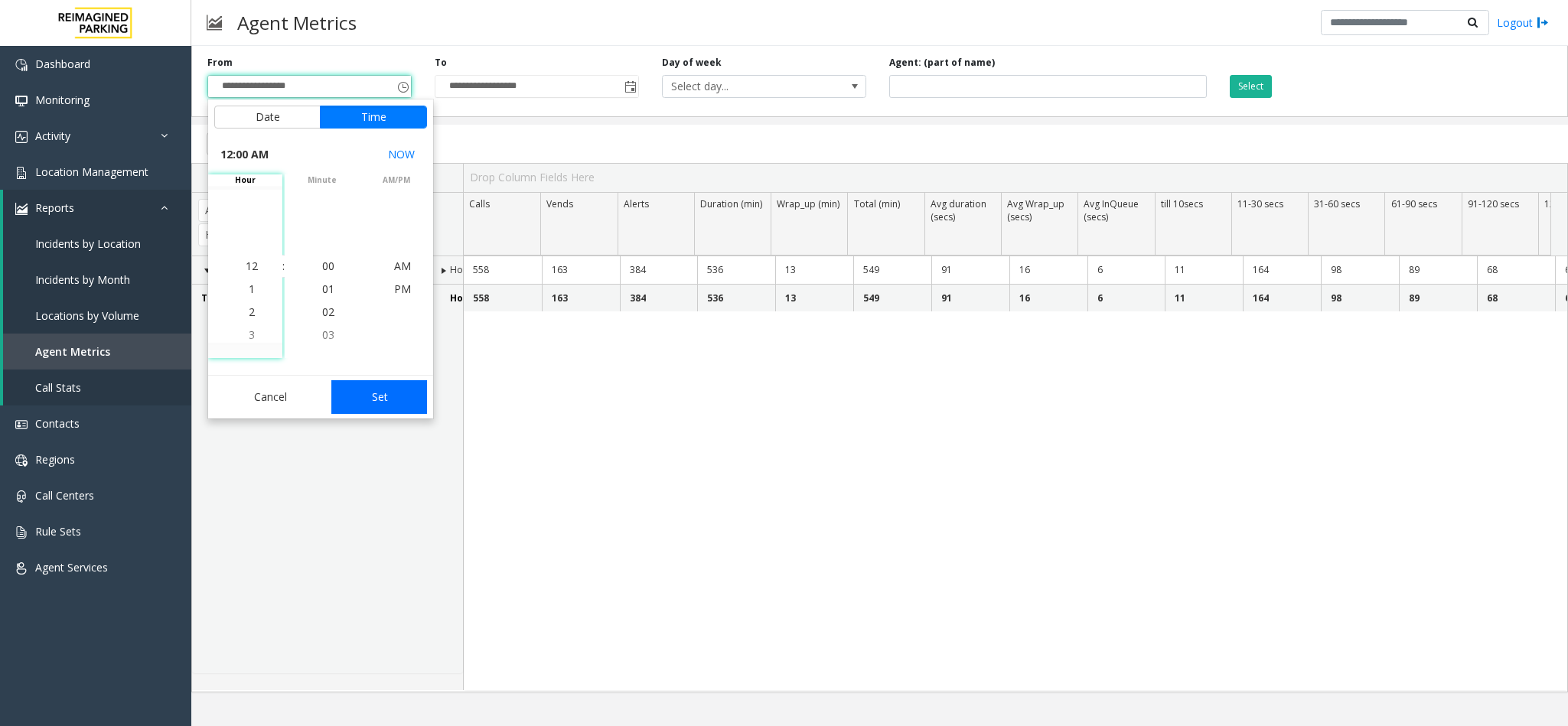
click at [377, 388] on button "Set" at bounding box center [379, 397] width 97 height 34
type input "**********"
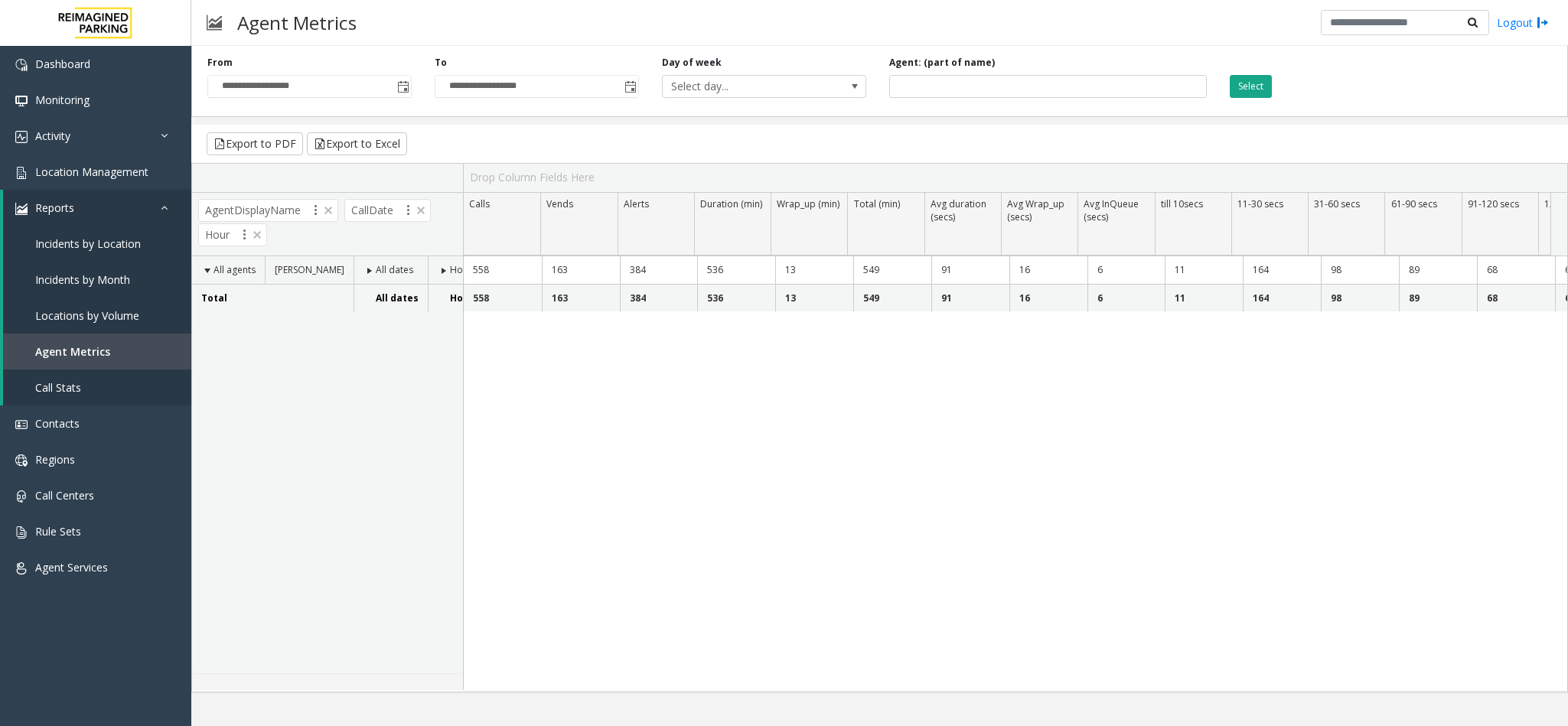
click at [1249, 92] on button "Select" at bounding box center [1251, 86] width 42 height 23
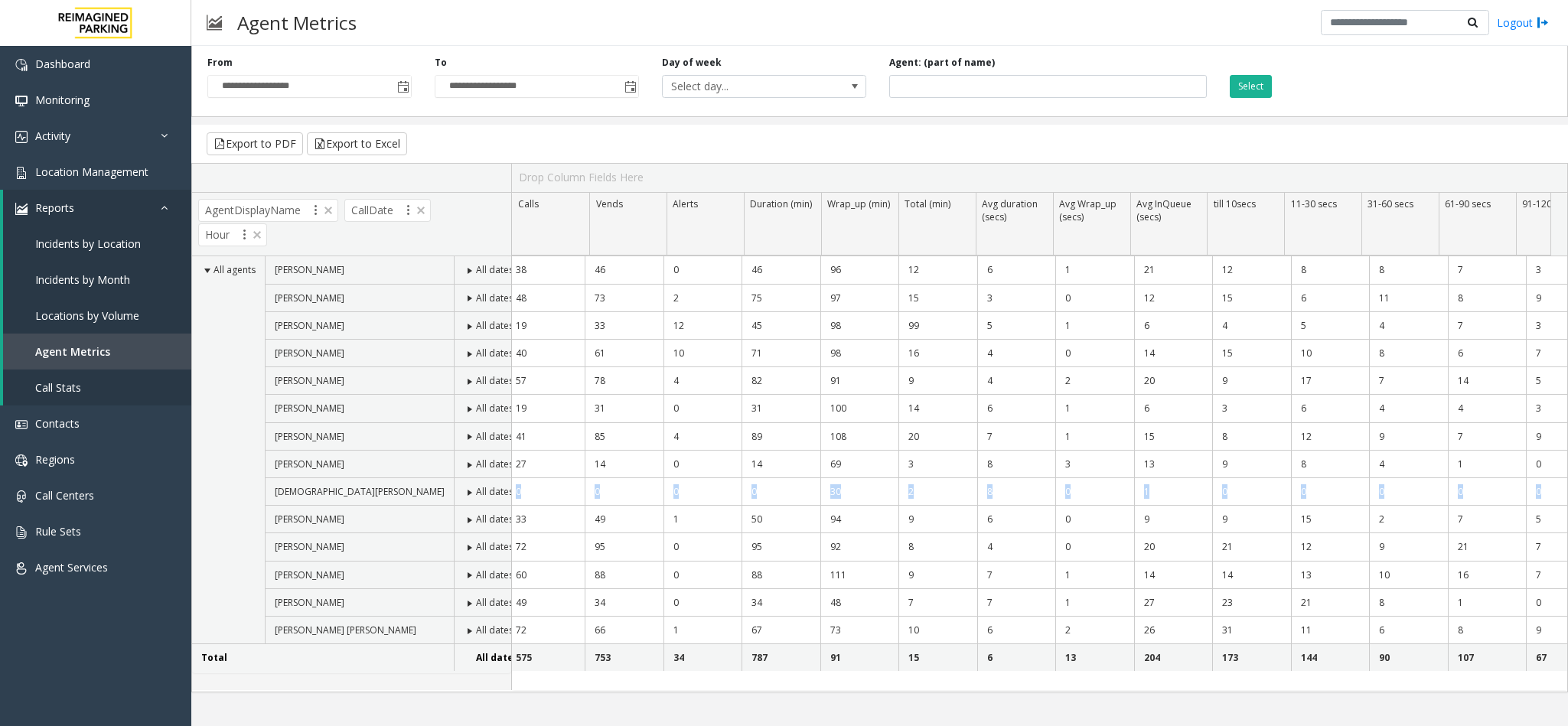
scroll to position [0, 198]
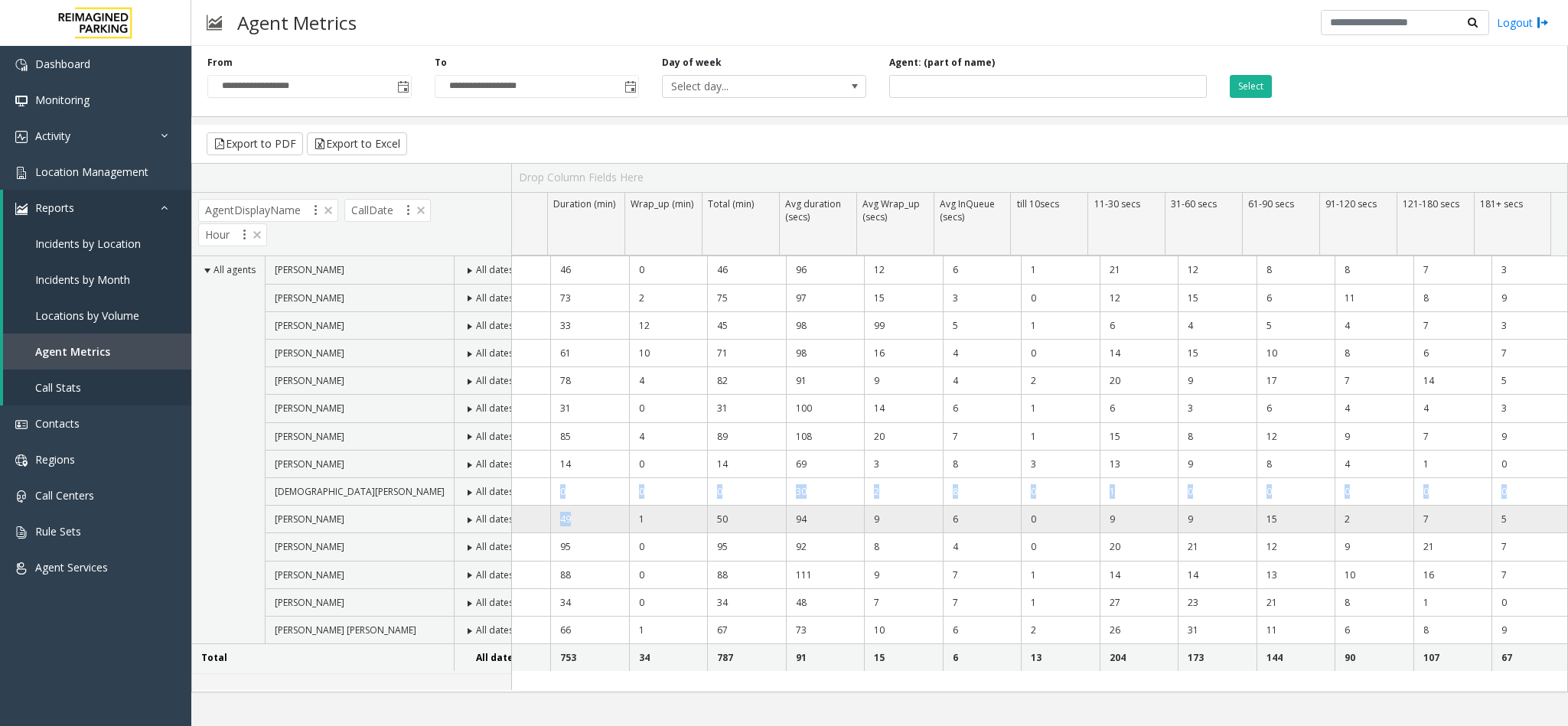
drag, startPoint x: 525, startPoint y: 496, endPoint x: 627, endPoint y: 517, distance: 104.1
click at [627, 517] on tbody "60 25 38 46 0 46 96 12 6 1 21 12 8 8 7 3 61 30 48 73 2 75 97 15 3 0 12 15 6 11 …" at bounding box center [942, 463] width 1255 height 415
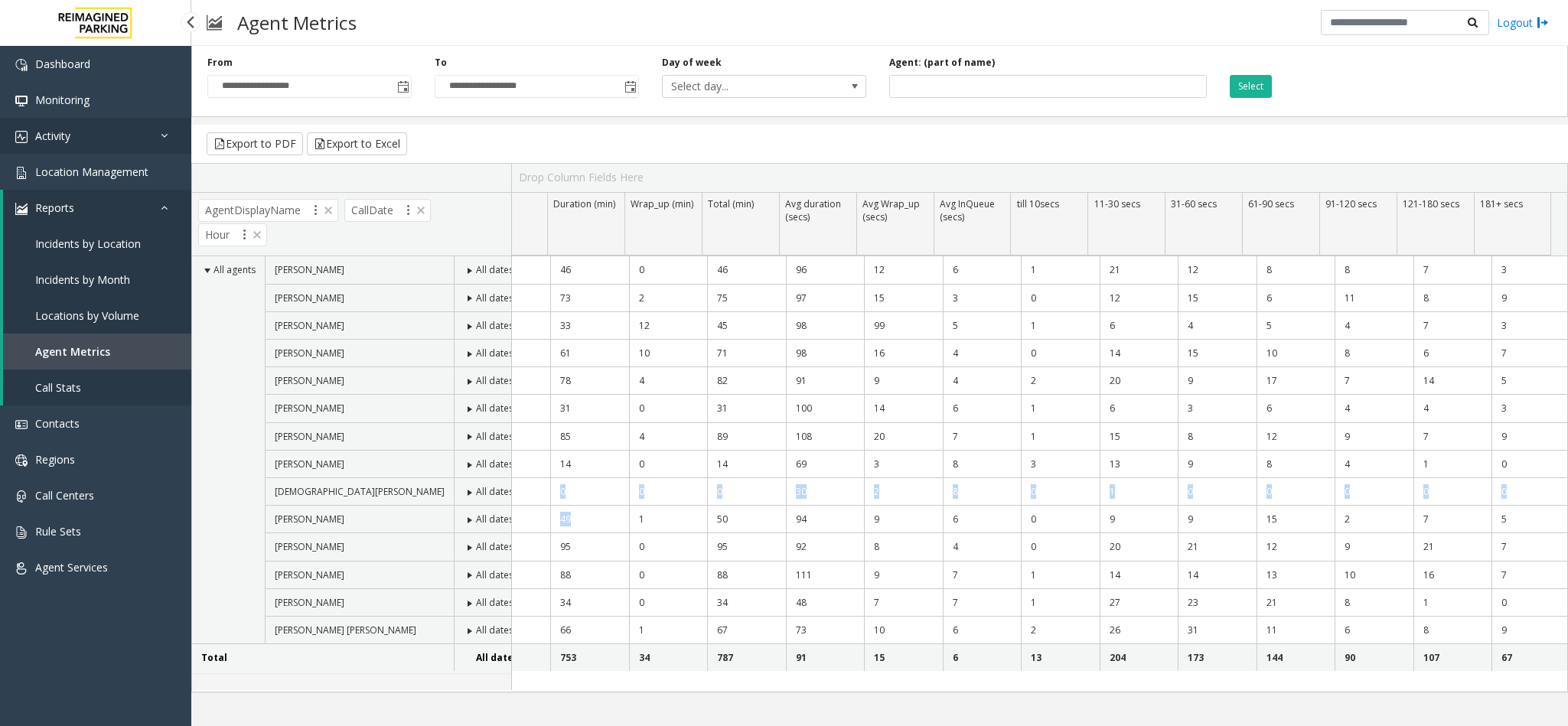
click at [101, 141] on link "Activity" at bounding box center [95, 136] width 191 height 36
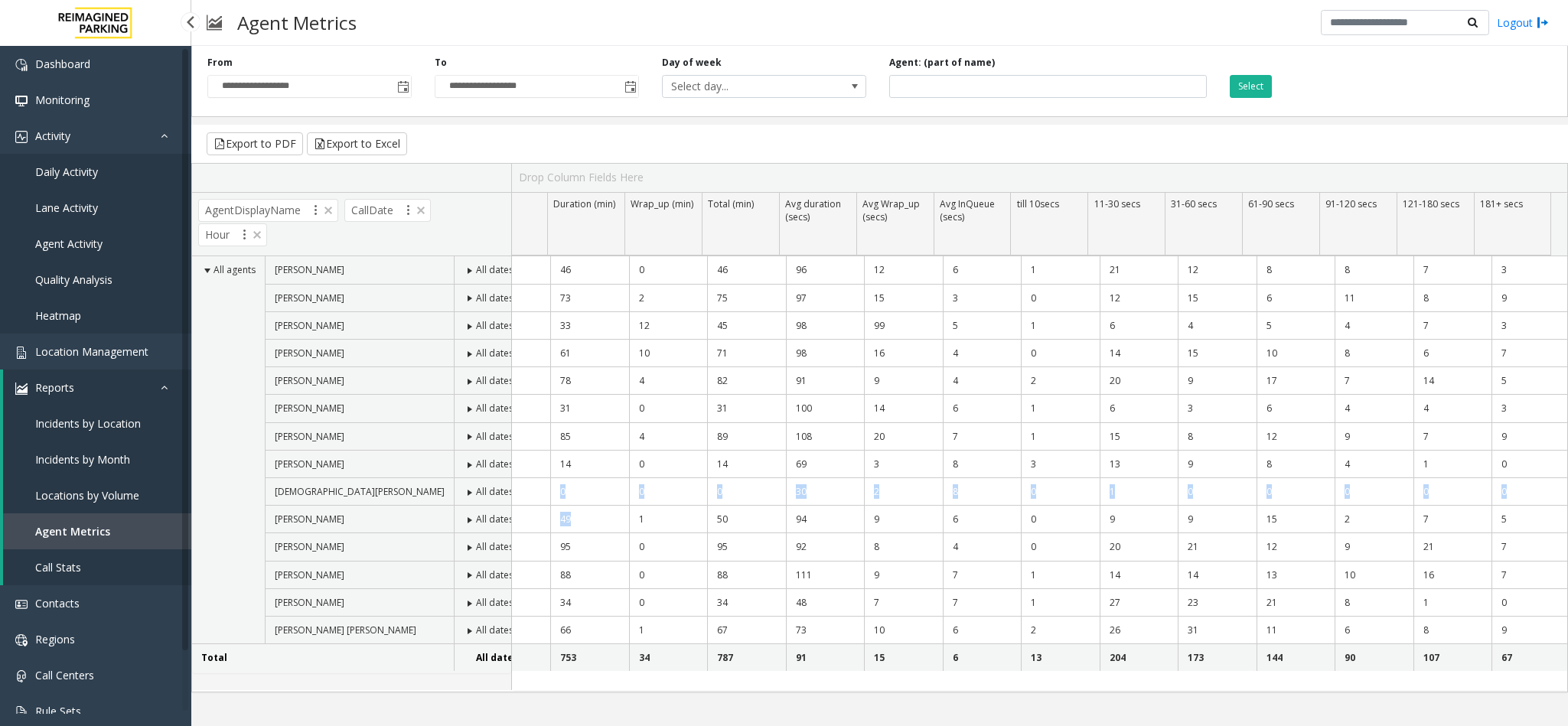
click at [82, 242] on span "Agent Activity" at bounding box center [68, 243] width 67 height 14
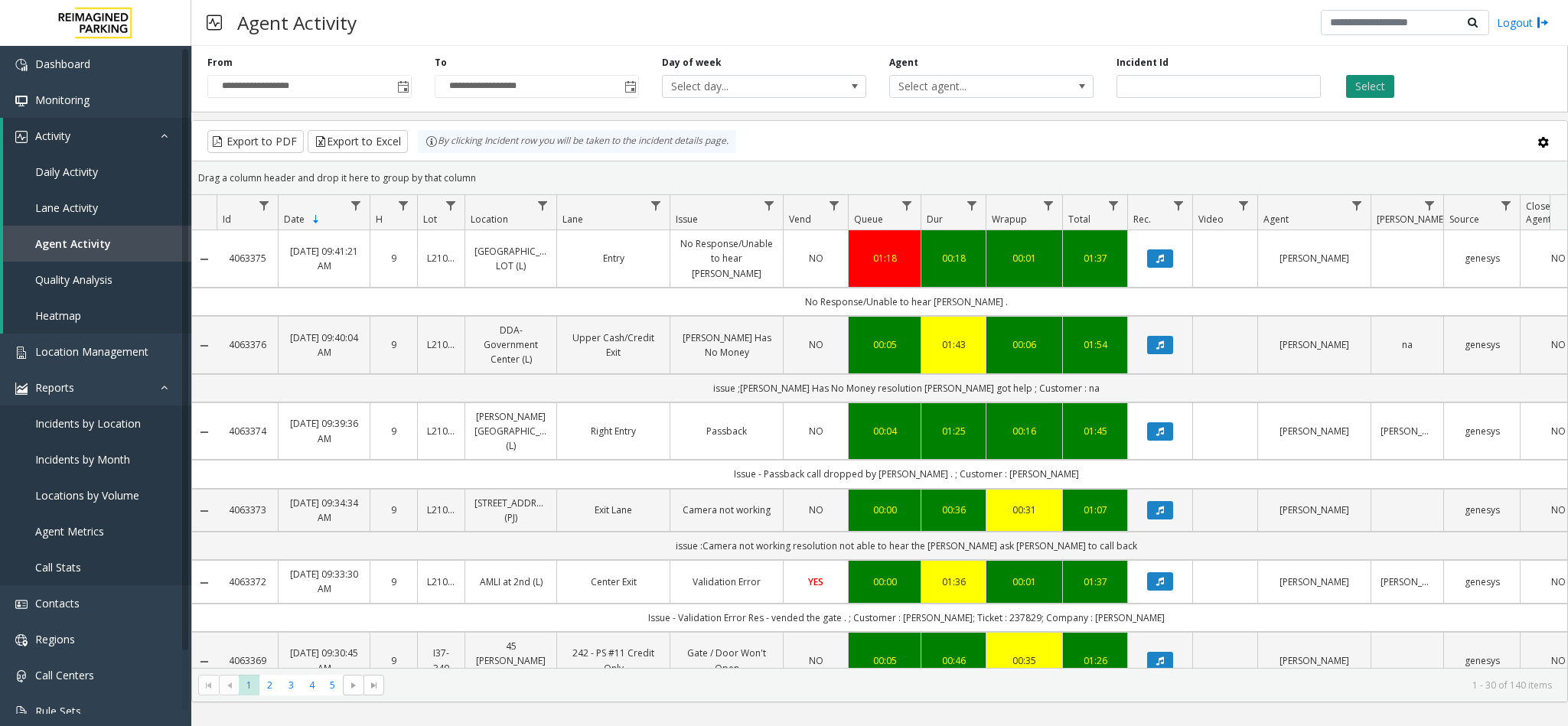
click at [1375, 75] on button "Select" at bounding box center [1369, 86] width 48 height 23
click at [1374, 75] on button "Select" at bounding box center [1369, 86] width 48 height 23
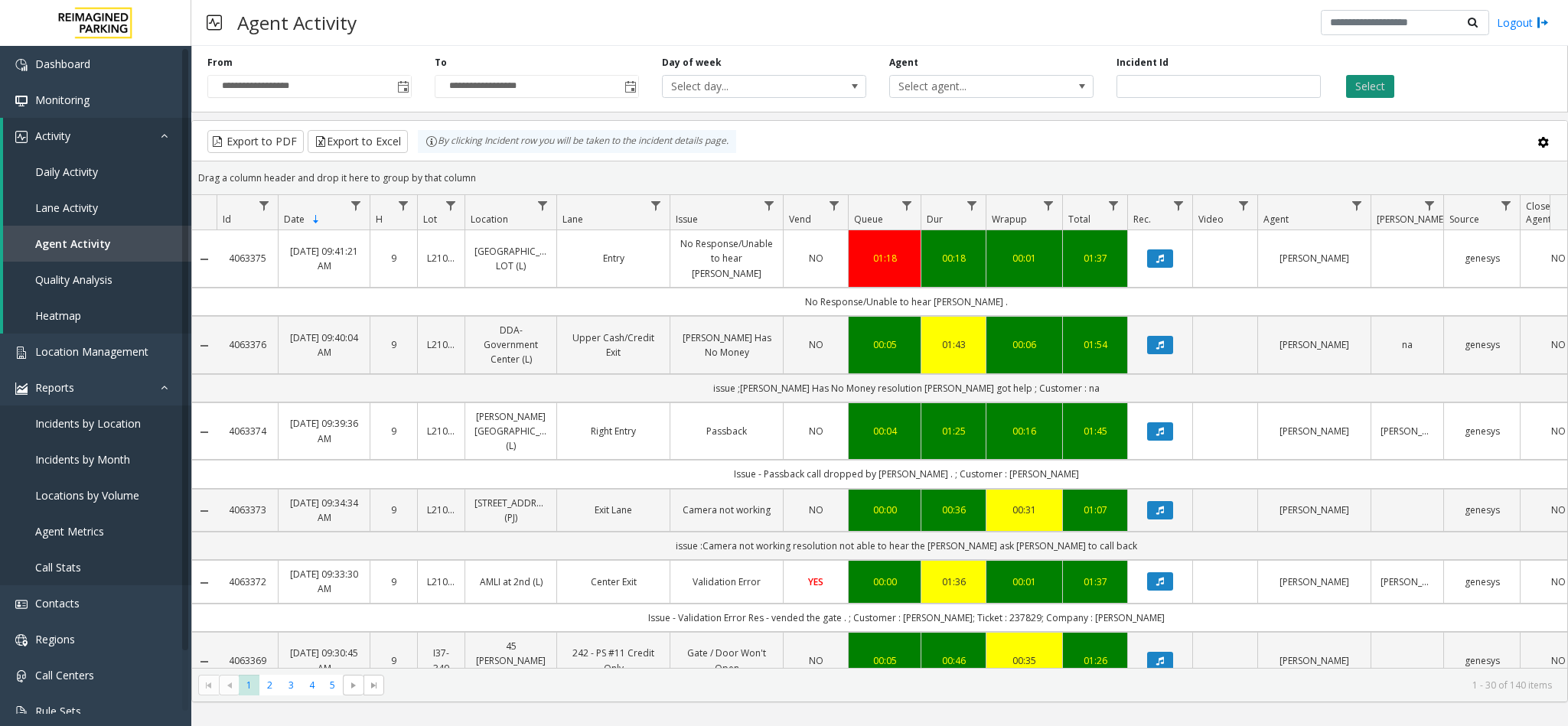
click at [1374, 75] on button "Select" at bounding box center [1369, 86] width 48 height 23
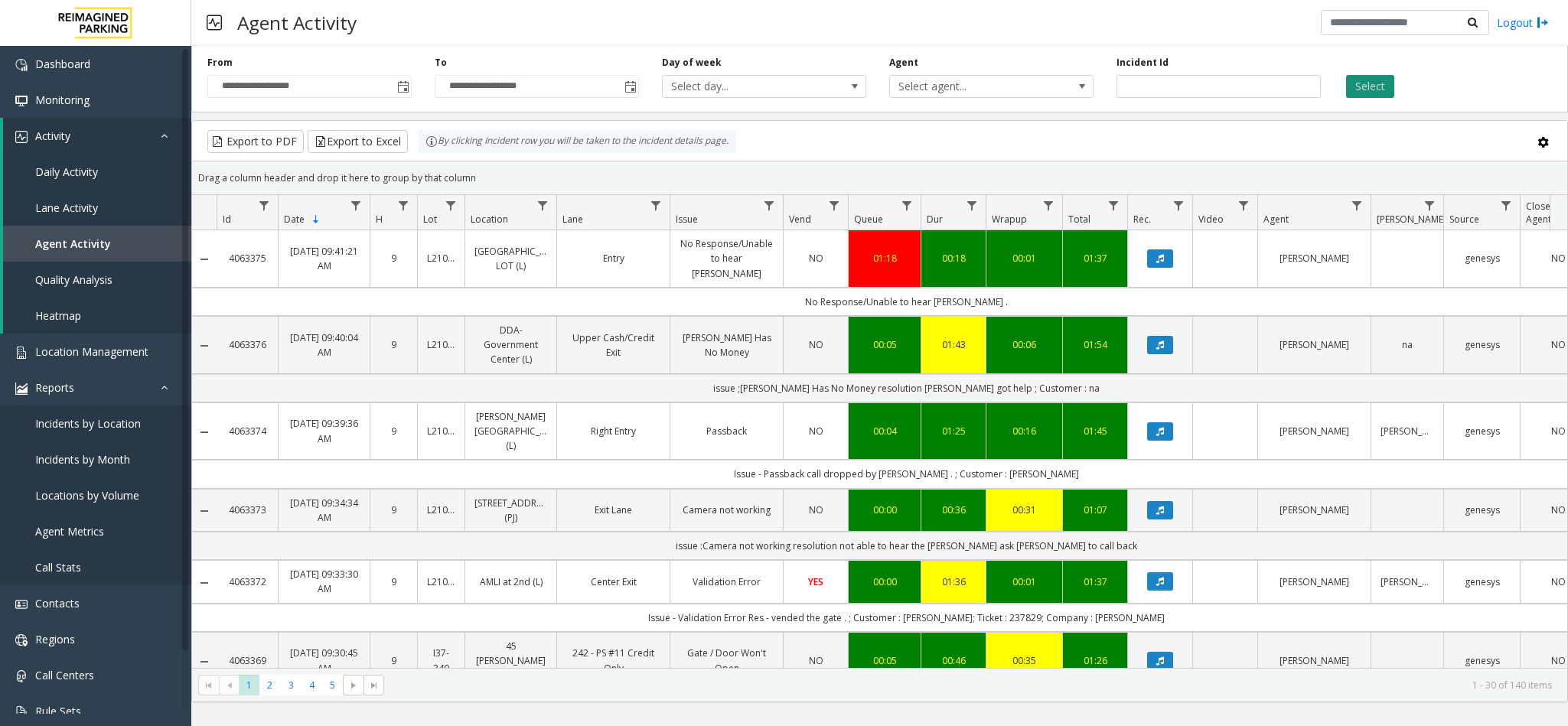
click at [1374, 75] on button "Select" at bounding box center [1369, 86] width 48 height 23
click at [1371, 78] on button "Select" at bounding box center [1369, 86] width 48 height 23
click at [1368, 79] on button "Select" at bounding box center [1369, 86] width 48 height 23
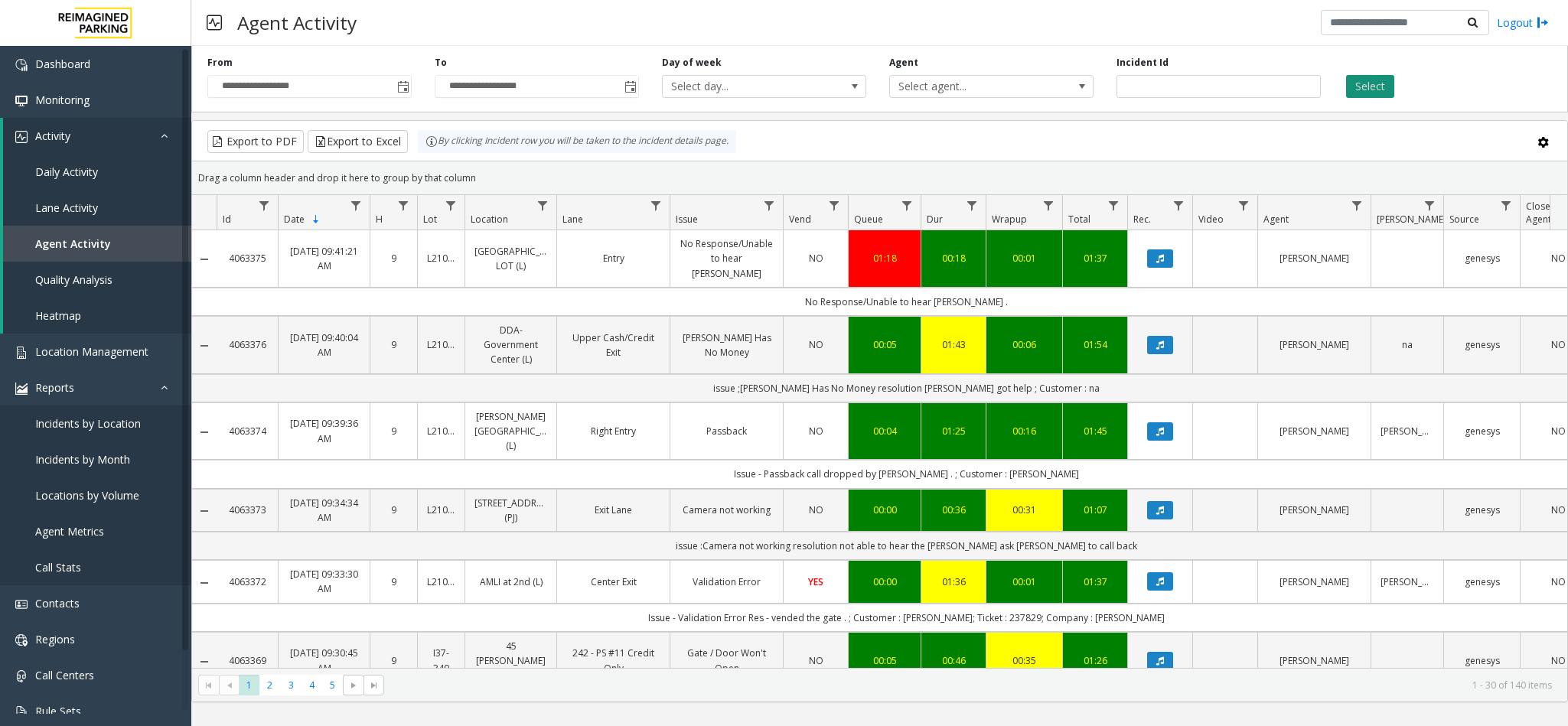
click at [1368, 79] on button "Select" at bounding box center [1369, 86] width 48 height 23
drag, startPoint x: 1371, startPoint y: 78, endPoint x: 1364, endPoint y: 81, distance: 7.6
click at [1364, 81] on button "Select" at bounding box center [1369, 86] width 48 height 23
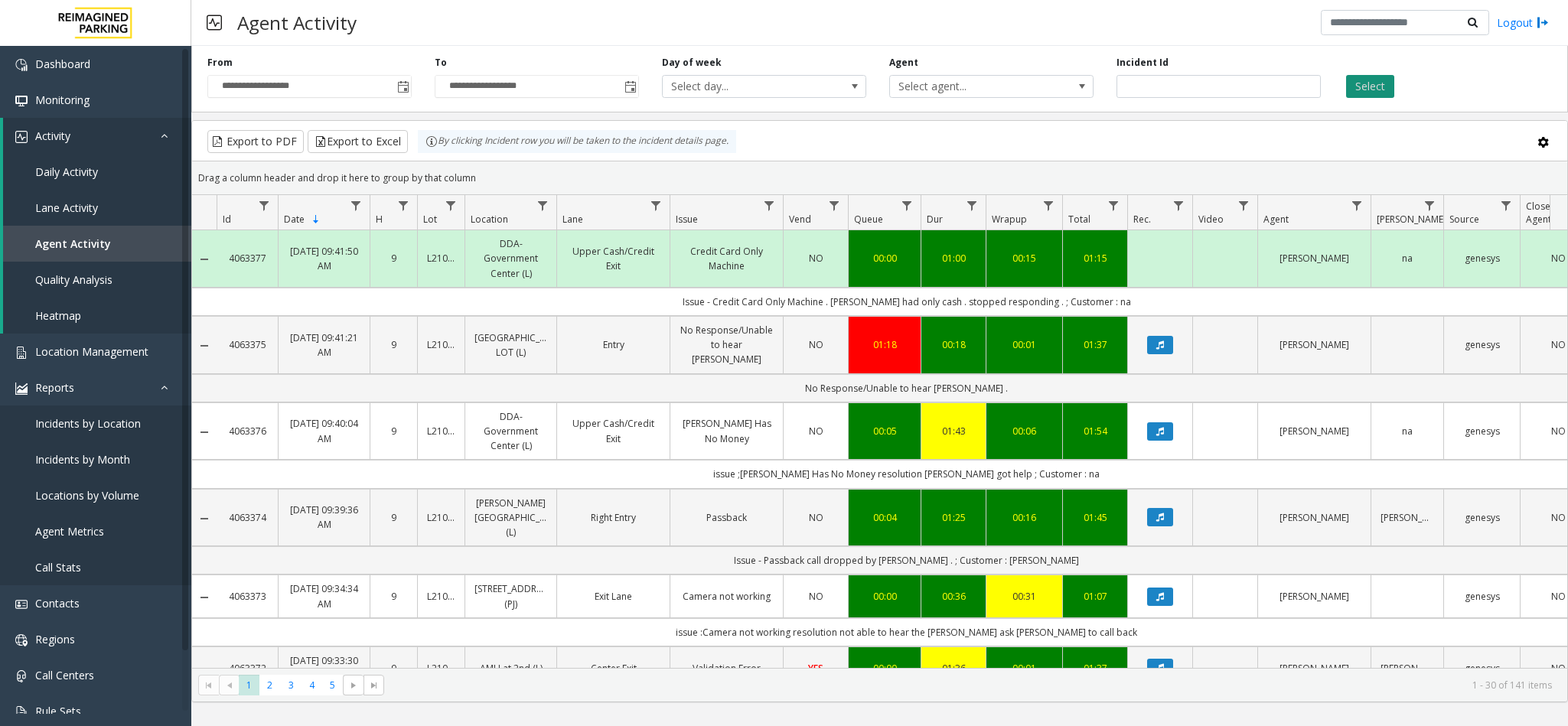
click at [1364, 81] on button "Select" at bounding box center [1369, 86] width 48 height 23
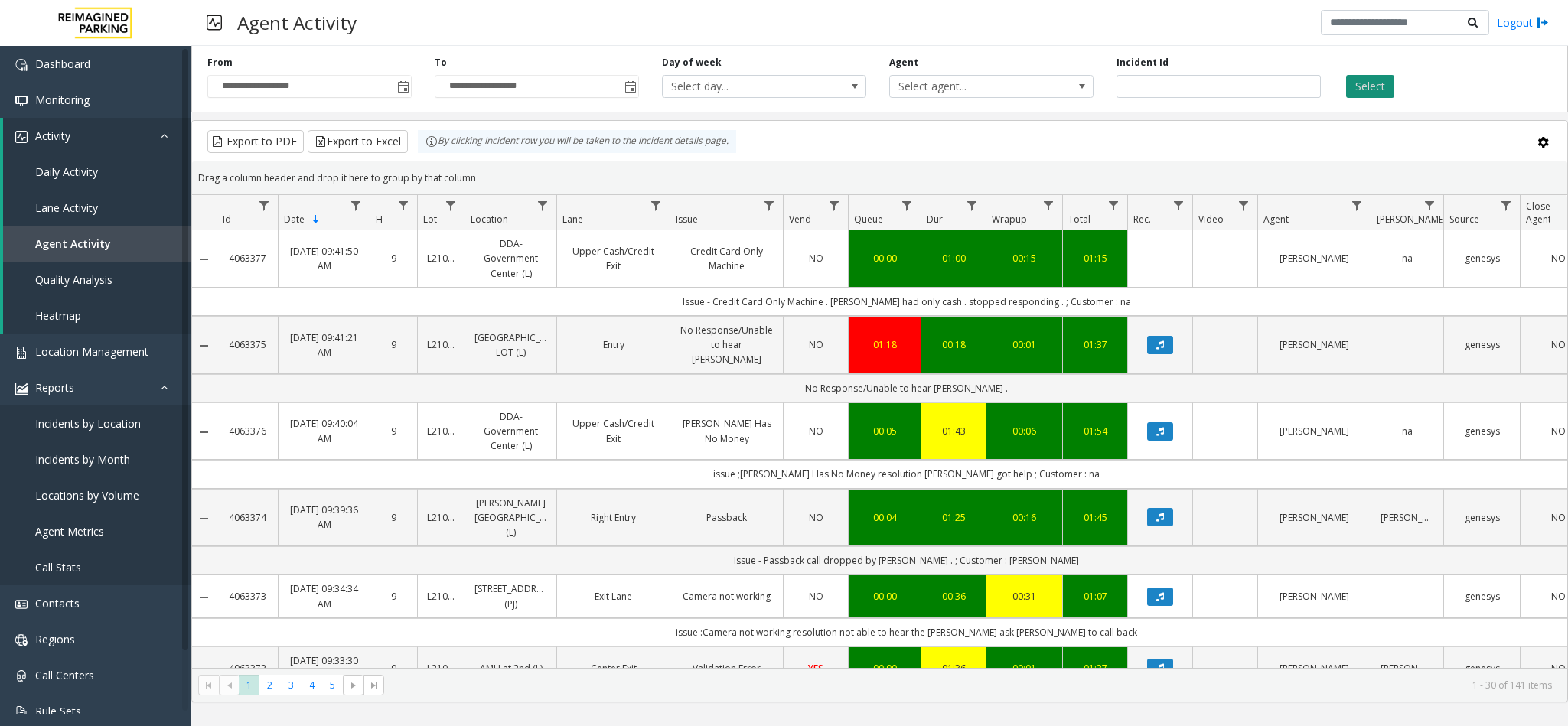
click at [1358, 92] on button "Select" at bounding box center [1369, 86] width 48 height 23
click at [78, 349] on span "Location Management" at bounding box center [91, 351] width 113 height 14
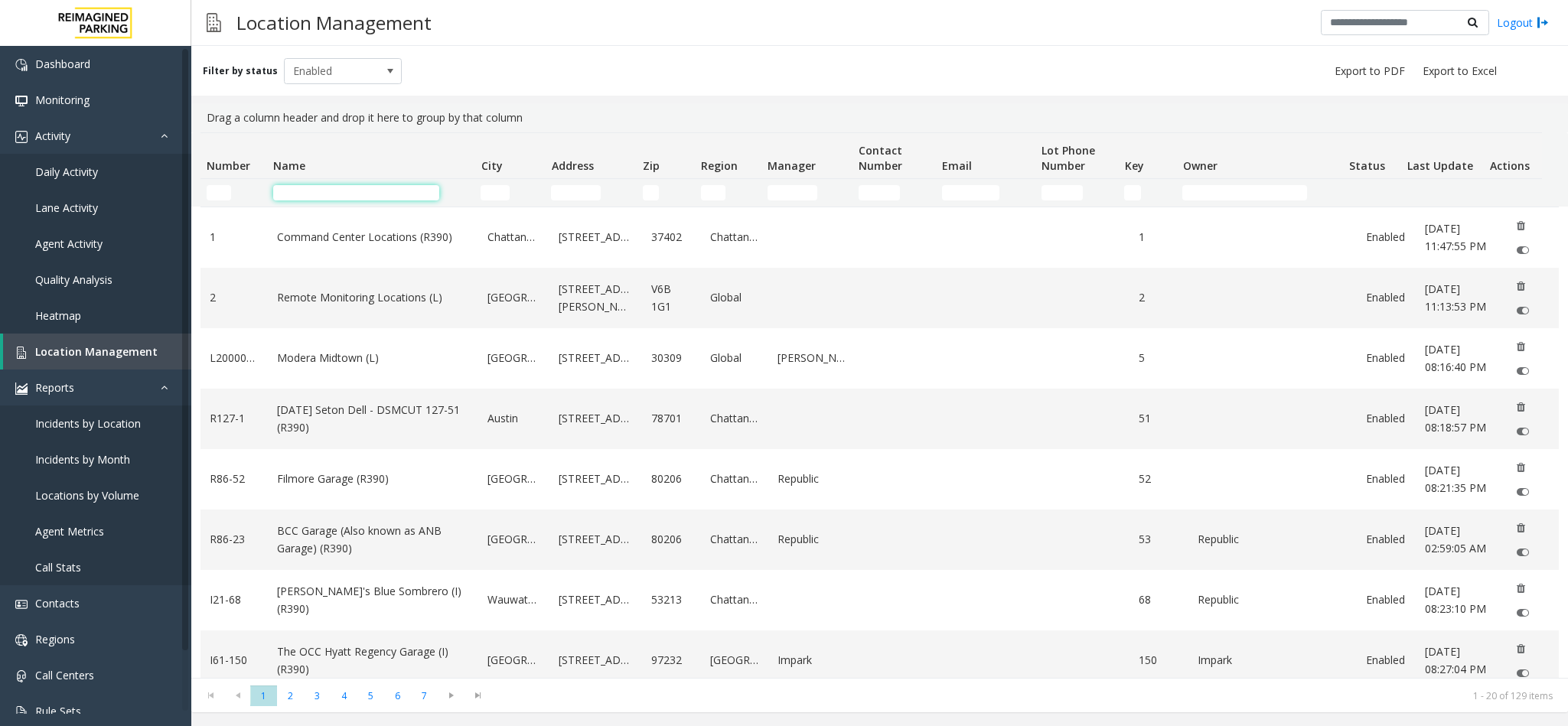
click at [359, 187] on input "Name Filter" at bounding box center [356, 193] width 166 height 15
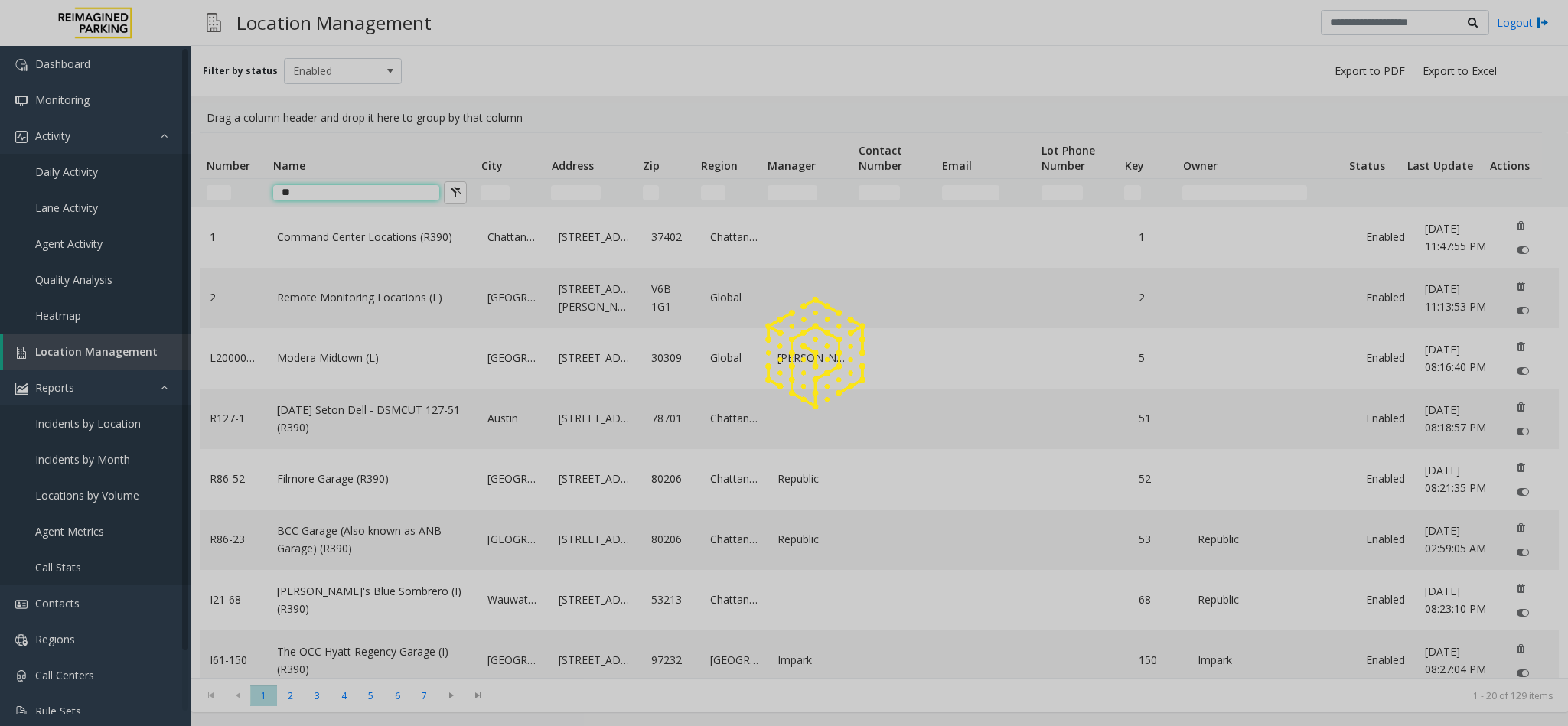
type input "*"
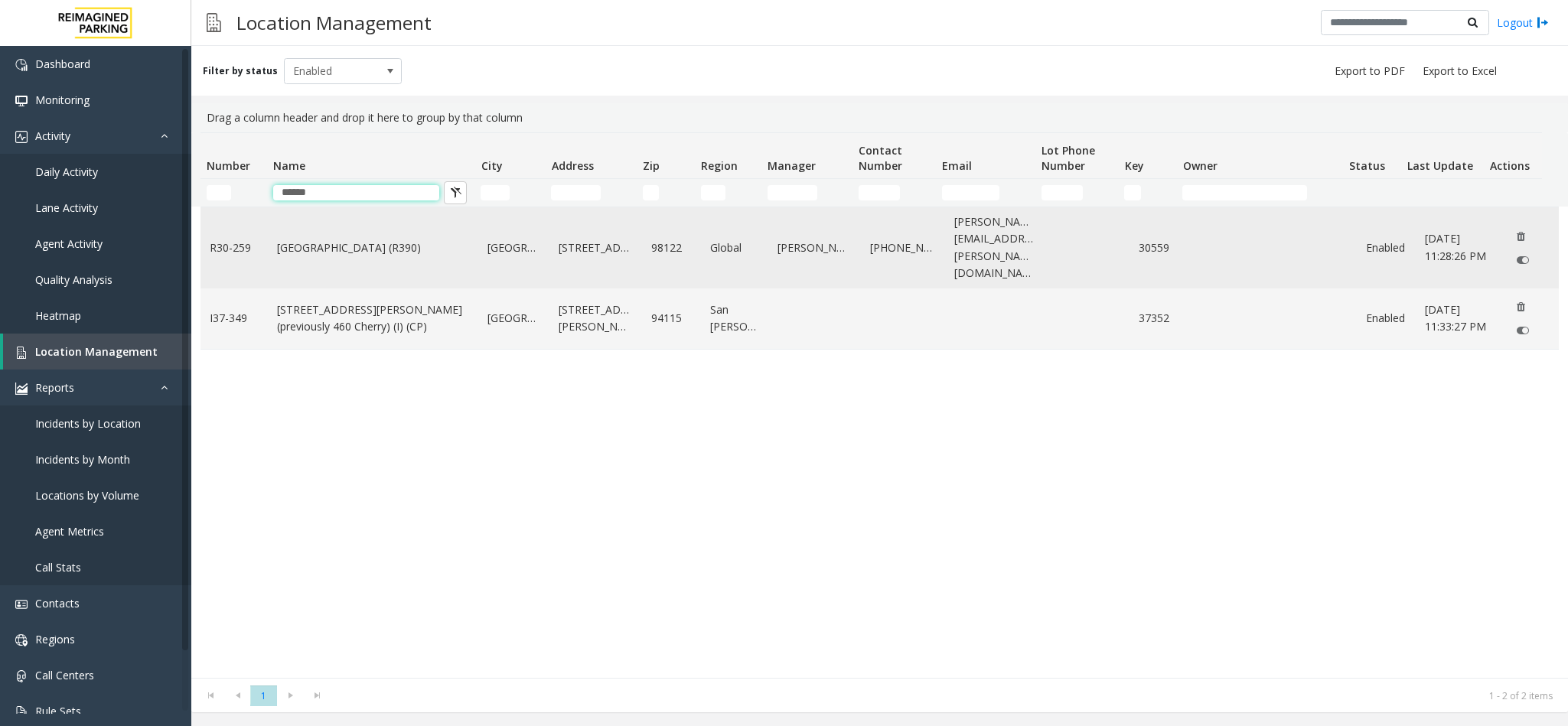
type input "******"
click at [305, 253] on td "Cherry Hill (R390)" at bounding box center [373, 248] width 210 height 81
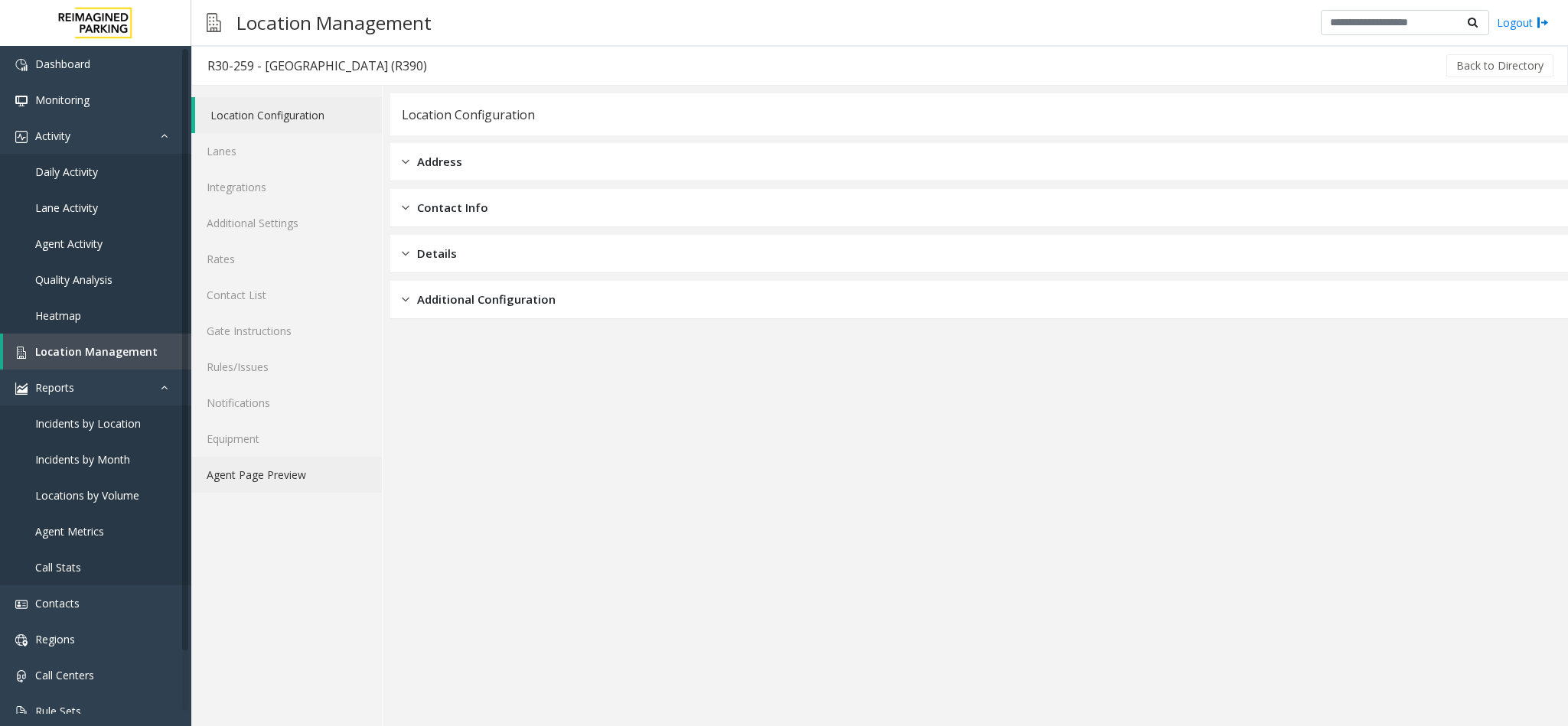
click at [283, 475] on link "Agent Page Preview" at bounding box center [286, 474] width 191 height 36
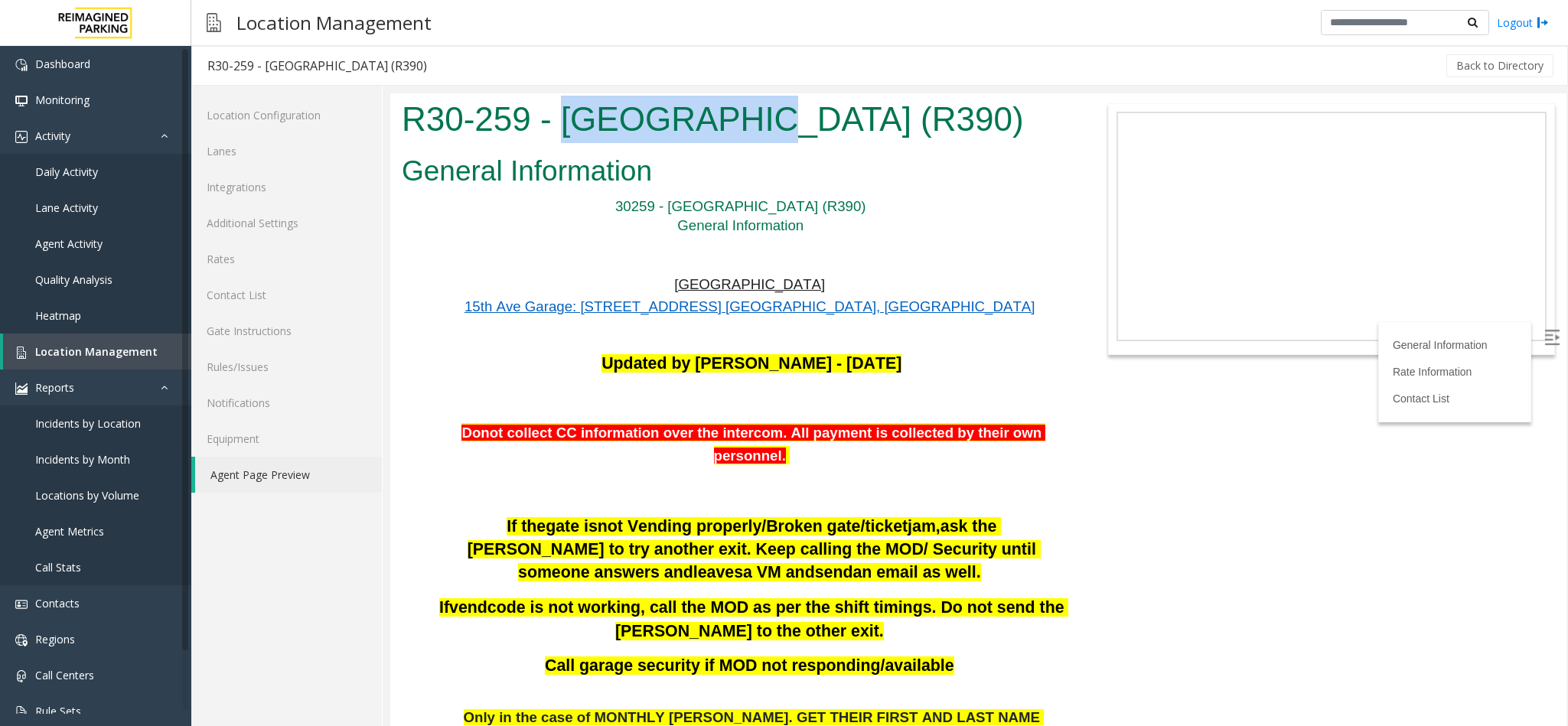
drag, startPoint x: 557, startPoint y: 114, endPoint x: 719, endPoint y: 123, distance: 162.2
click at [719, 123] on h1 "R30-259 - Cherry Hill (R390)" at bounding box center [733, 120] width 664 height 47
copy h1 "Cherry Hill"
click at [72, 360] on link "Location Management" at bounding box center [98, 351] width 188 height 36
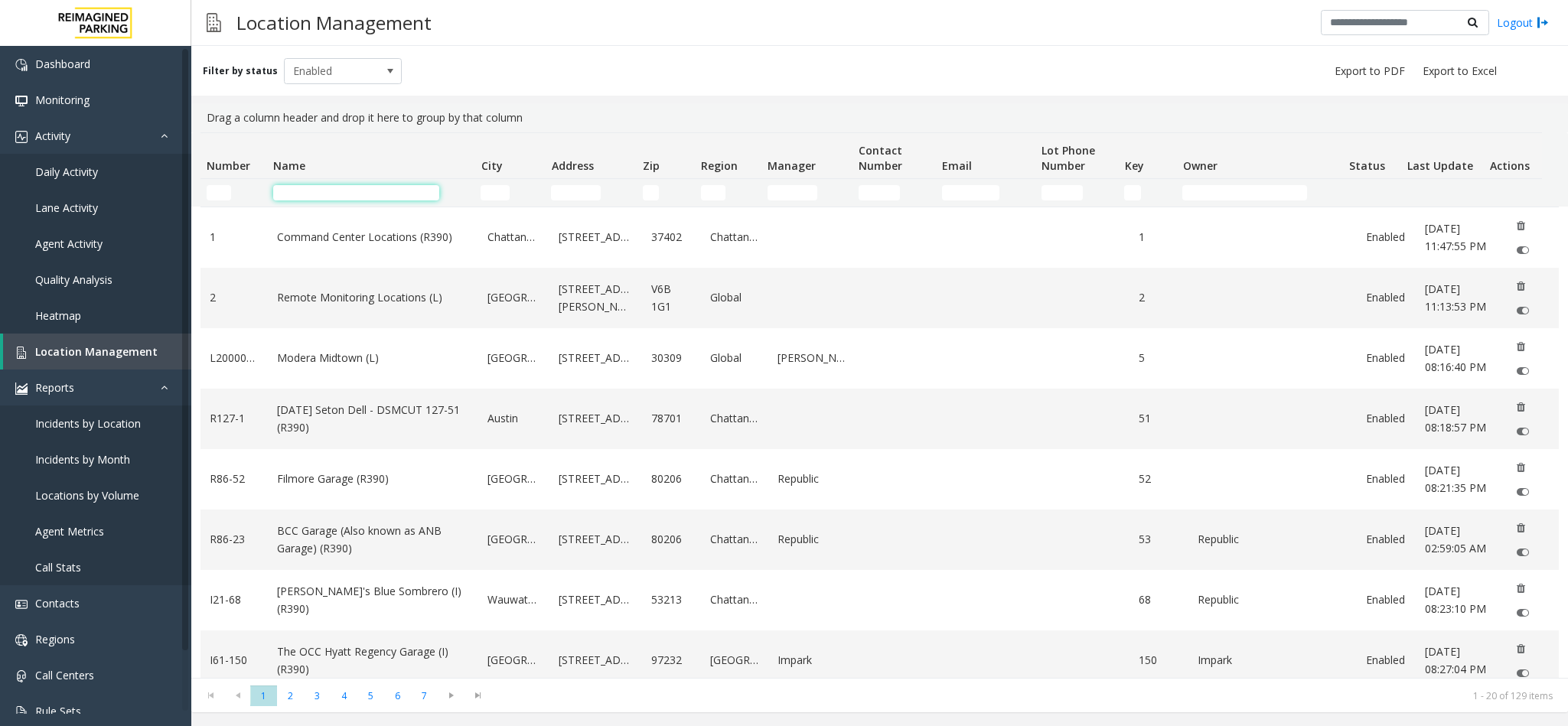
click at [346, 199] on input "Name Filter" at bounding box center [356, 193] width 166 height 15
type input "***"
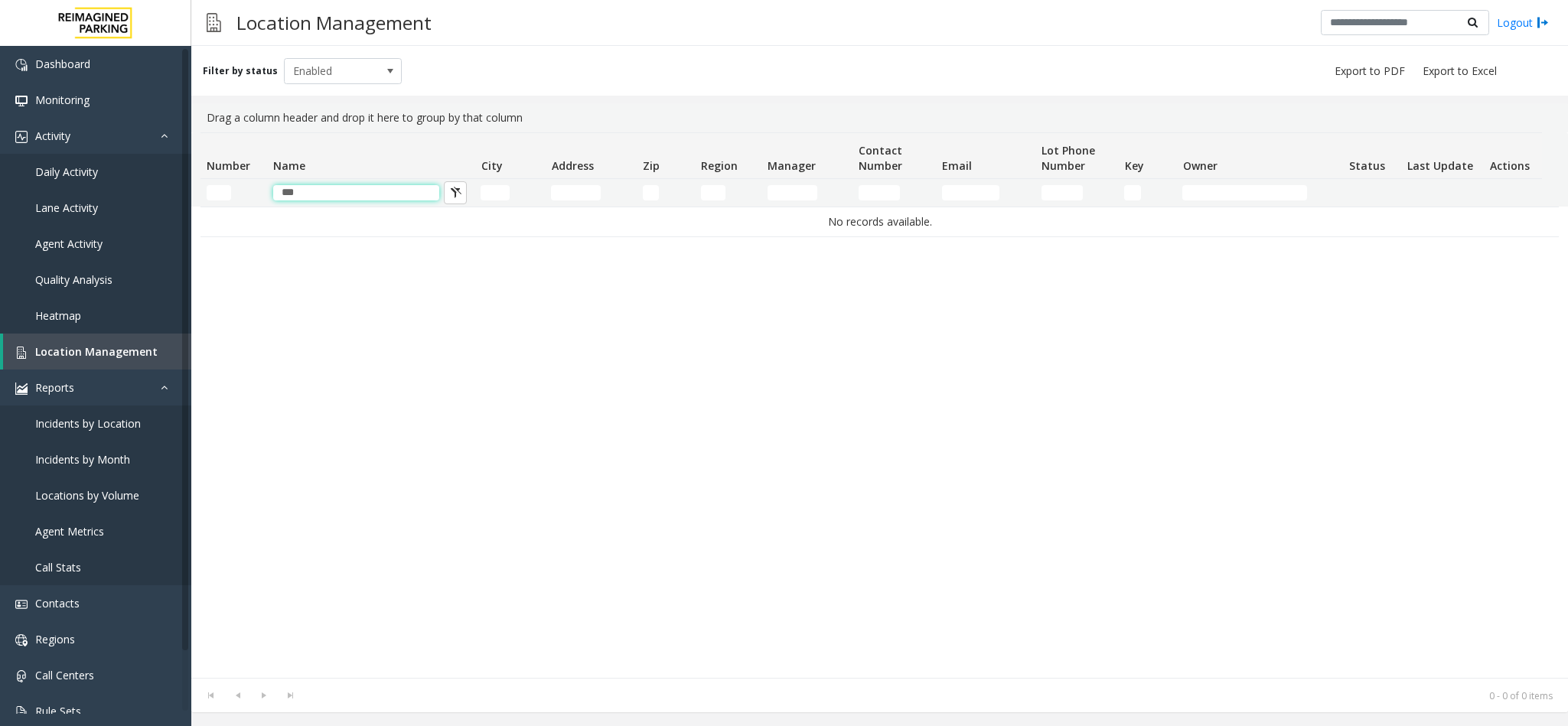
drag, startPoint x: 320, startPoint y: 195, endPoint x: 205, endPoint y: 184, distance: 115.5
click at [205, 184] on tr "***" at bounding box center [871, 193] width 1341 height 27
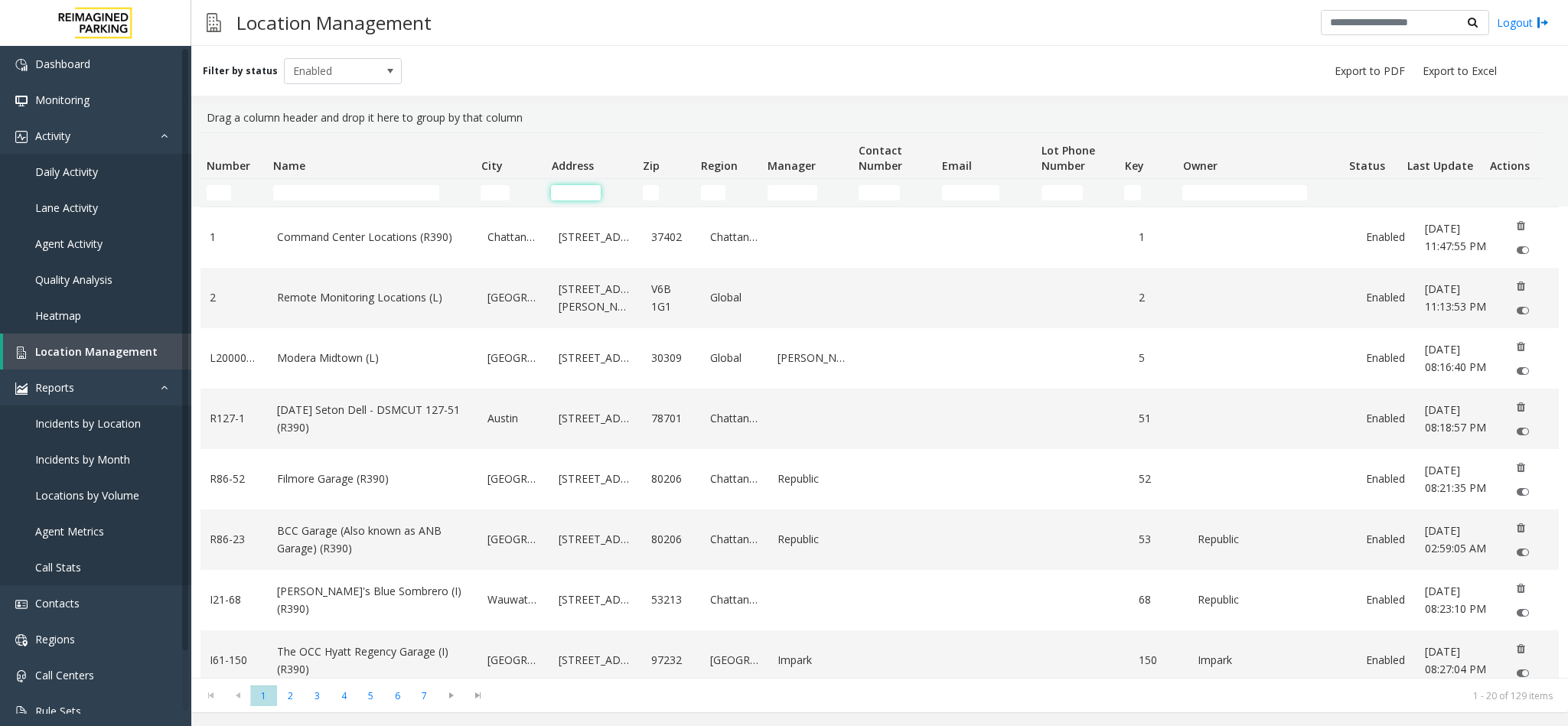
click at [590, 188] on input "Address Filter" at bounding box center [575, 193] width 50 height 15
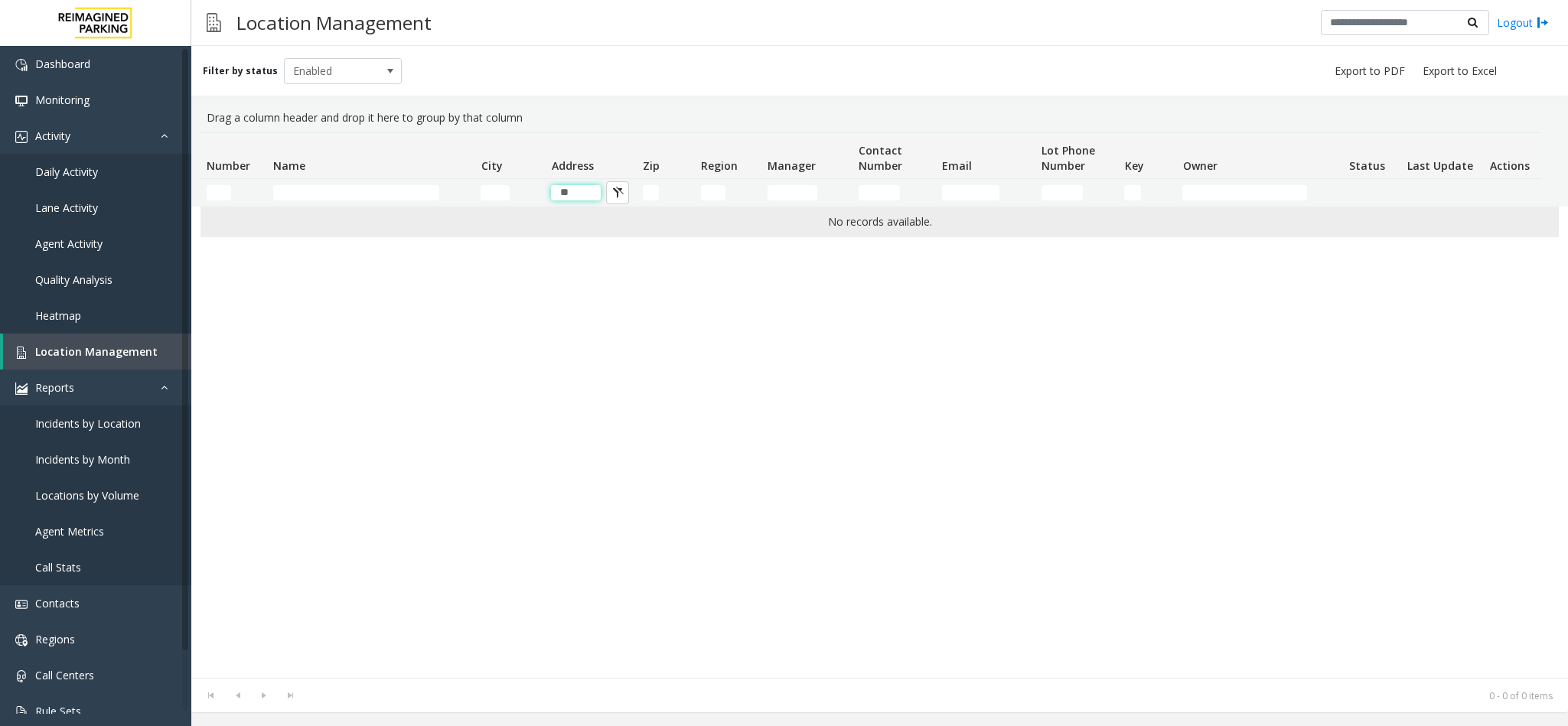
type input "*"
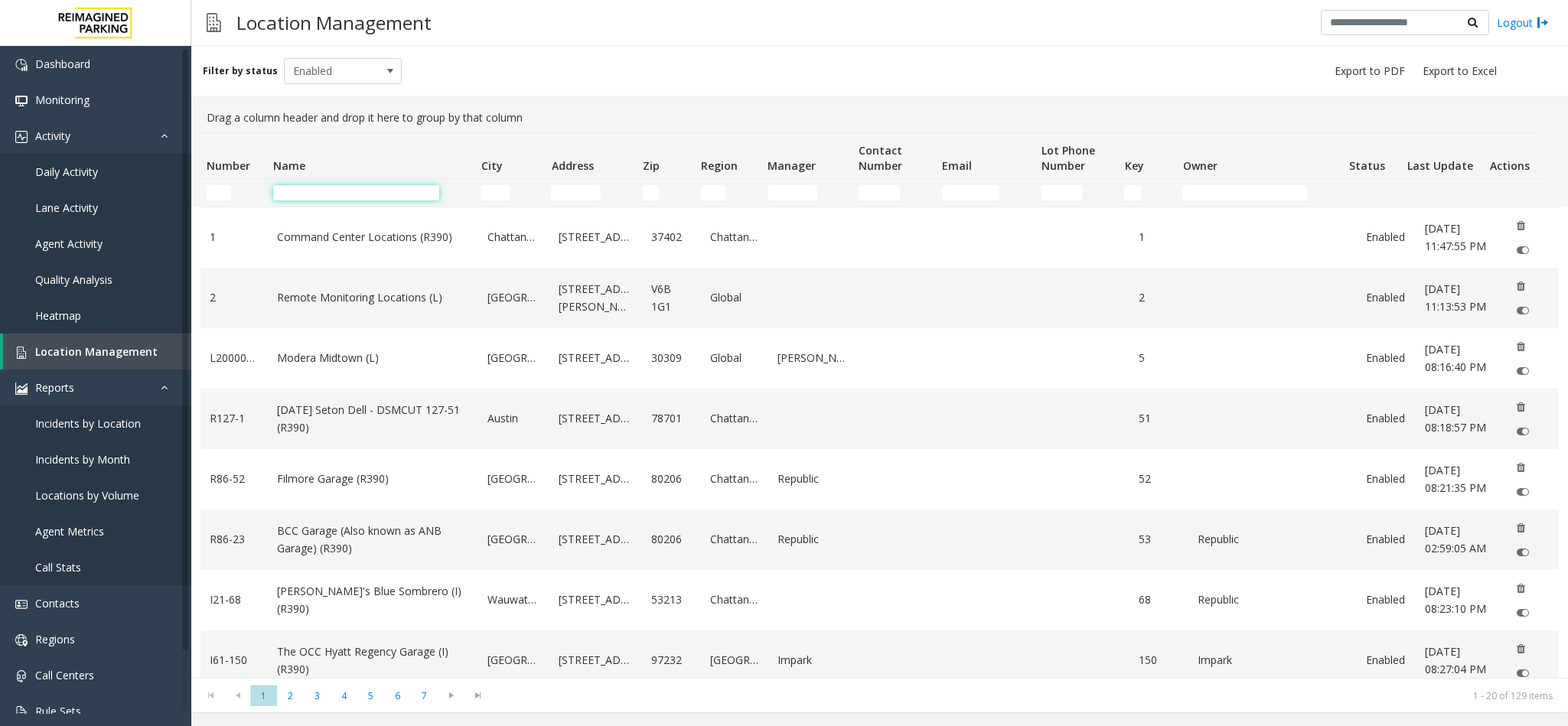
click at [390, 193] on input "Name Filter" at bounding box center [356, 193] width 166 height 15
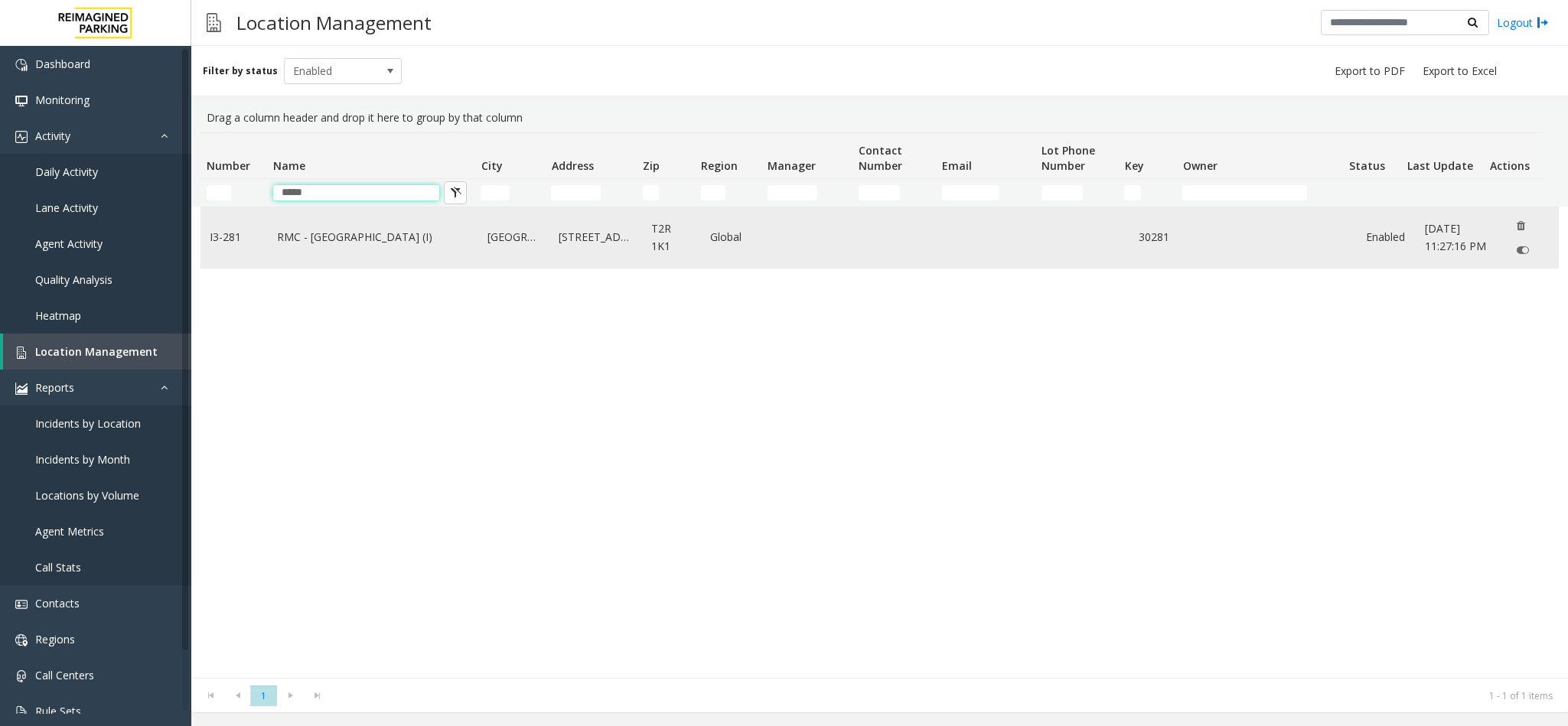
type input "*****"
click at [398, 258] on td "RMC - [GEOGRAPHIC_DATA] (I)" at bounding box center [373, 237] width 210 height 60
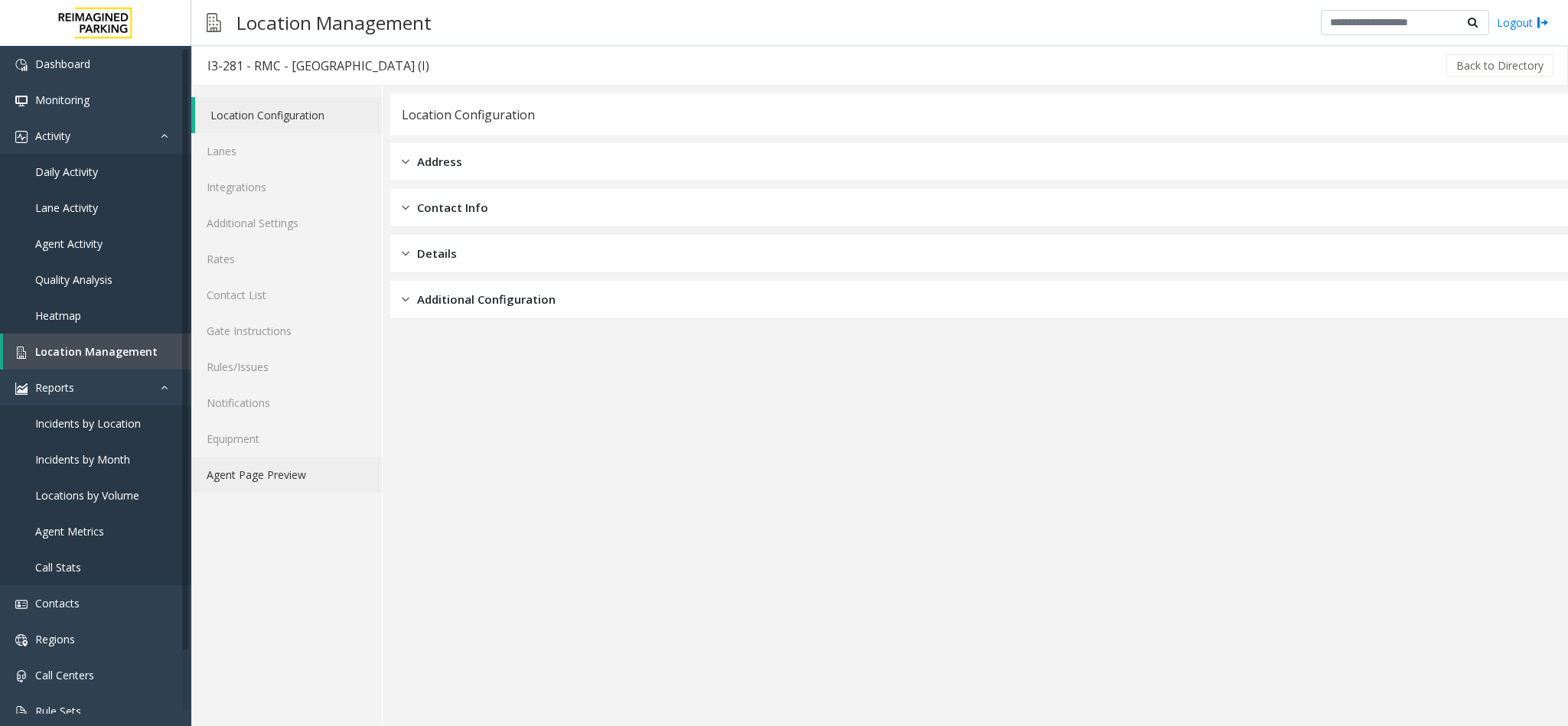
click at [255, 468] on link "Agent Page Preview" at bounding box center [286, 474] width 191 height 36
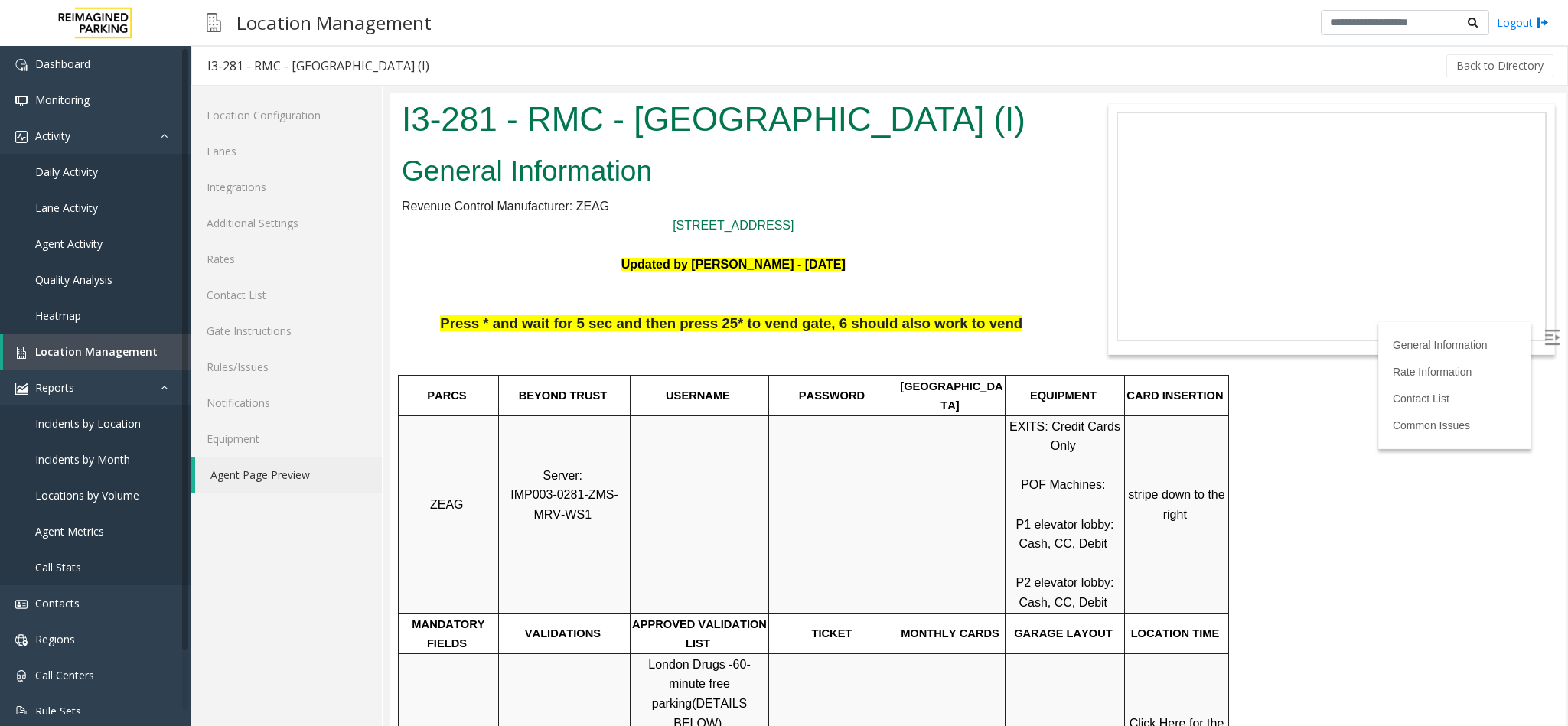
click at [1542, 327] on label at bounding box center [1553, 338] width 23 height 23
click at [529, 488] on span "IMP003-0281-ZMS-MRV-WS1" at bounding box center [563, 504] width 108 height 33
copy p "IMP003-0281-ZMS-MRV-WS1"
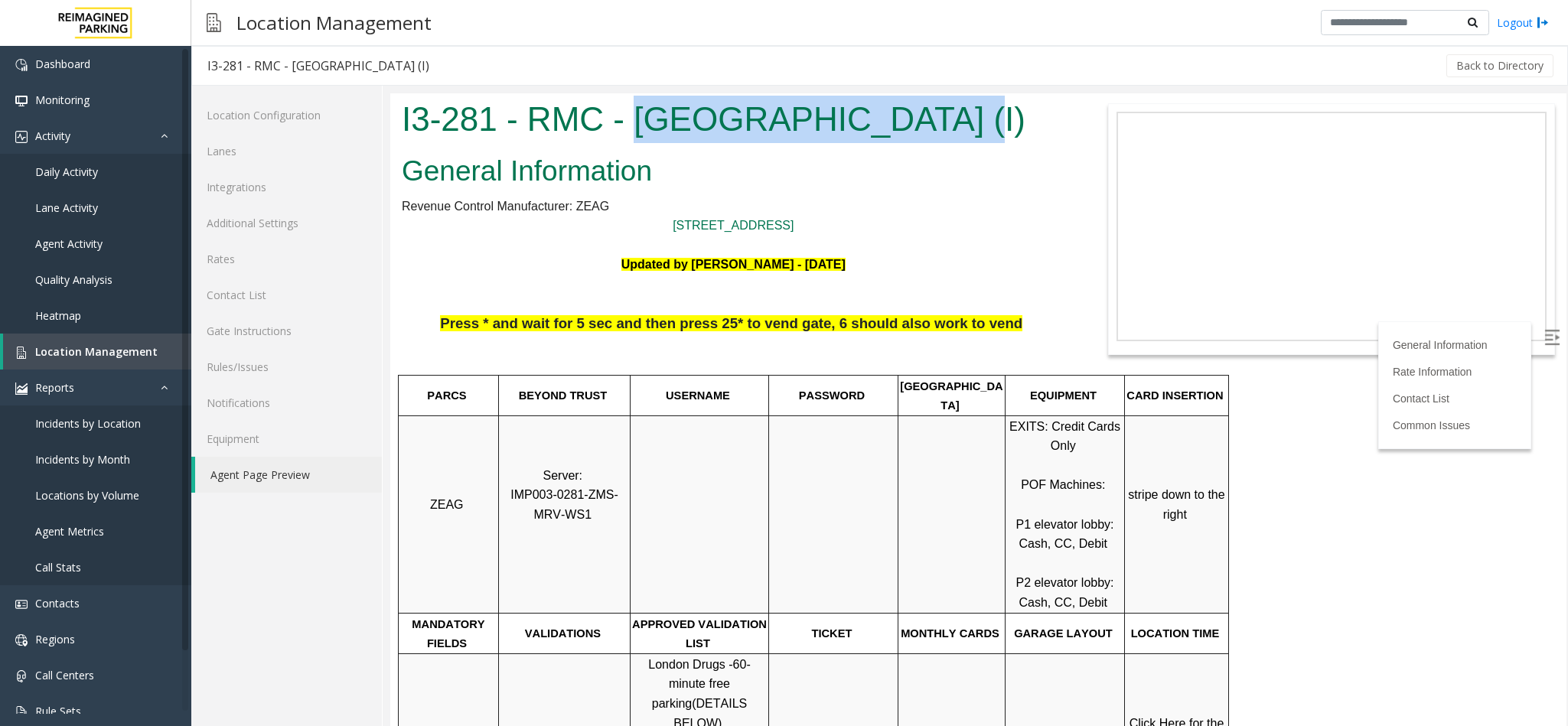
drag, startPoint x: 636, startPoint y: 126, endPoint x: 937, endPoint y: 131, distance: 301.0
click at [937, 131] on h1 "I3-281 - RMC - [GEOGRAPHIC_DATA] (I)" at bounding box center [733, 120] width 664 height 47
copy h1 "[GEOGRAPHIC_DATA]"
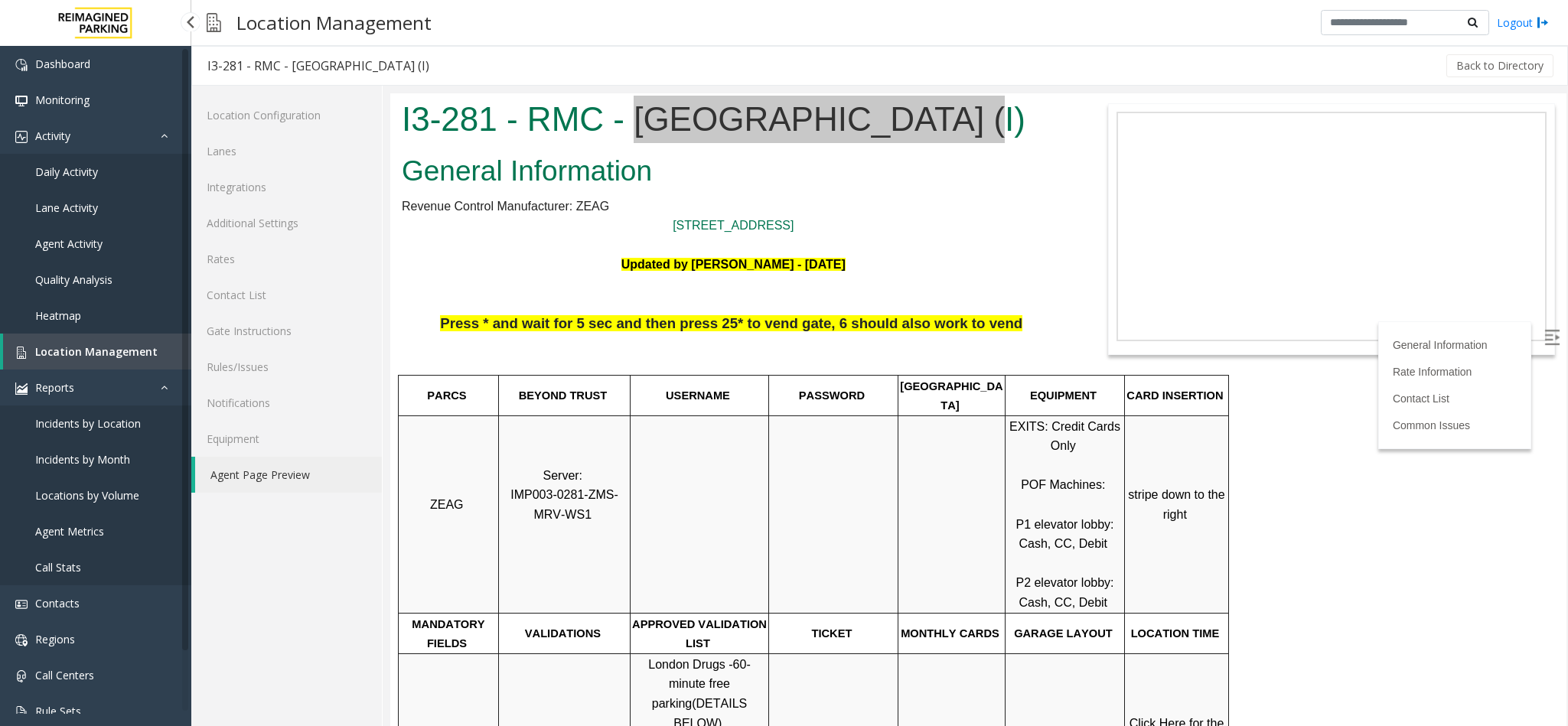
click at [124, 342] on link "Location Management" at bounding box center [98, 351] width 188 height 36
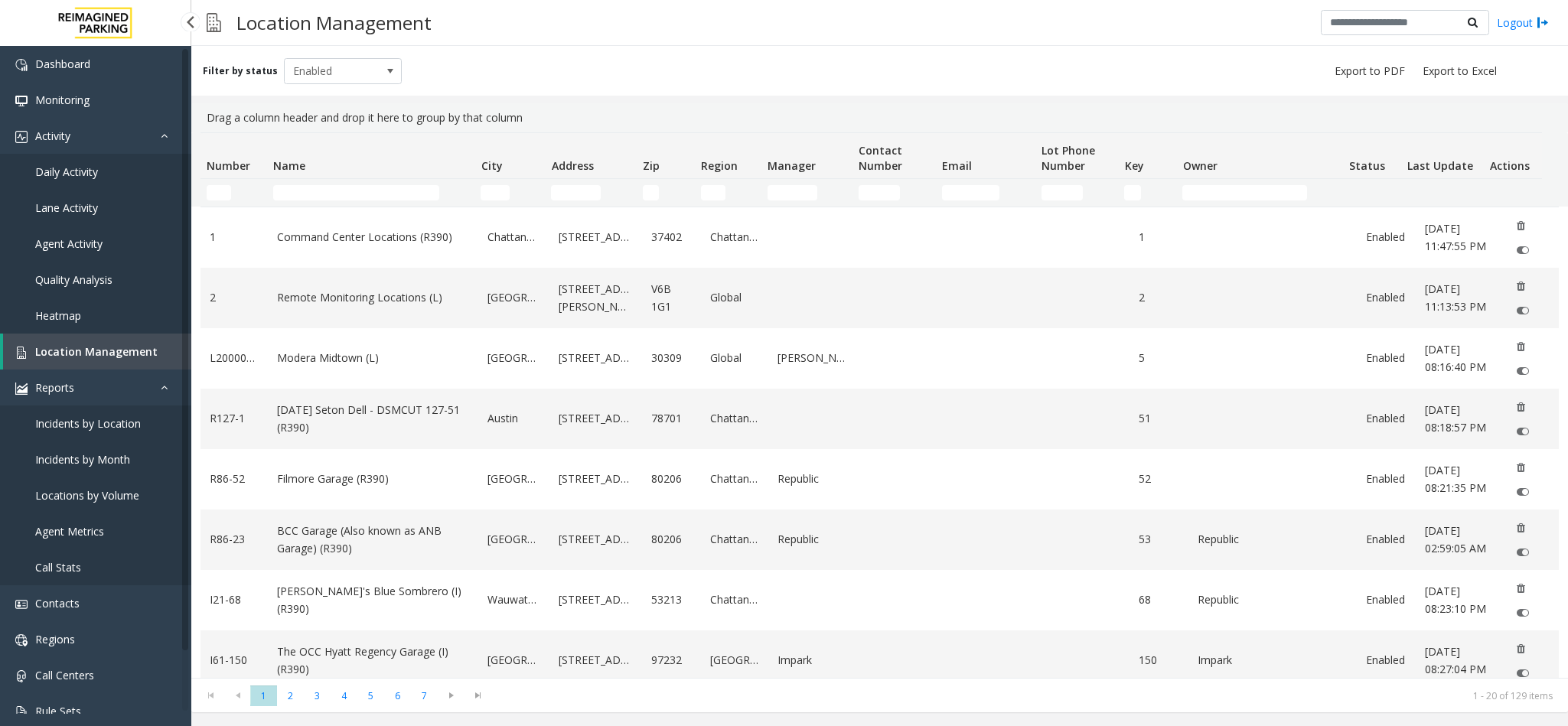
click at [76, 356] on span "Location Management" at bounding box center [96, 351] width 122 height 14
click at [313, 198] on input "Name Filter" at bounding box center [356, 193] width 166 height 15
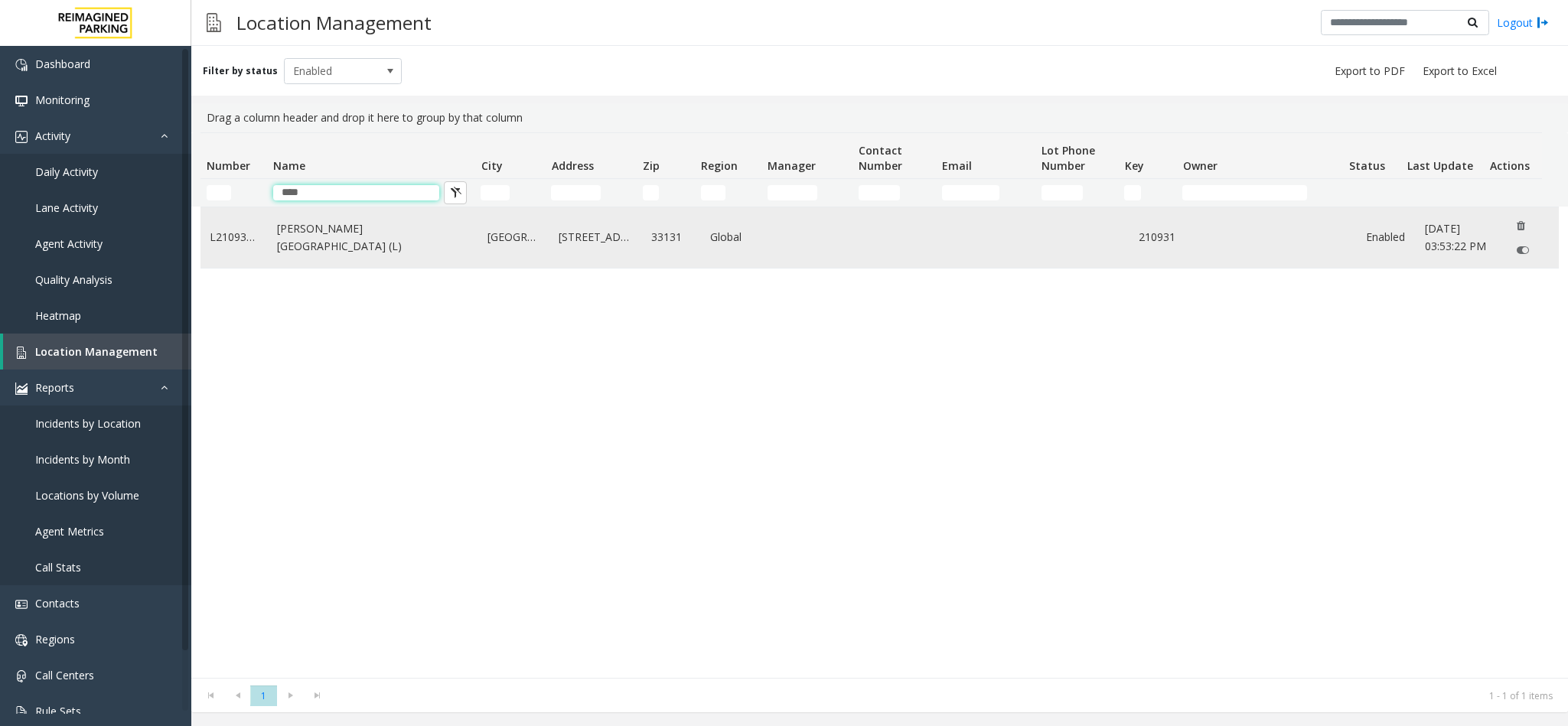
type input "****"
click at [308, 226] on td "Wells Fargo Center (L)" at bounding box center [373, 237] width 210 height 60
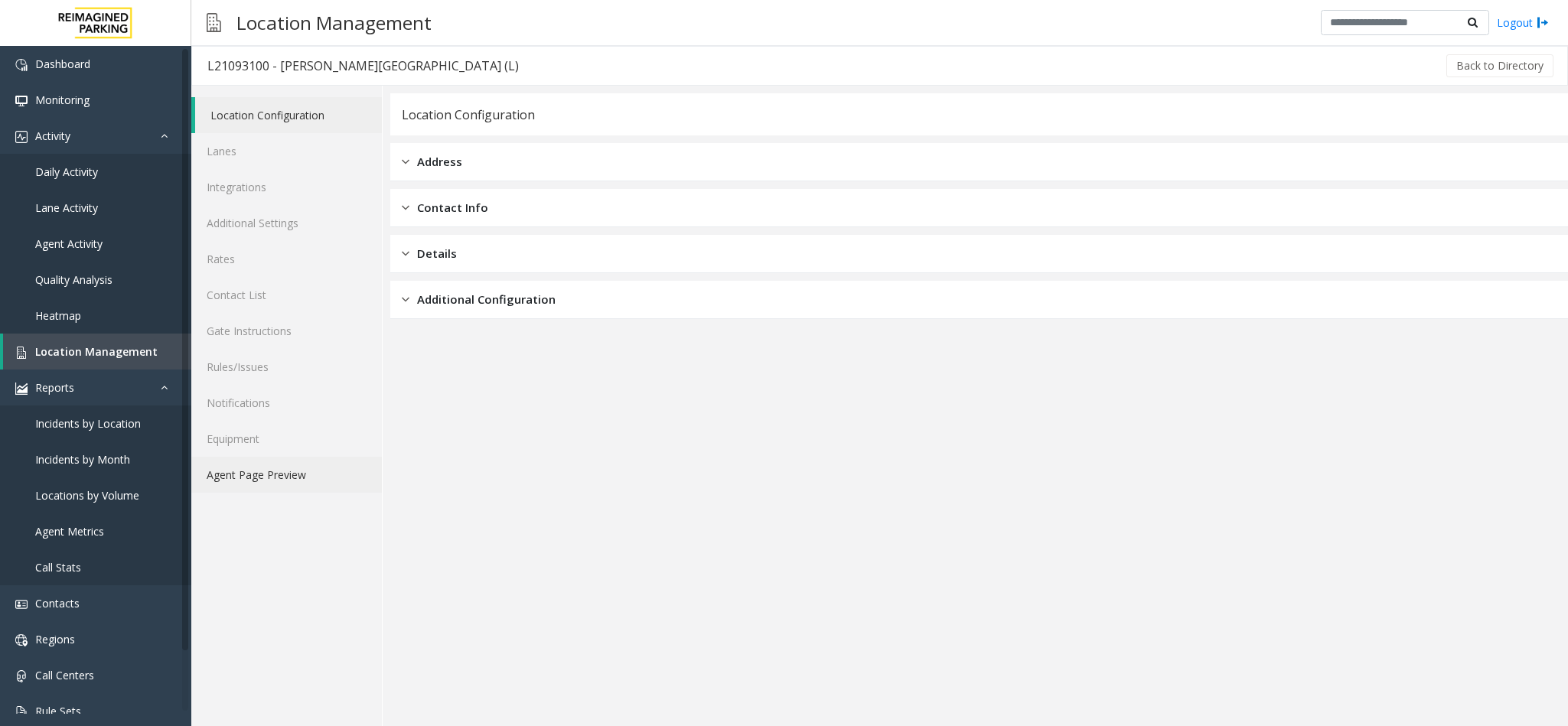
click at [269, 471] on link "Agent Page Preview" at bounding box center [286, 474] width 191 height 36
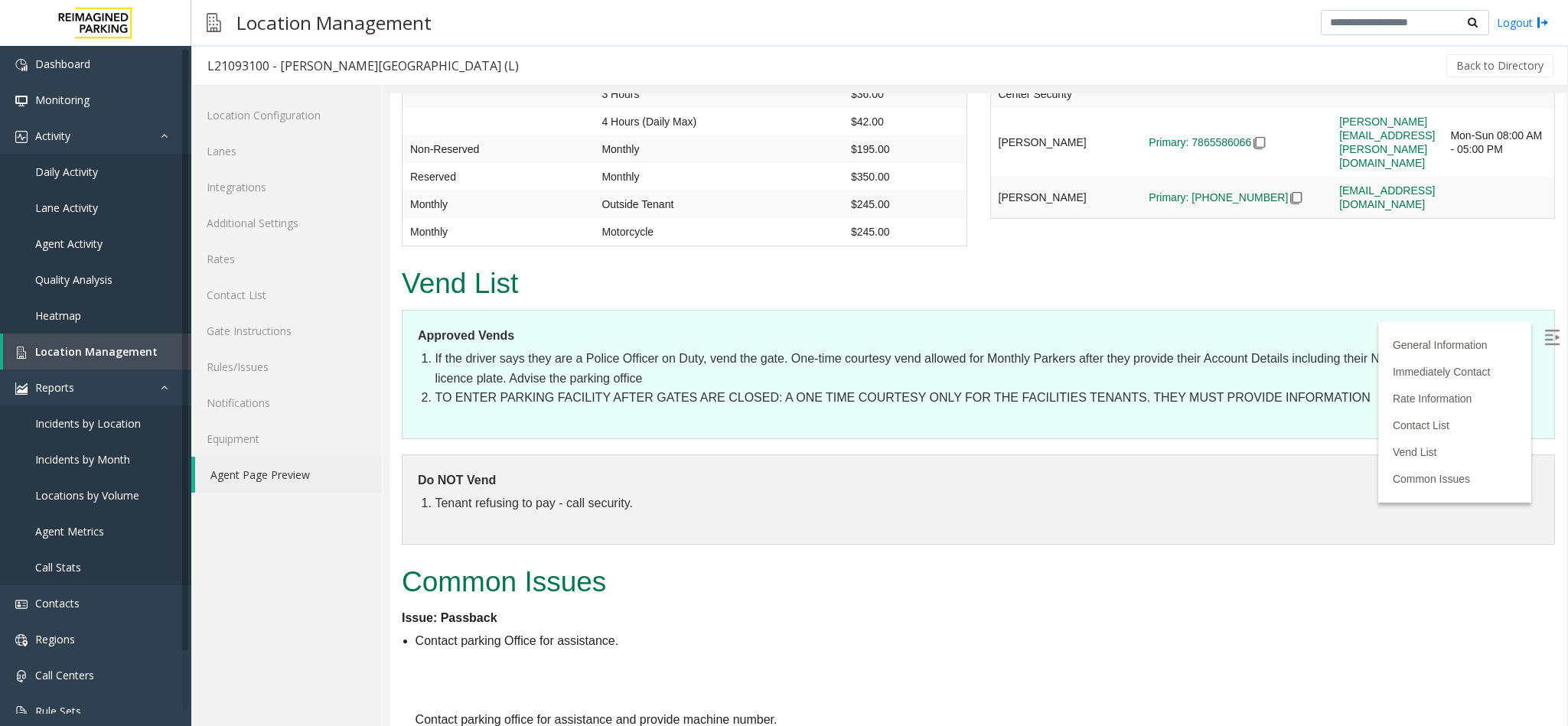
scroll to position [3159, 0]
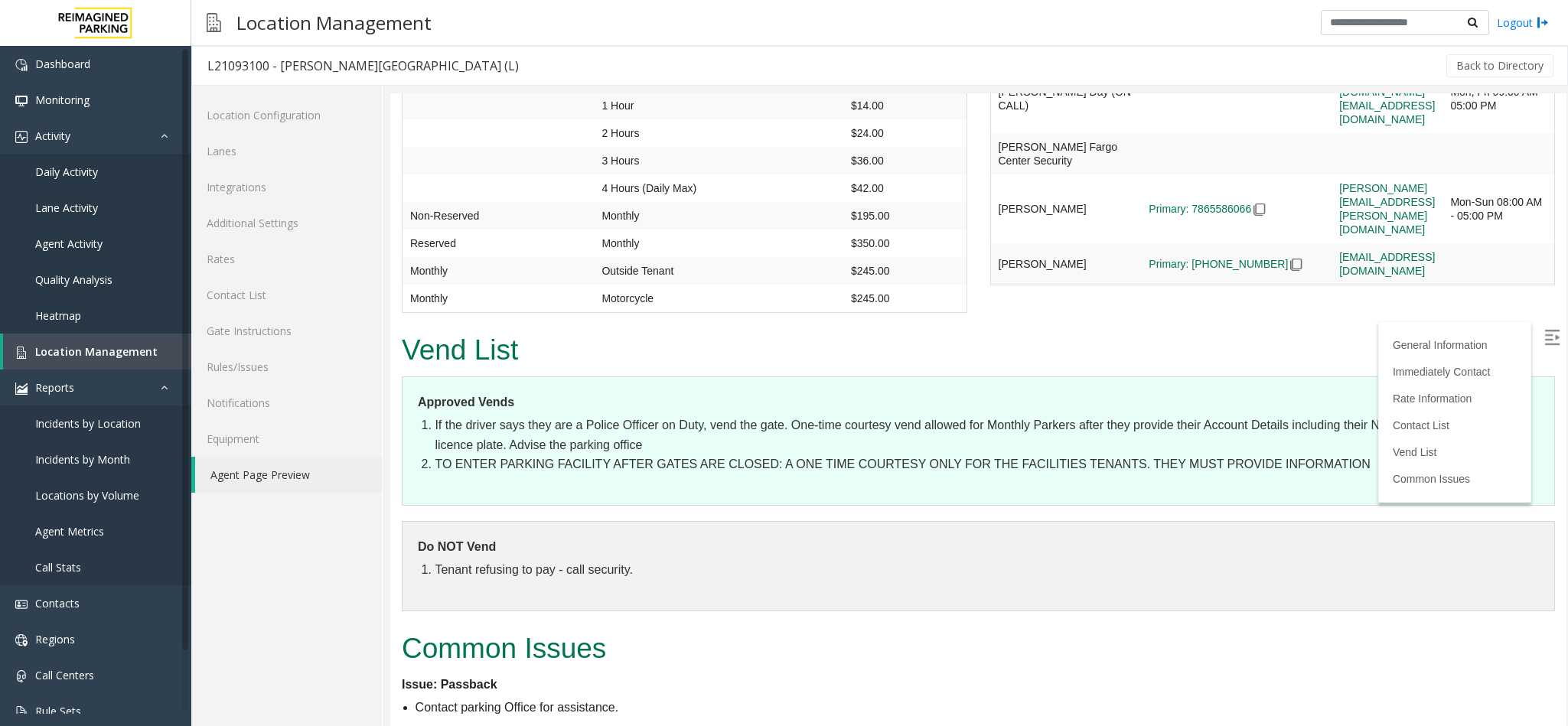
click at [1544, 331] on img at bounding box center [1552, 338] width 15 height 15
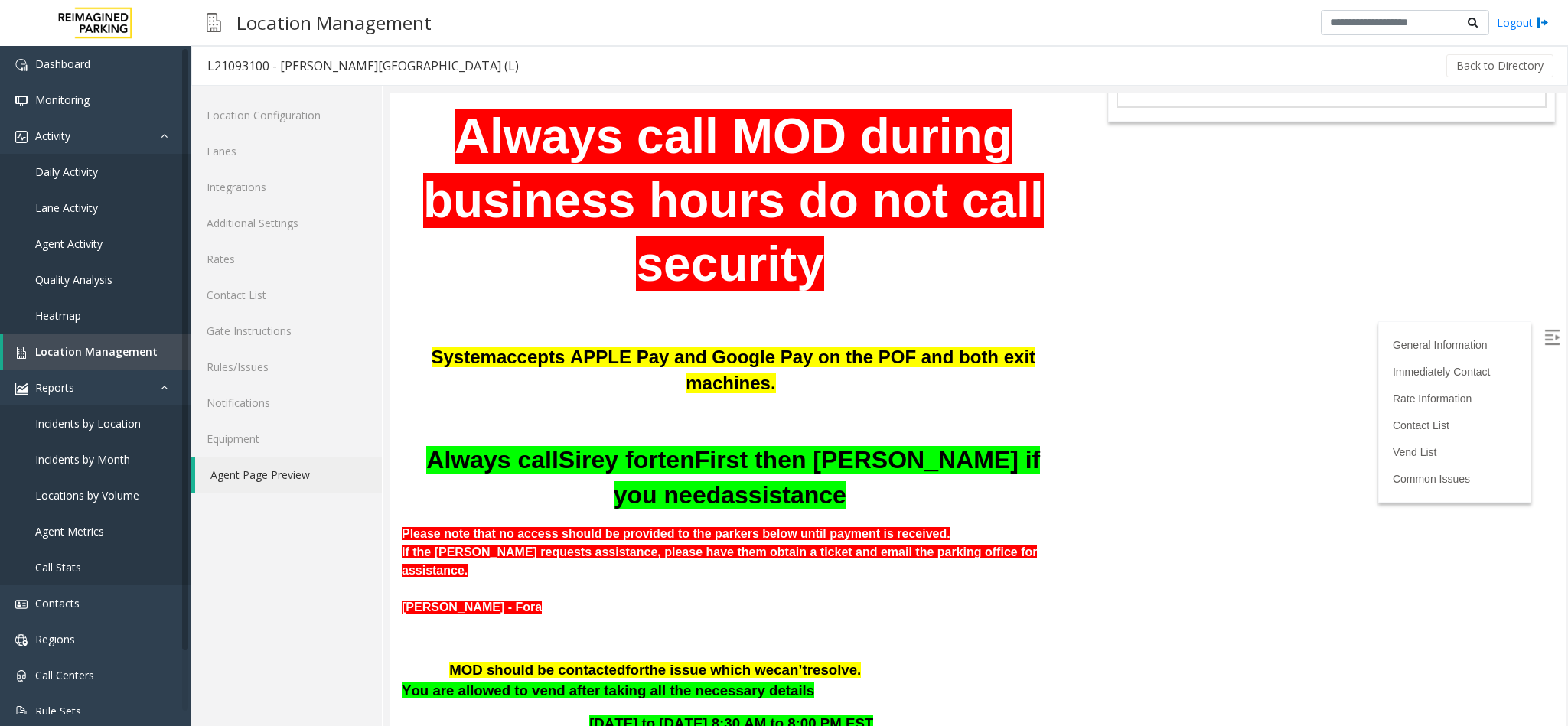
scroll to position [0, 0]
